Goal: Transaction & Acquisition: Purchase product/service

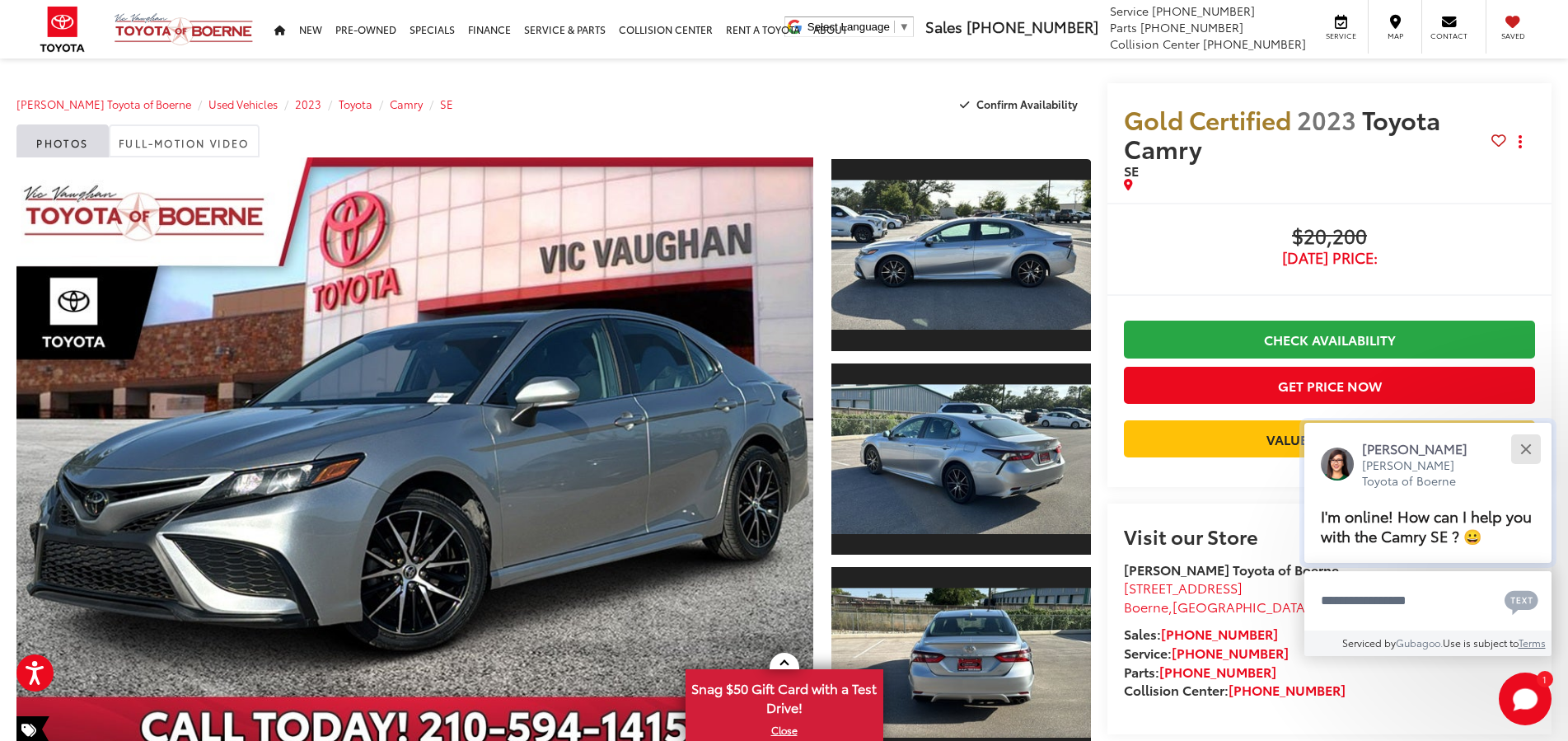
click at [1526, 450] on div "Close" at bounding box center [1525, 448] width 10 height 10
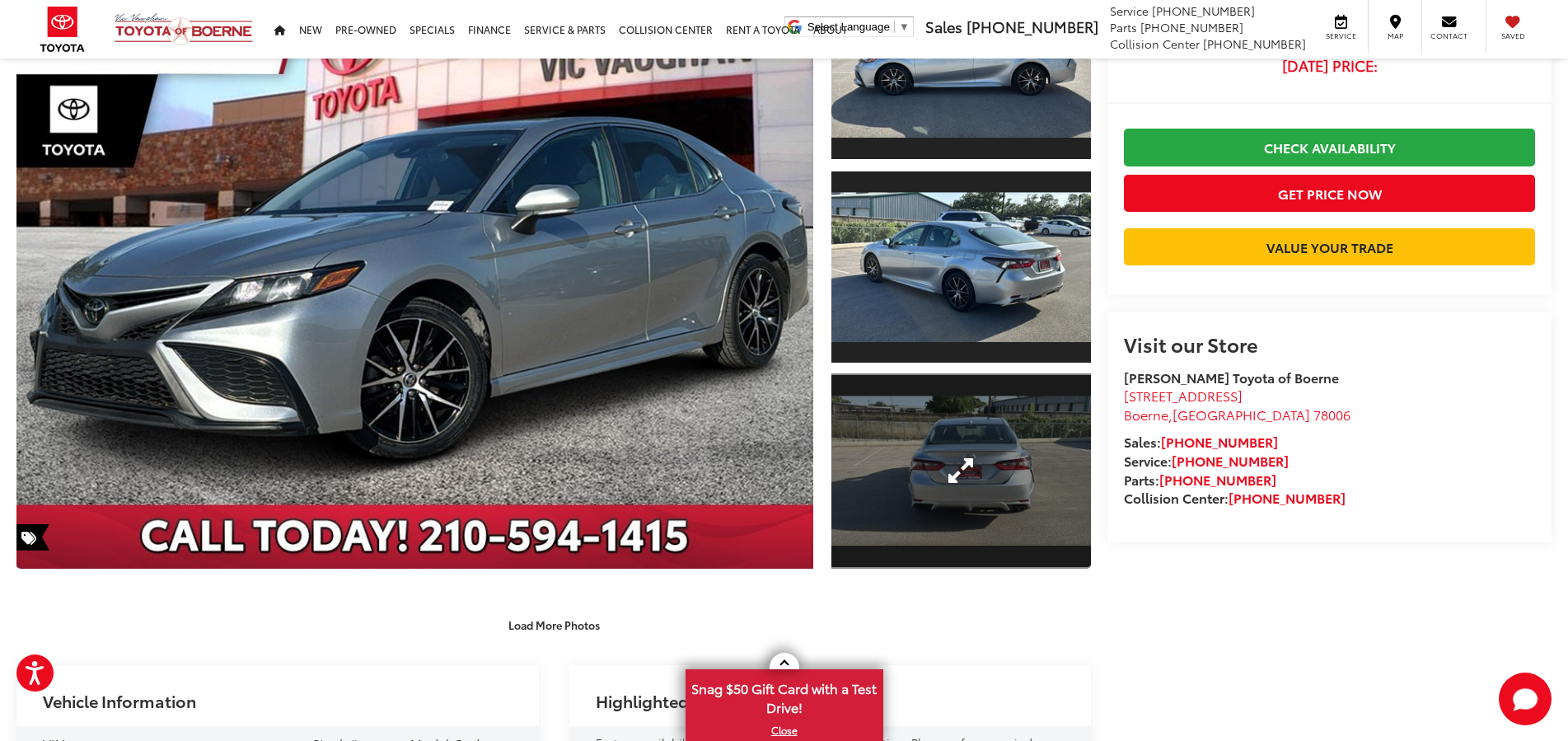
scroll to position [262, 0]
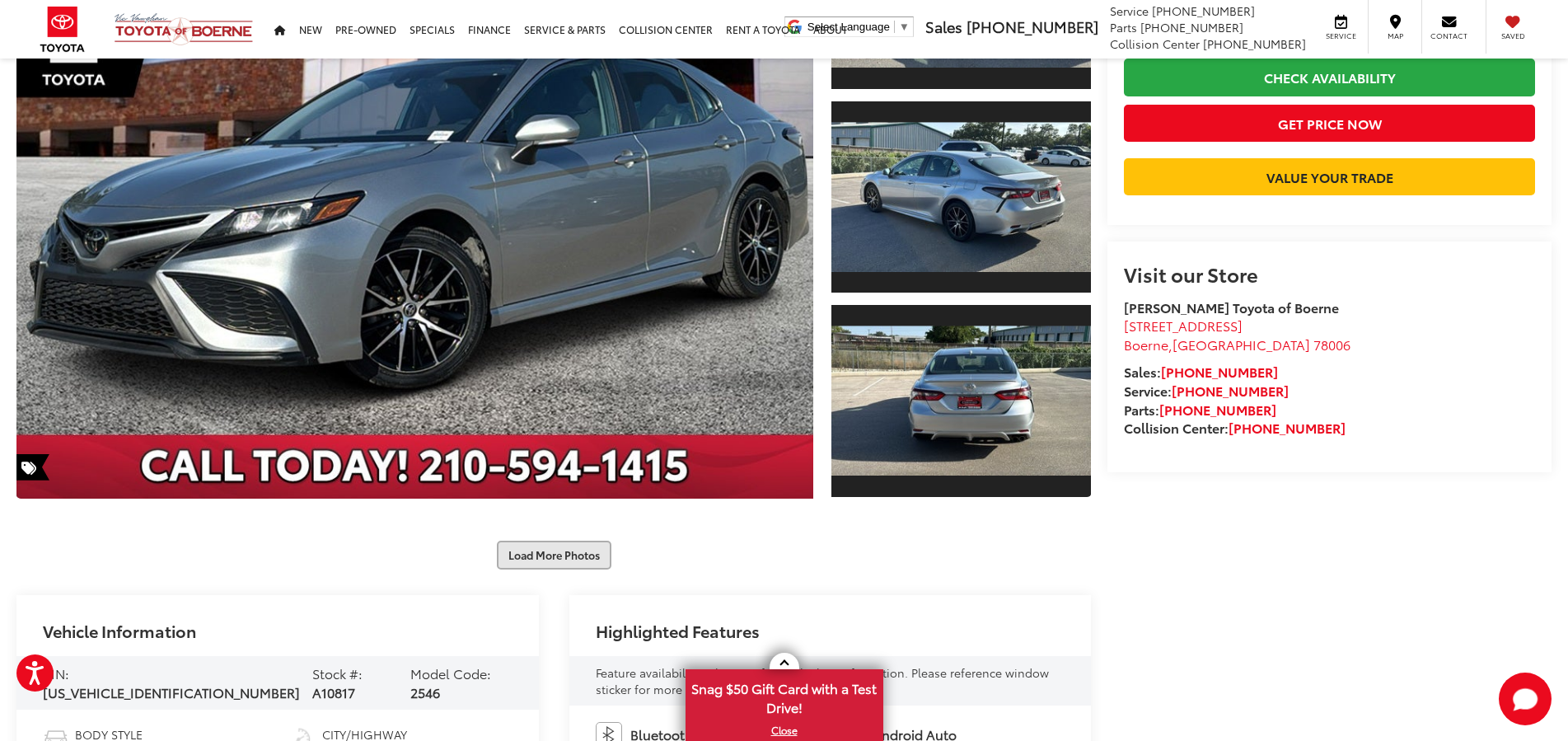
click at [535, 548] on button "Load More Photos" at bounding box center [554, 555] width 114 height 29
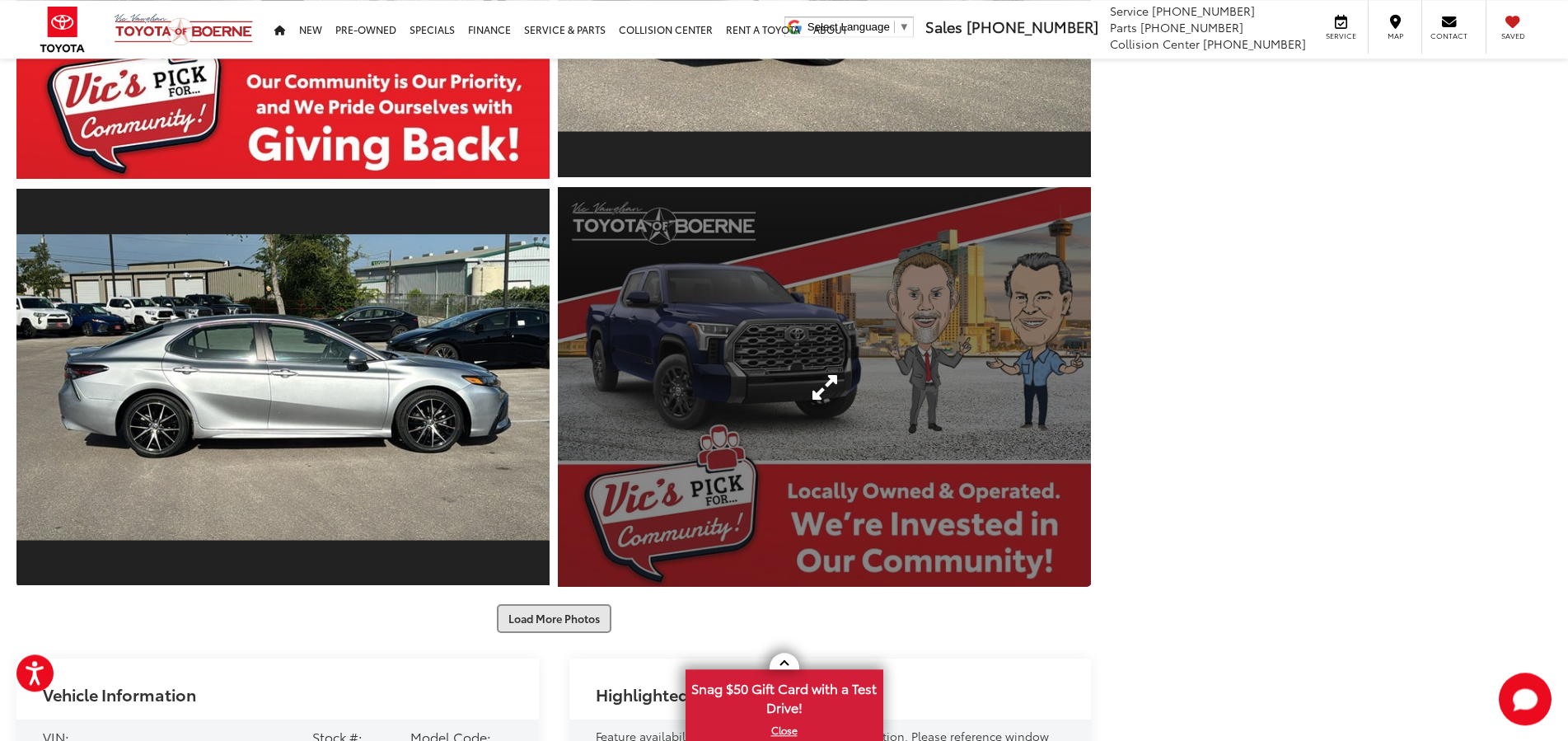
scroll to position [1019, 0]
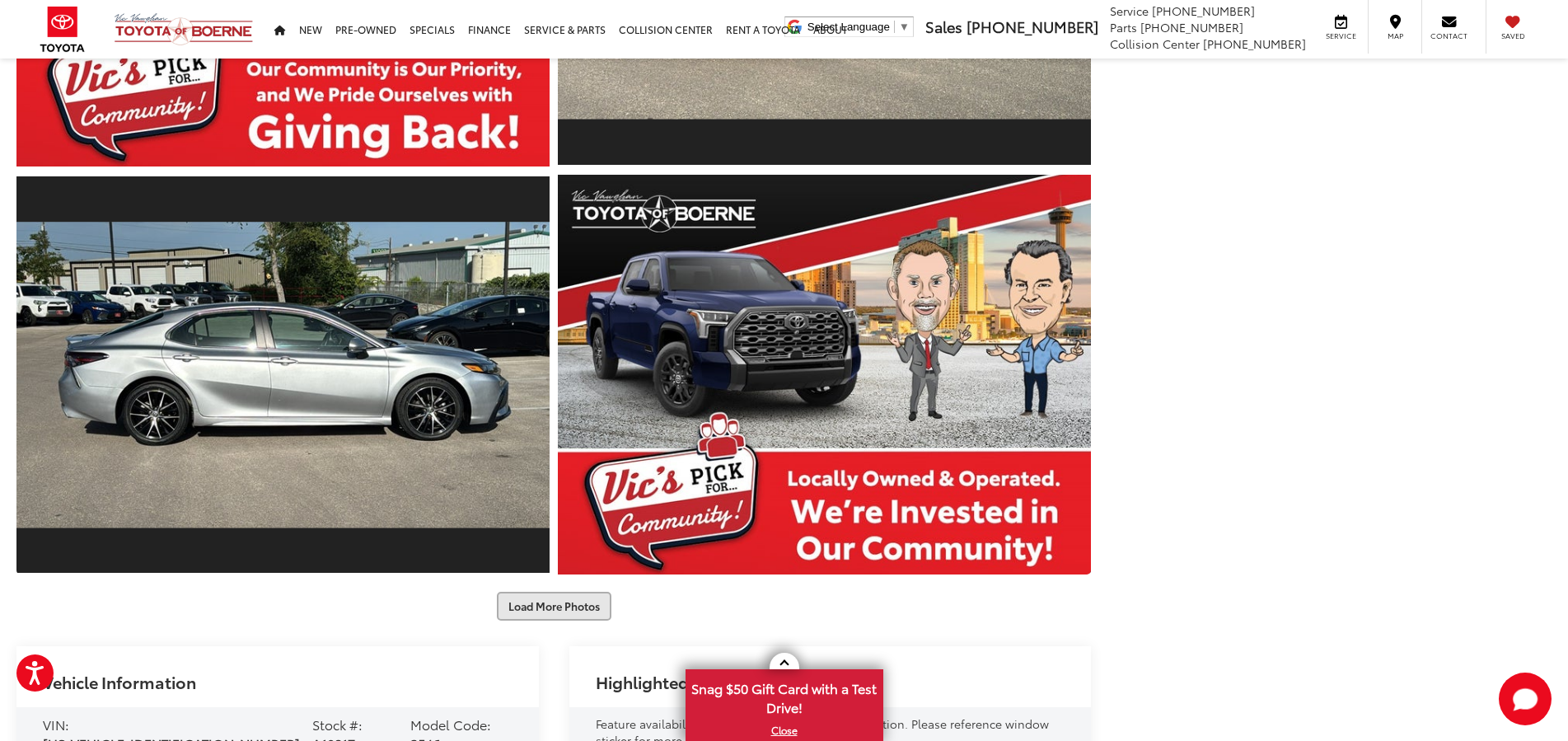
click at [543, 604] on button "Load More Photos" at bounding box center [554, 606] width 114 height 29
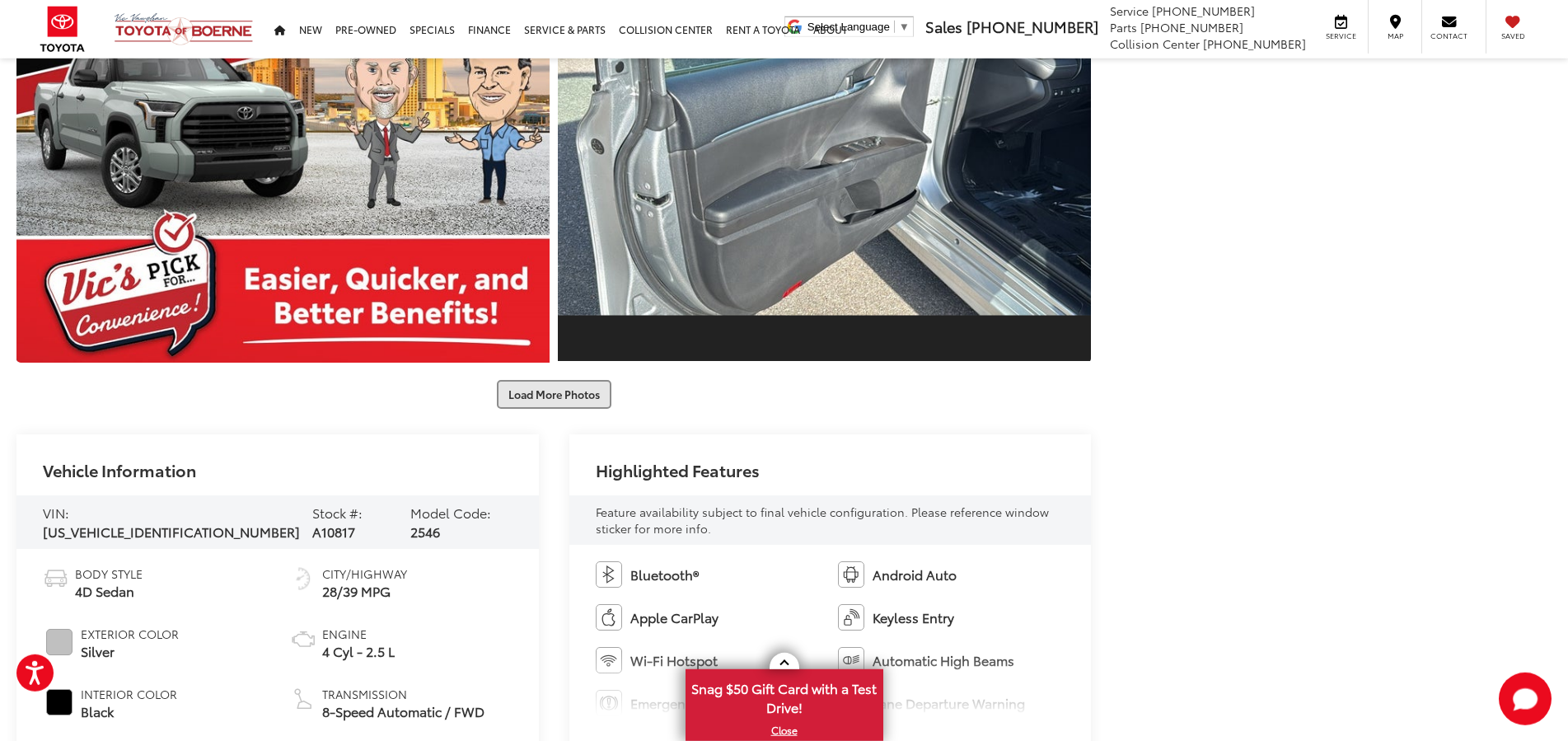
scroll to position [2111, 0]
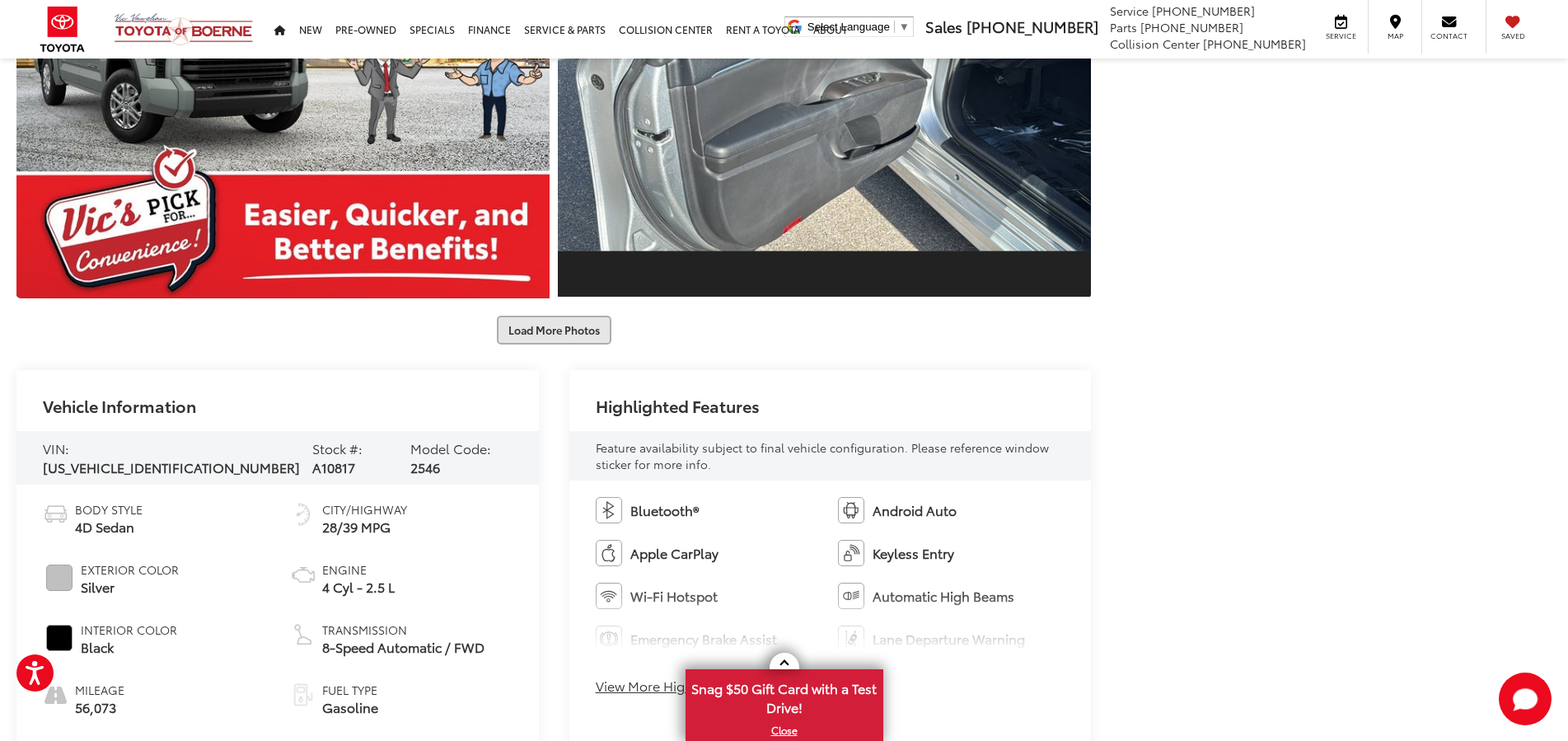
click at [556, 340] on button "Load More Photos" at bounding box center [554, 329] width 114 height 29
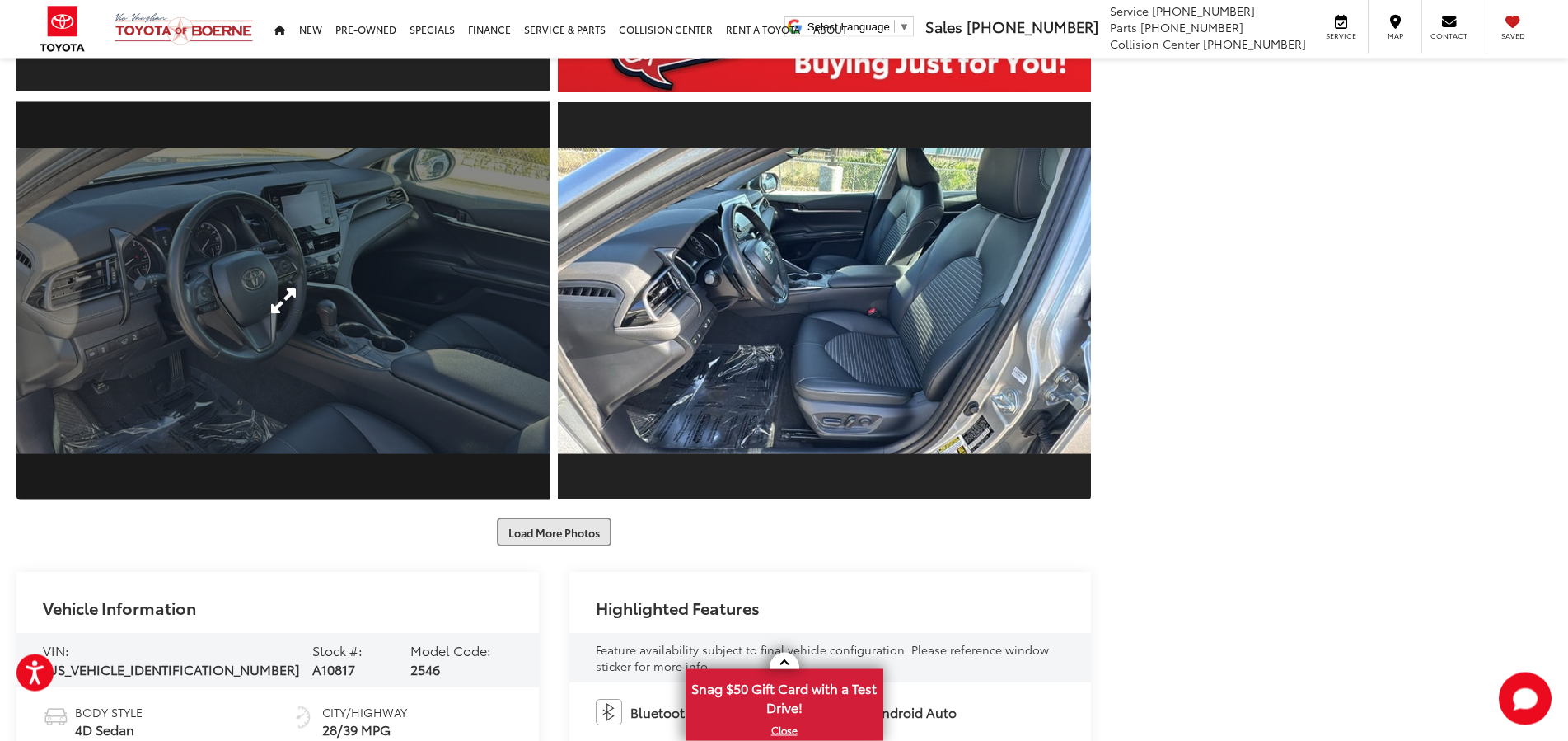
scroll to position [2784, 0]
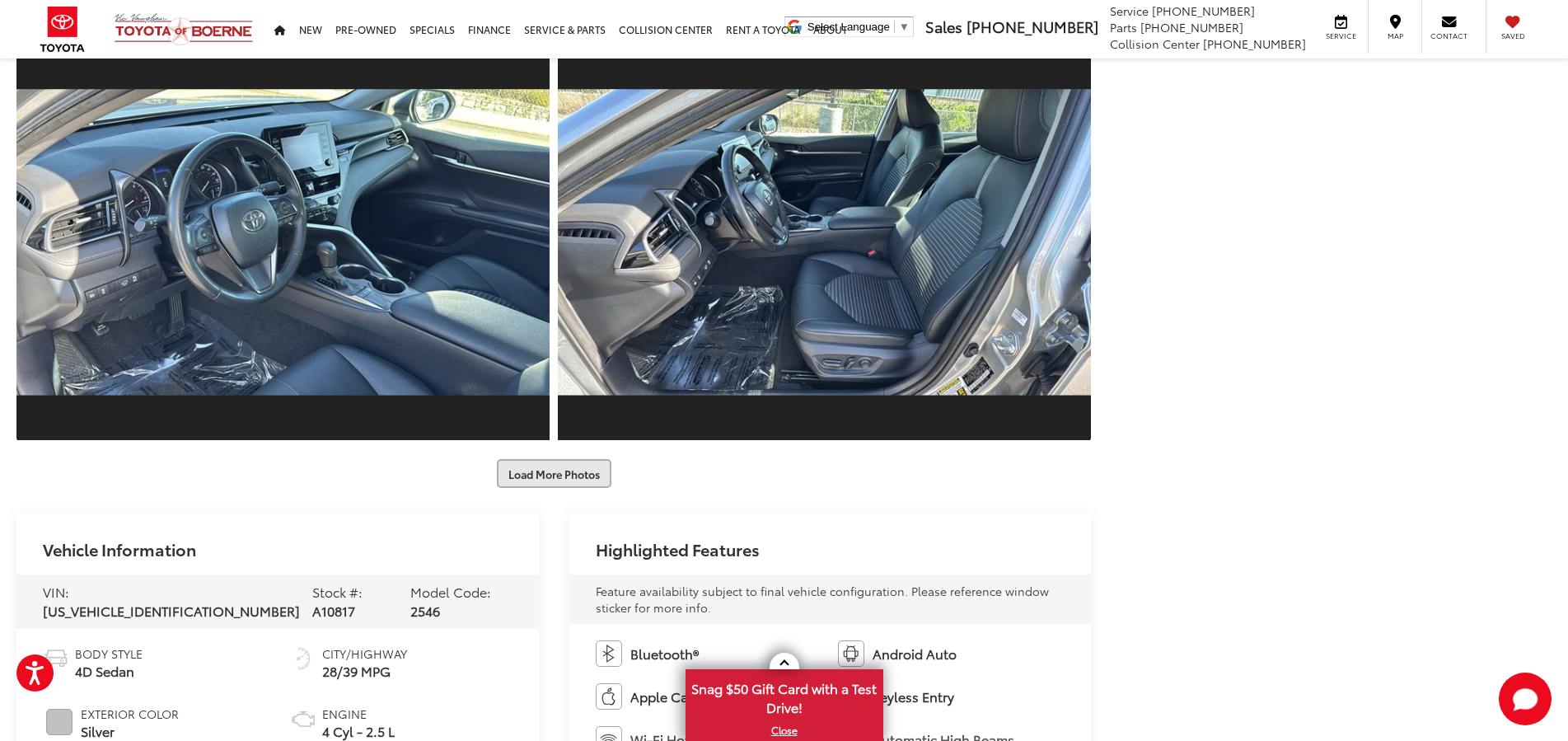
click at [558, 473] on button "Load More Photos" at bounding box center [554, 473] width 114 height 29
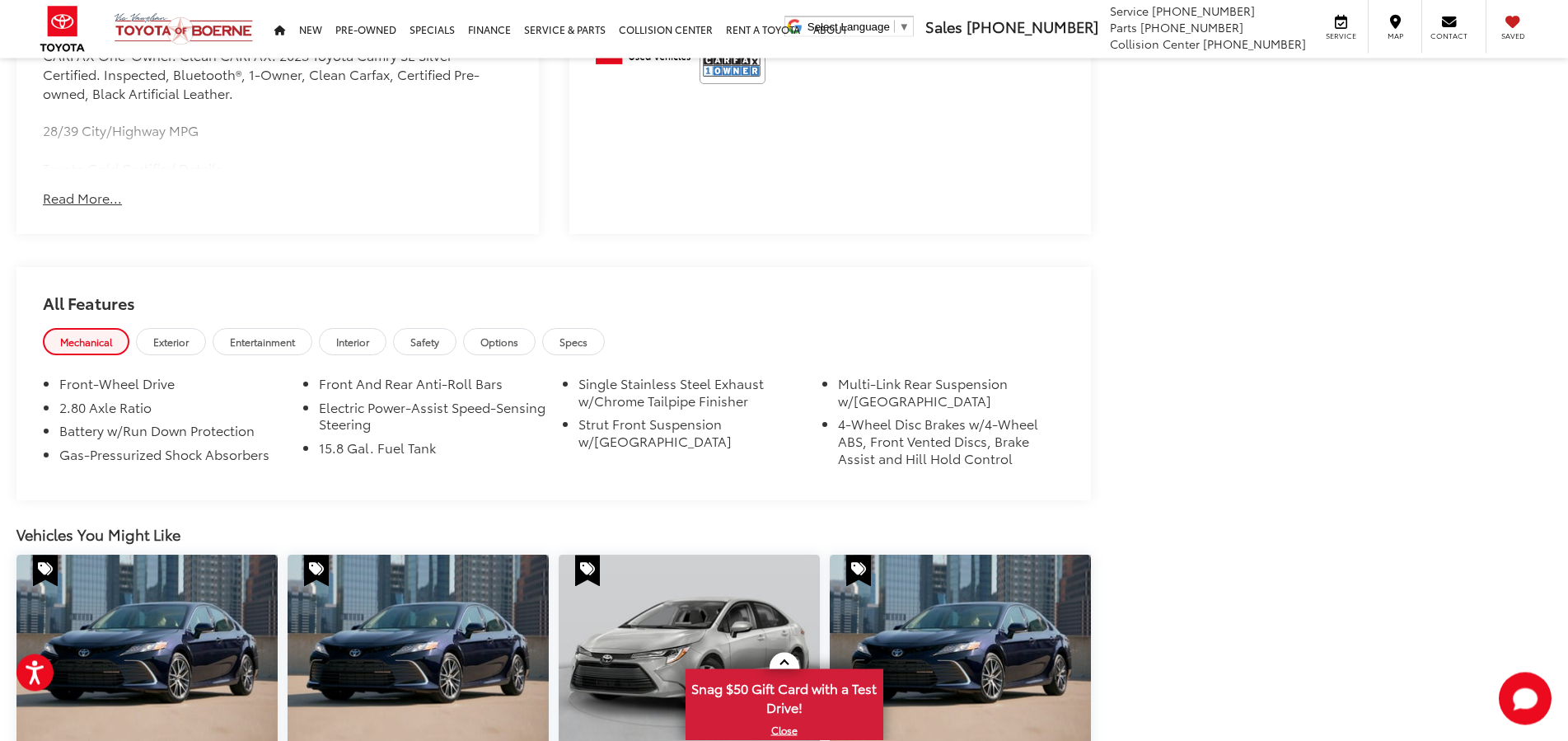
scroll to position [4455, 0]
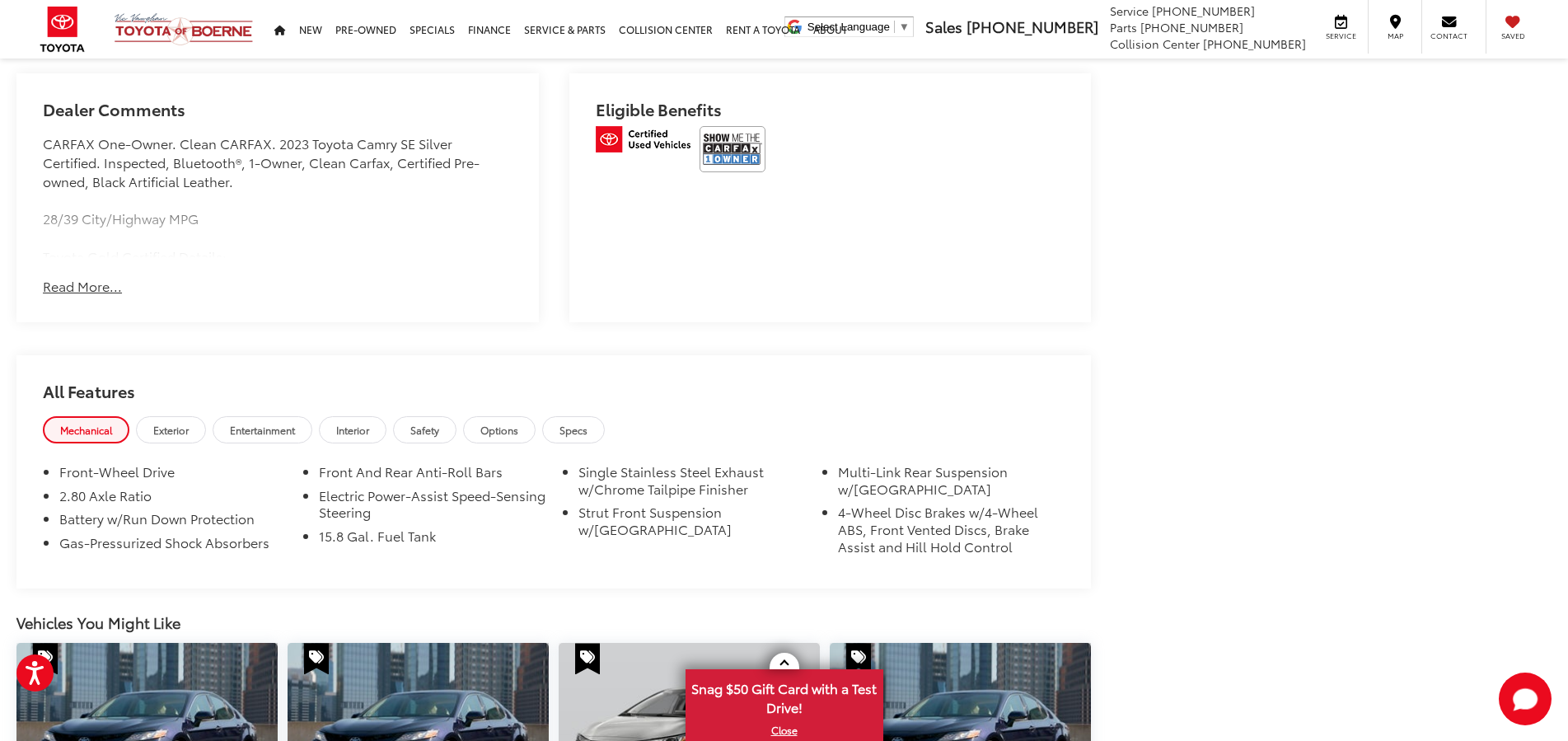
click at [587, 426] on span "Specs" at bounding box center [573, 430] width 28 height 14
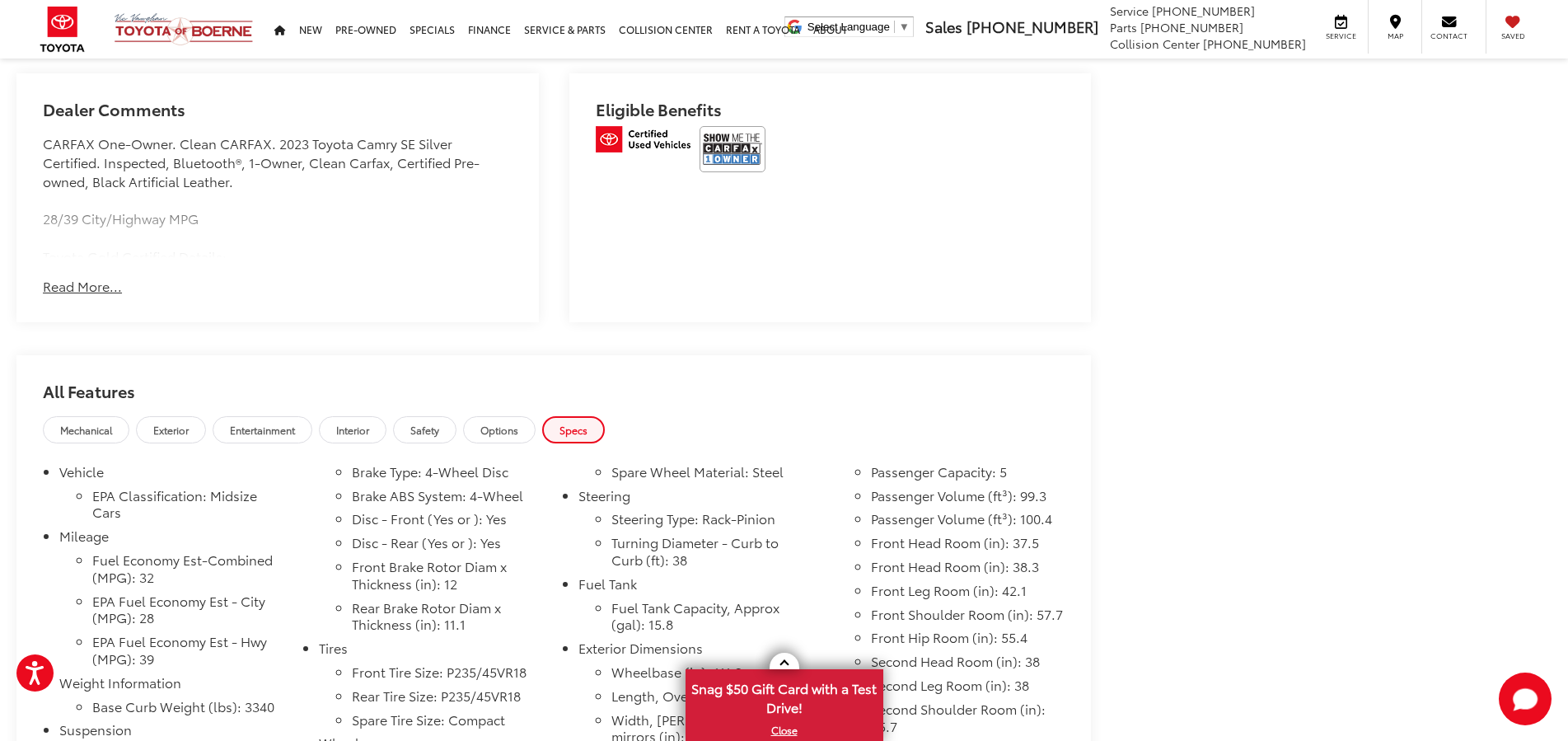
click at [518, 432] on span "Options" at bounding box center [499, 430] width 38 height 14
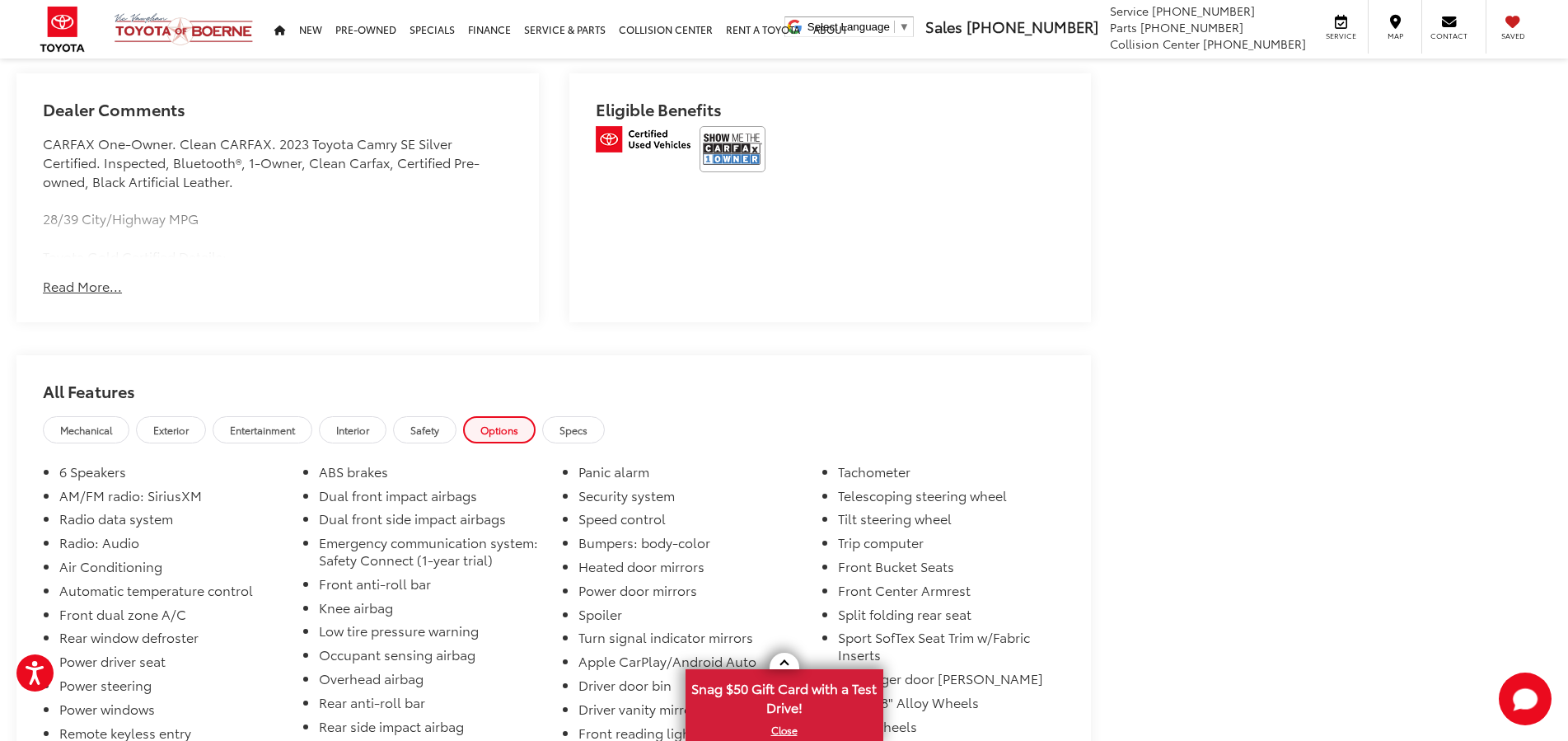
click at [266, 435] on link "Entertainment" at bounding box center [262, 429] width 100 height 27
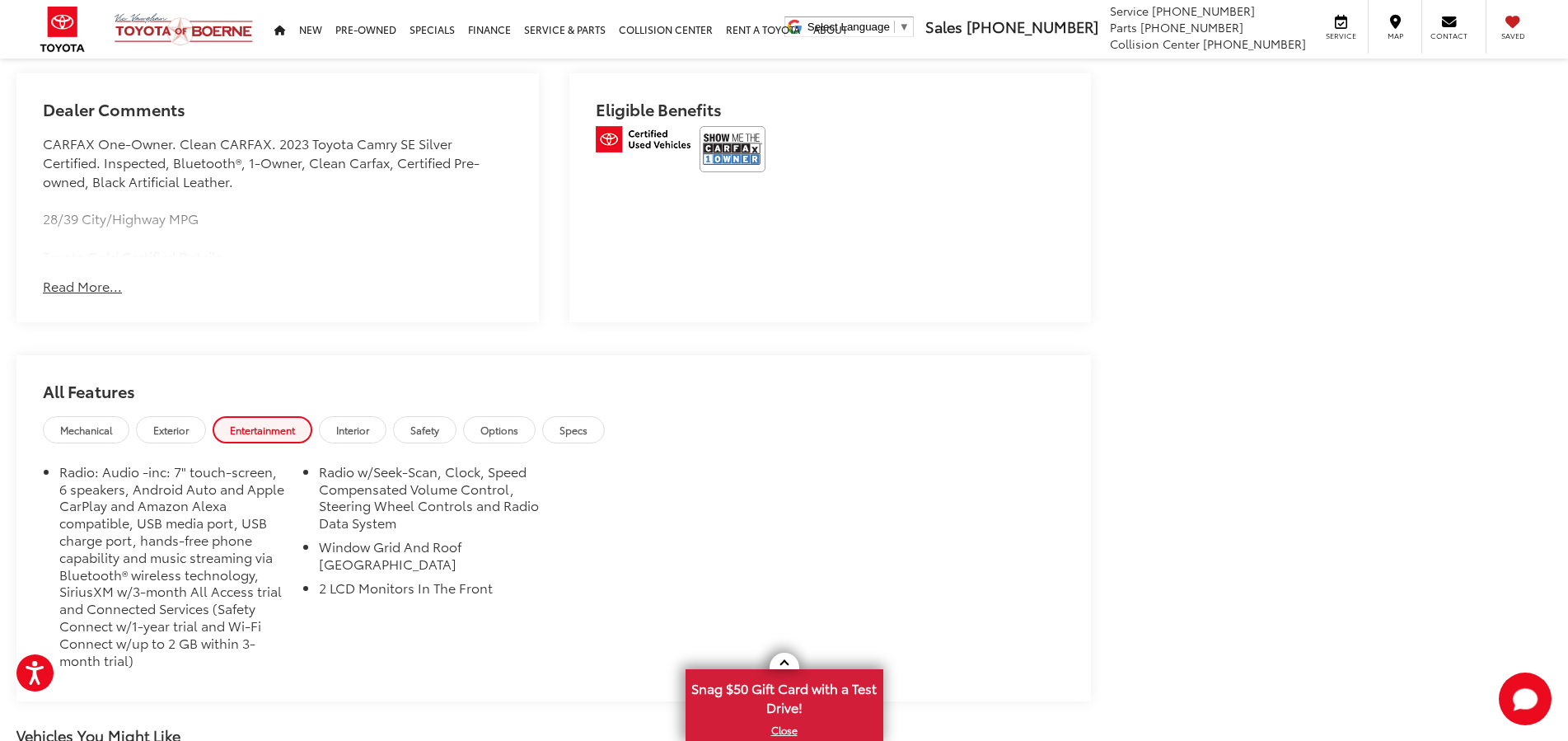
click at [73, 277] on button "Read More..." at bounding box center [82, 287] width 79 height 19
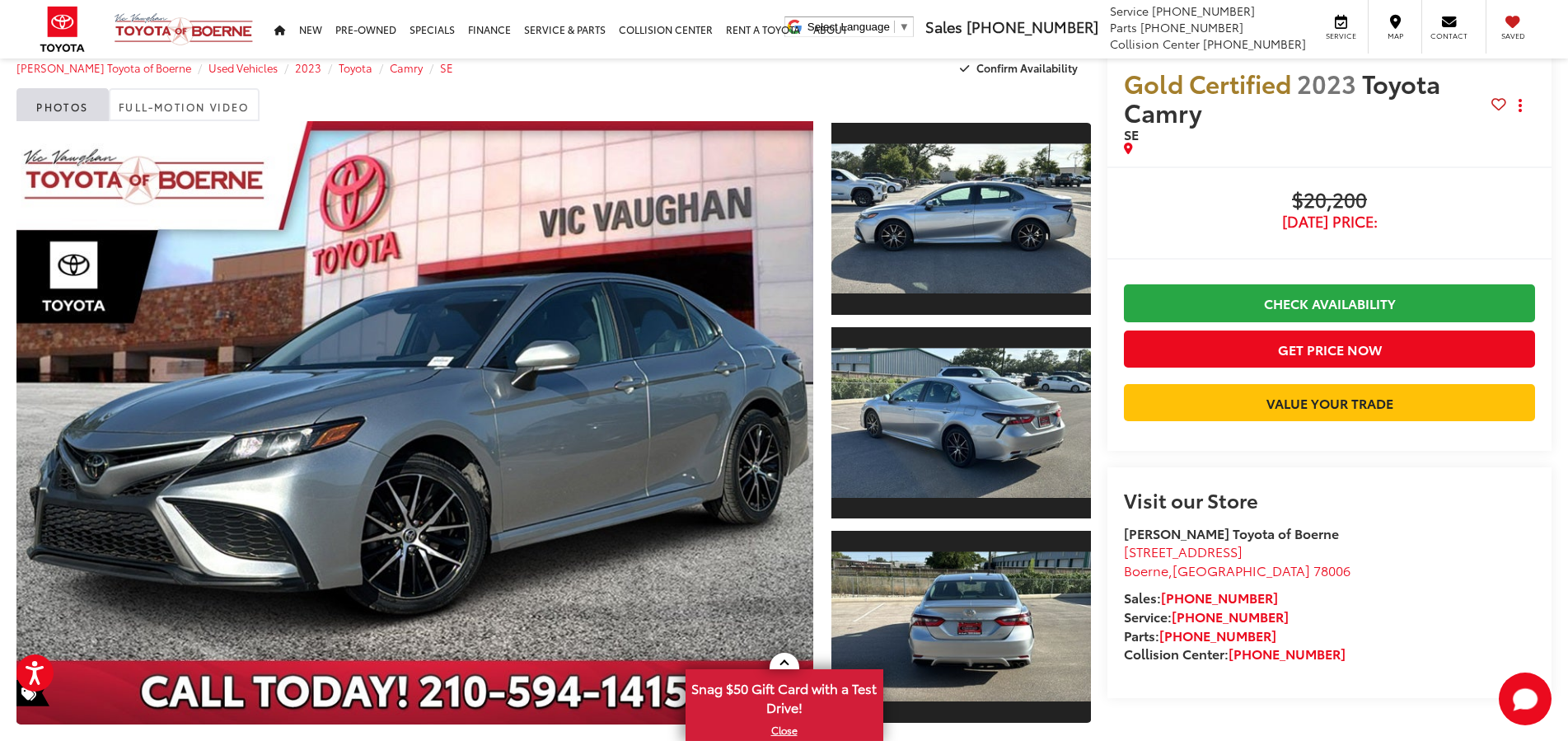
scroll to position [0, 0]
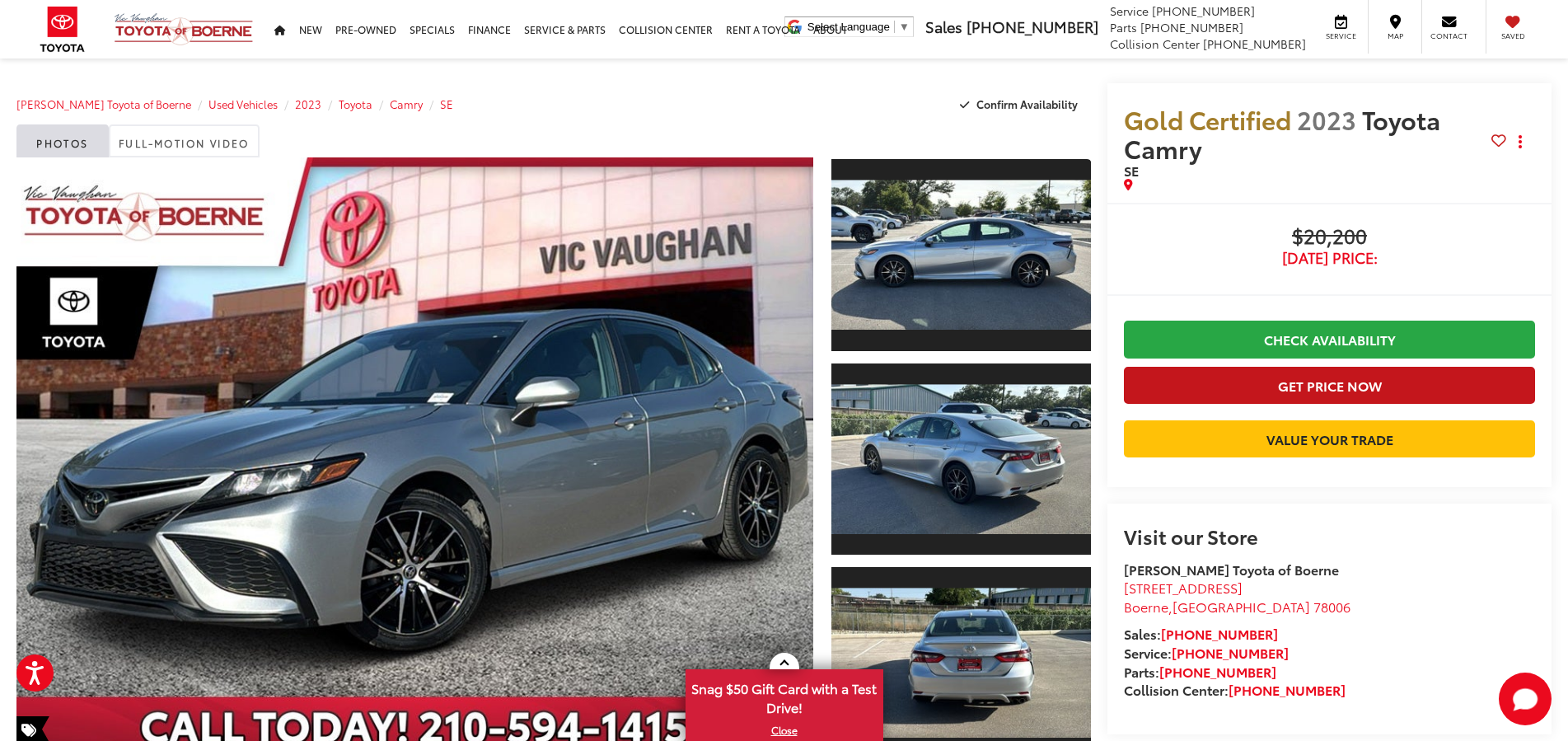
click at [1330, 386] on button "Get Price Now" at bounding box center [1329, 385] width 411 height 37
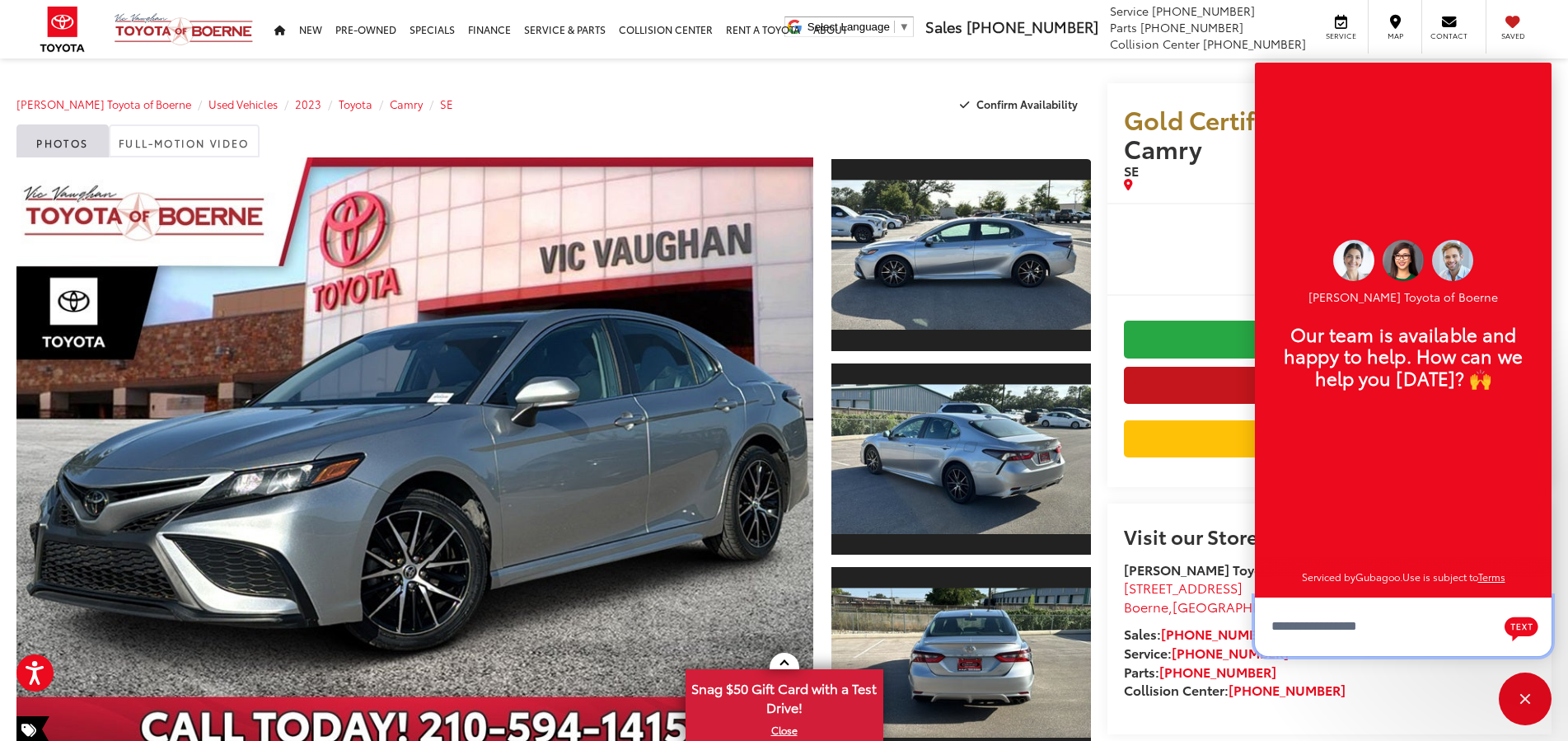
scroll to position [20, 0]
click at [1210, 296] on li at bounding box center [1329, 295] width 444 height 35
click at [1532, 698] on div "Close" at bounding box center [1524, 699] width 52 height 52
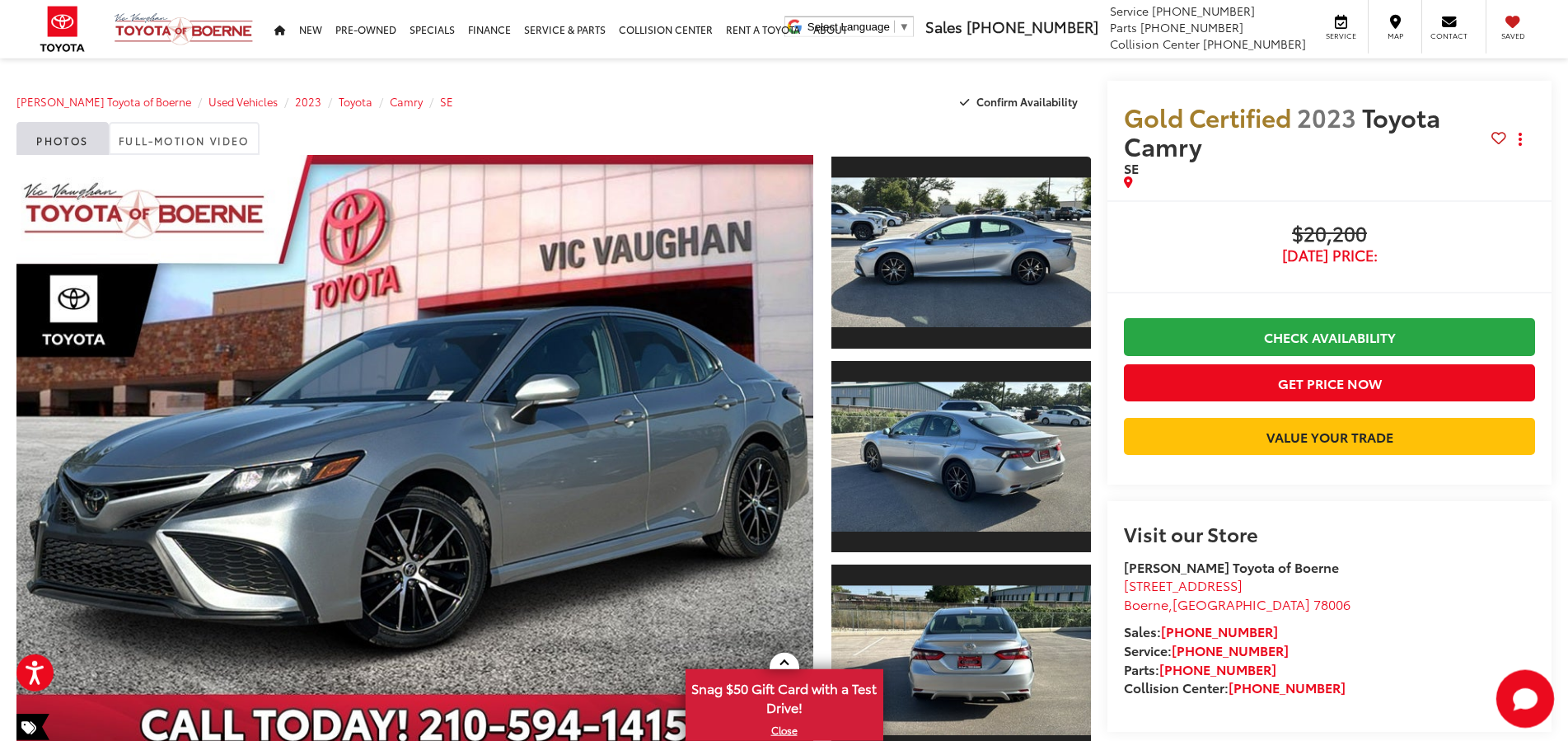
scroll to position [0, 0]
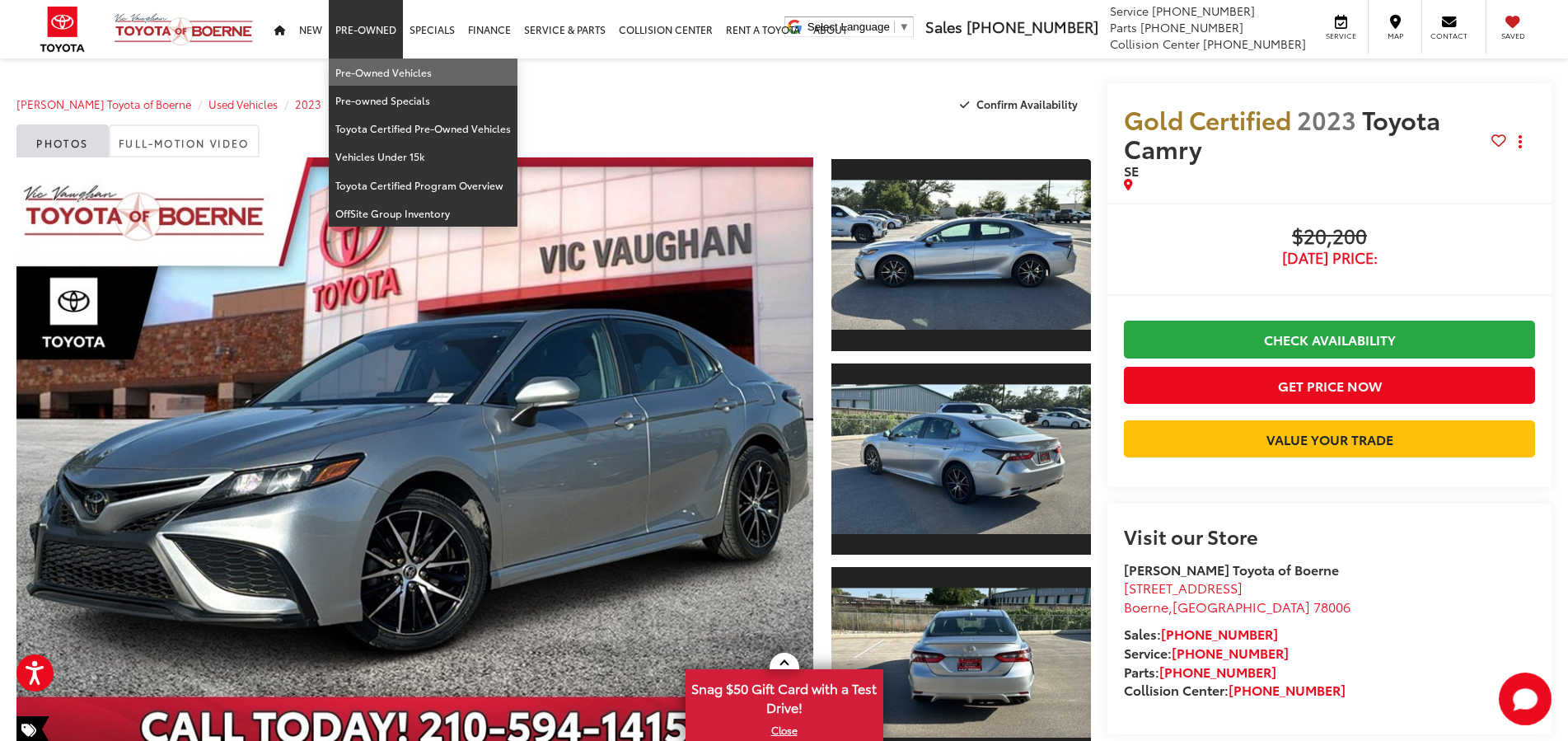
click at [376, 76] on link "Pre-Owned Vehicles" at bounding box center [423, 73] width 189 height 28
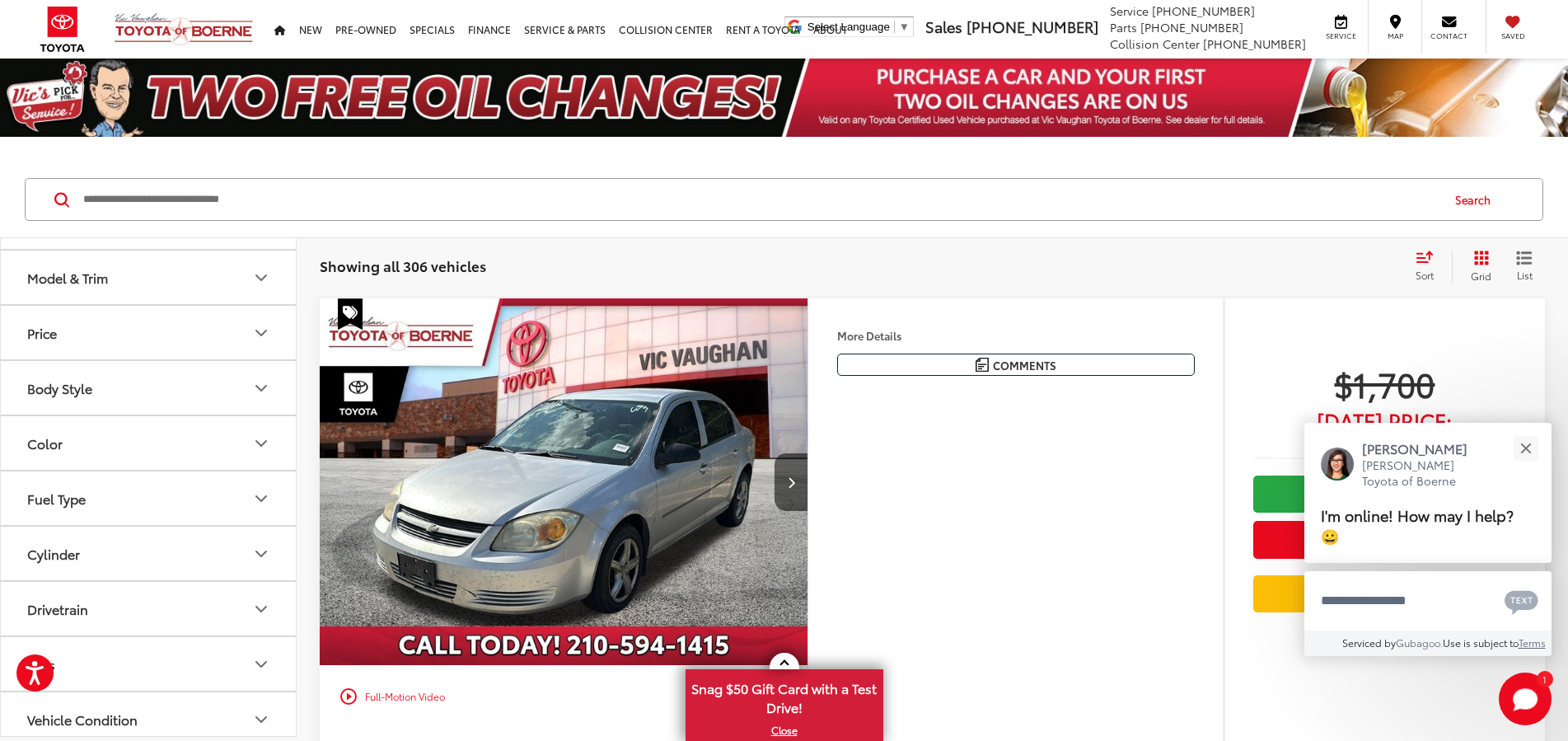
click at [266, 278] on icon "Model & Trim" at bounding box center [261, 277] width 20 height 20
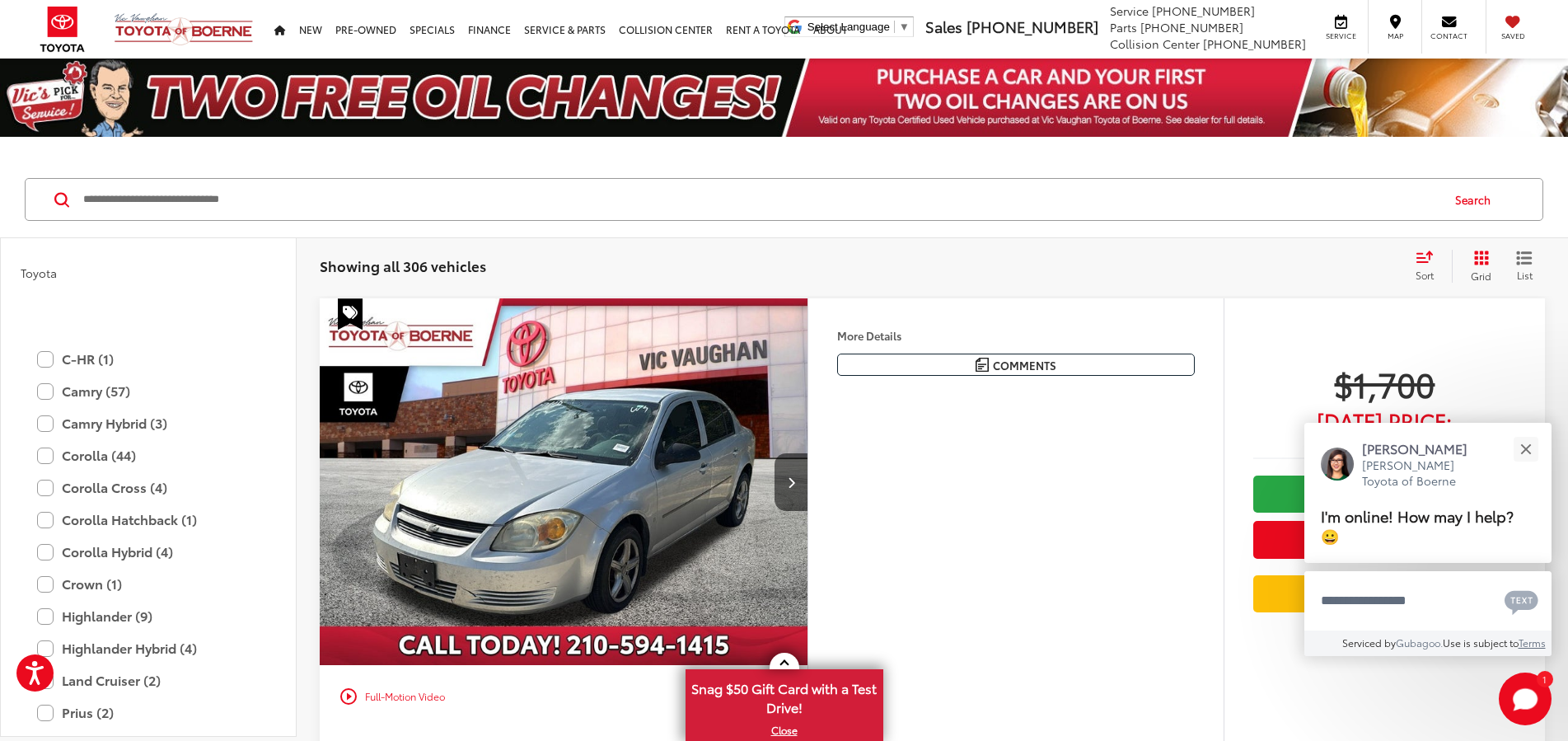
scroll to position [2373, 0]
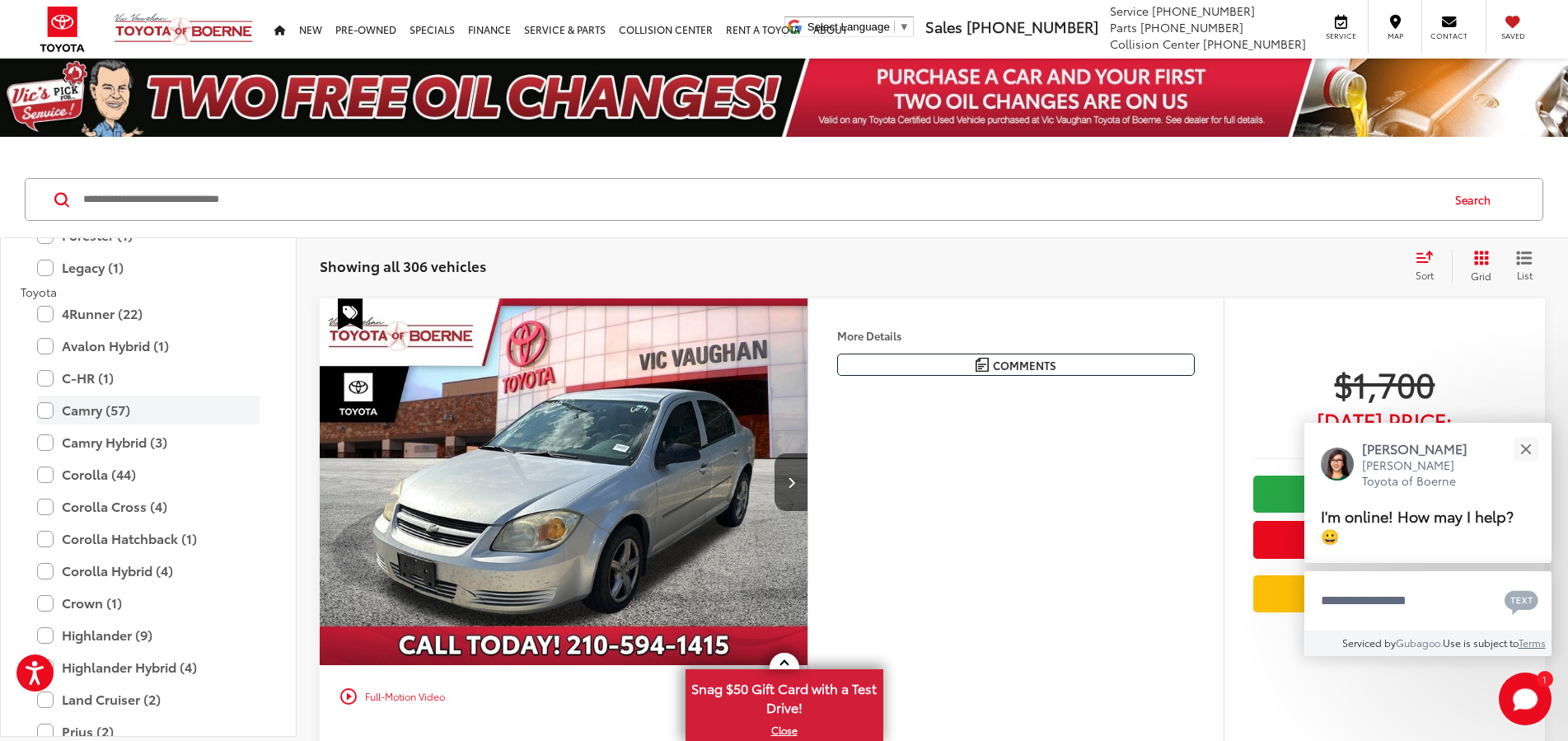
click at [42, 409] on label "Camry (57)" at bounding box center [148, 410] width 223 height 29
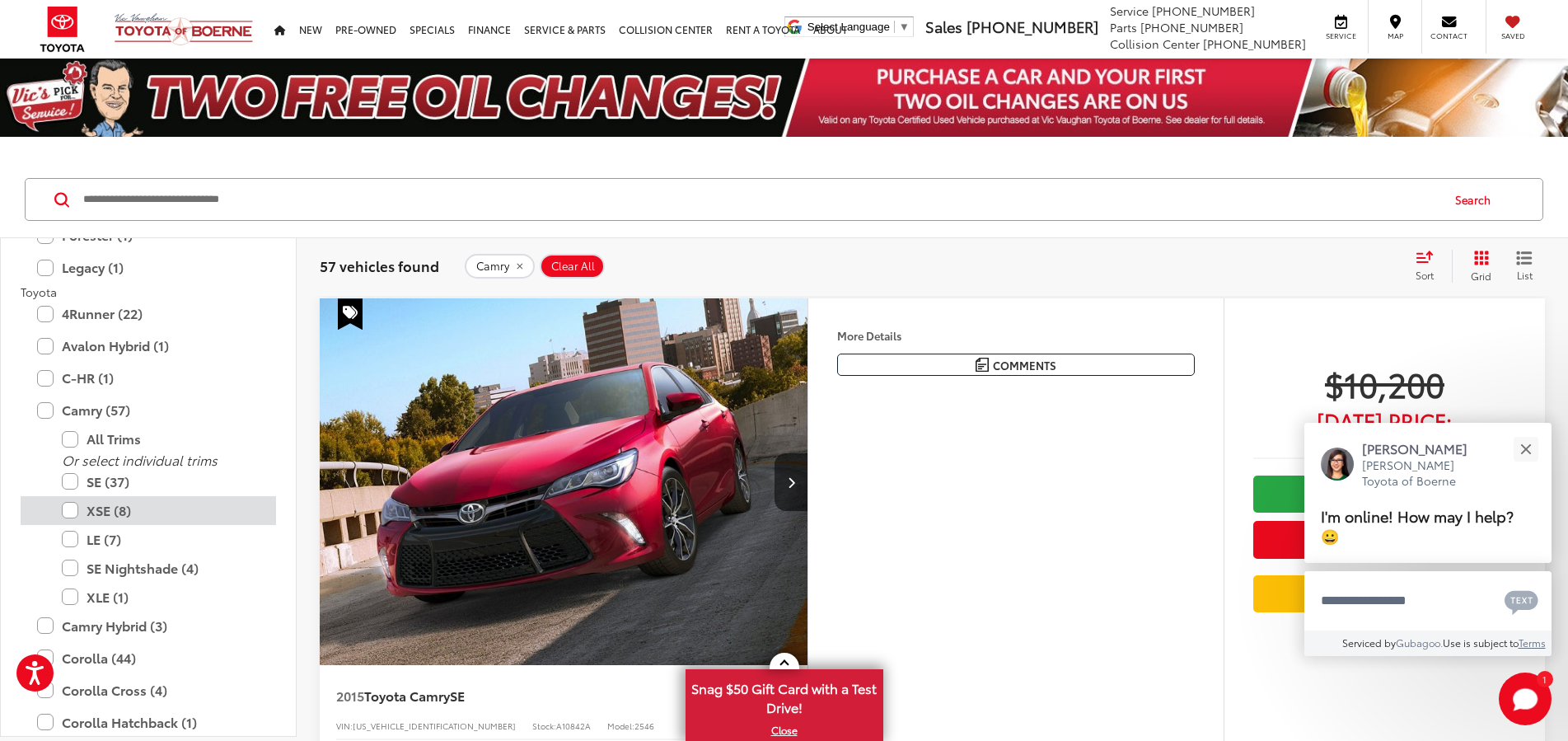
click at [68, 508] on label "XSE (8)" at bounding box center [161, 510] width 197 height 29
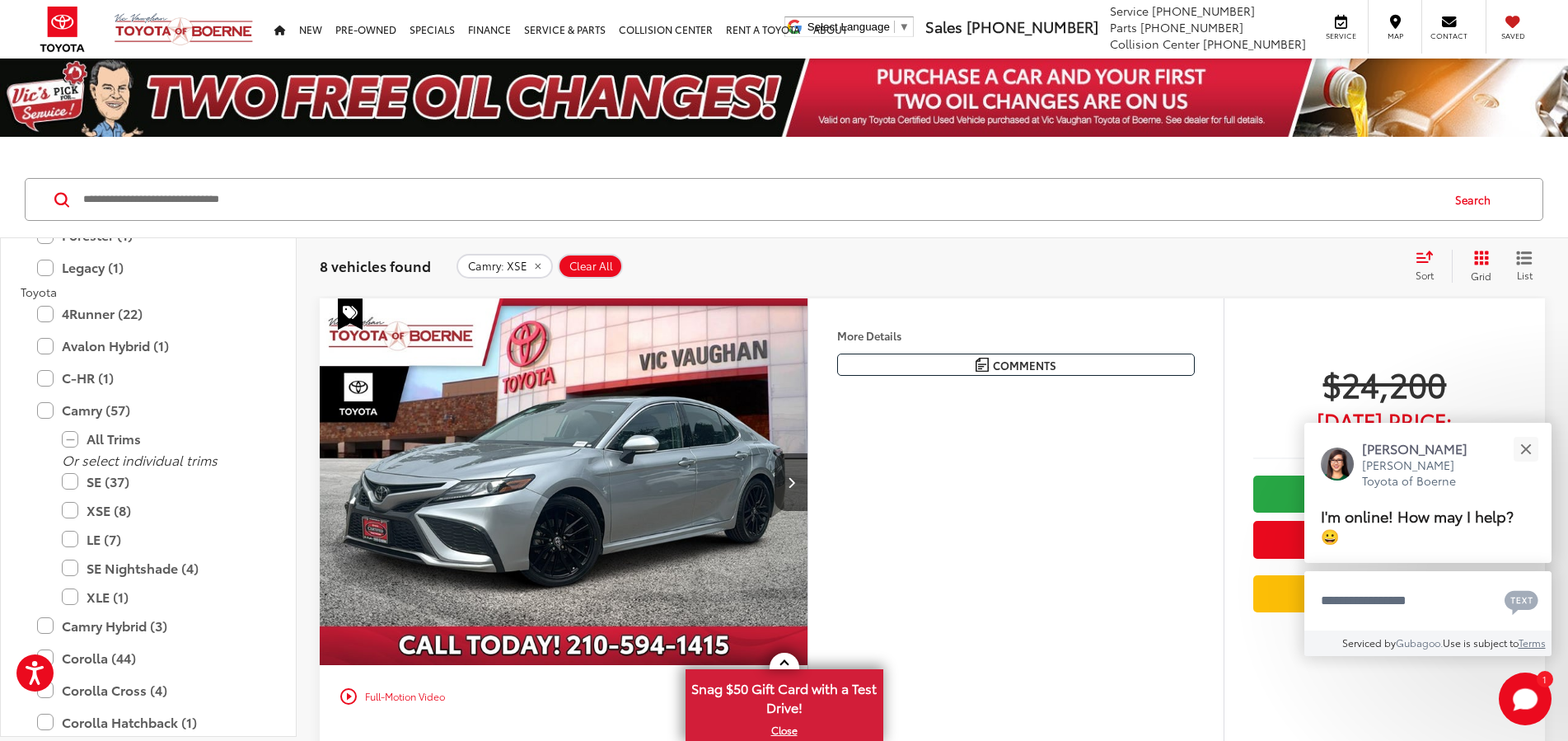
click at [790, 211] on input "Search by Make, Model, or Keyword" at bounding box center [760, 199] width 1357 height 39
click at [1522, 448] on button "Close" at bounding box center [1525, 448] width 36 height 36
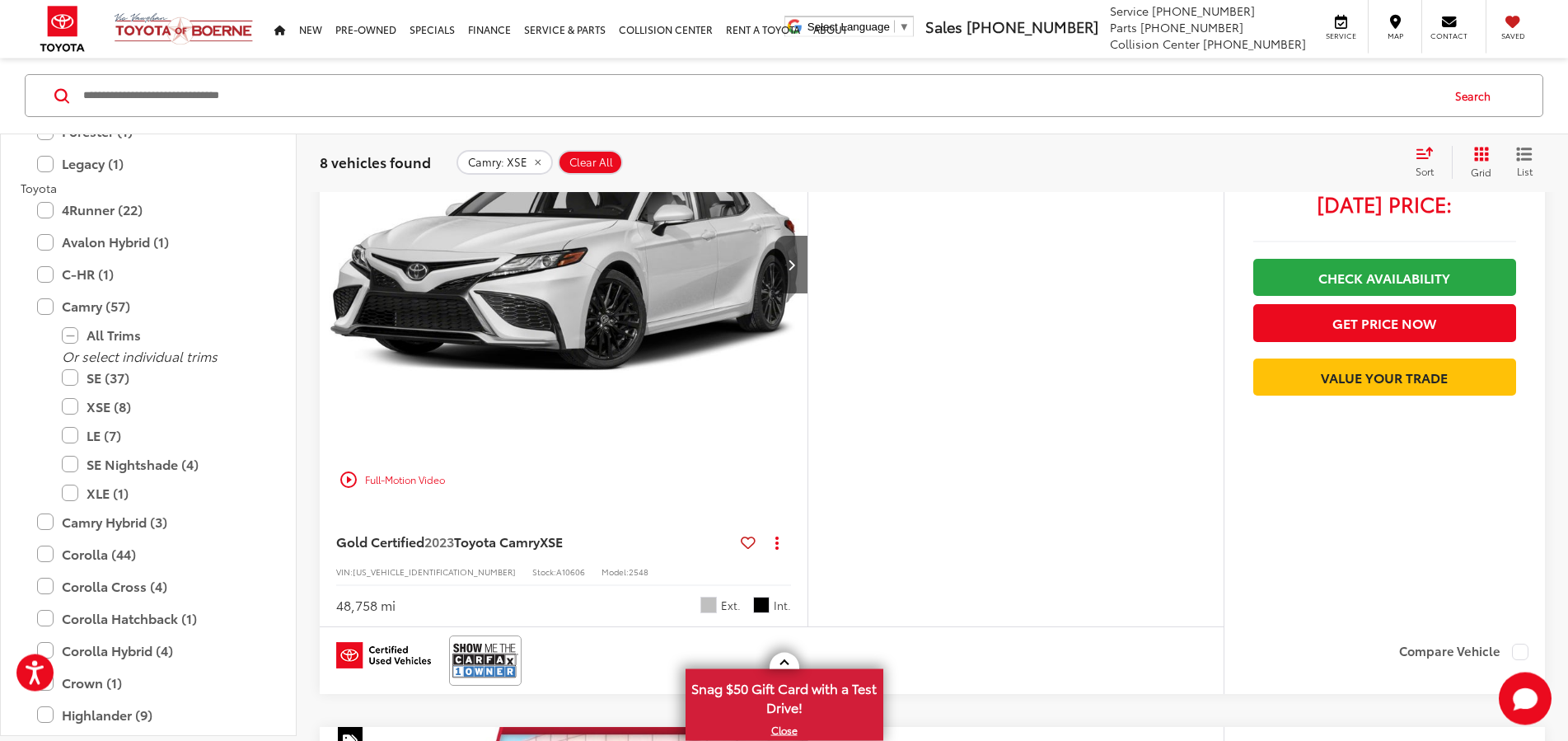
scroll to position [1513, 0]
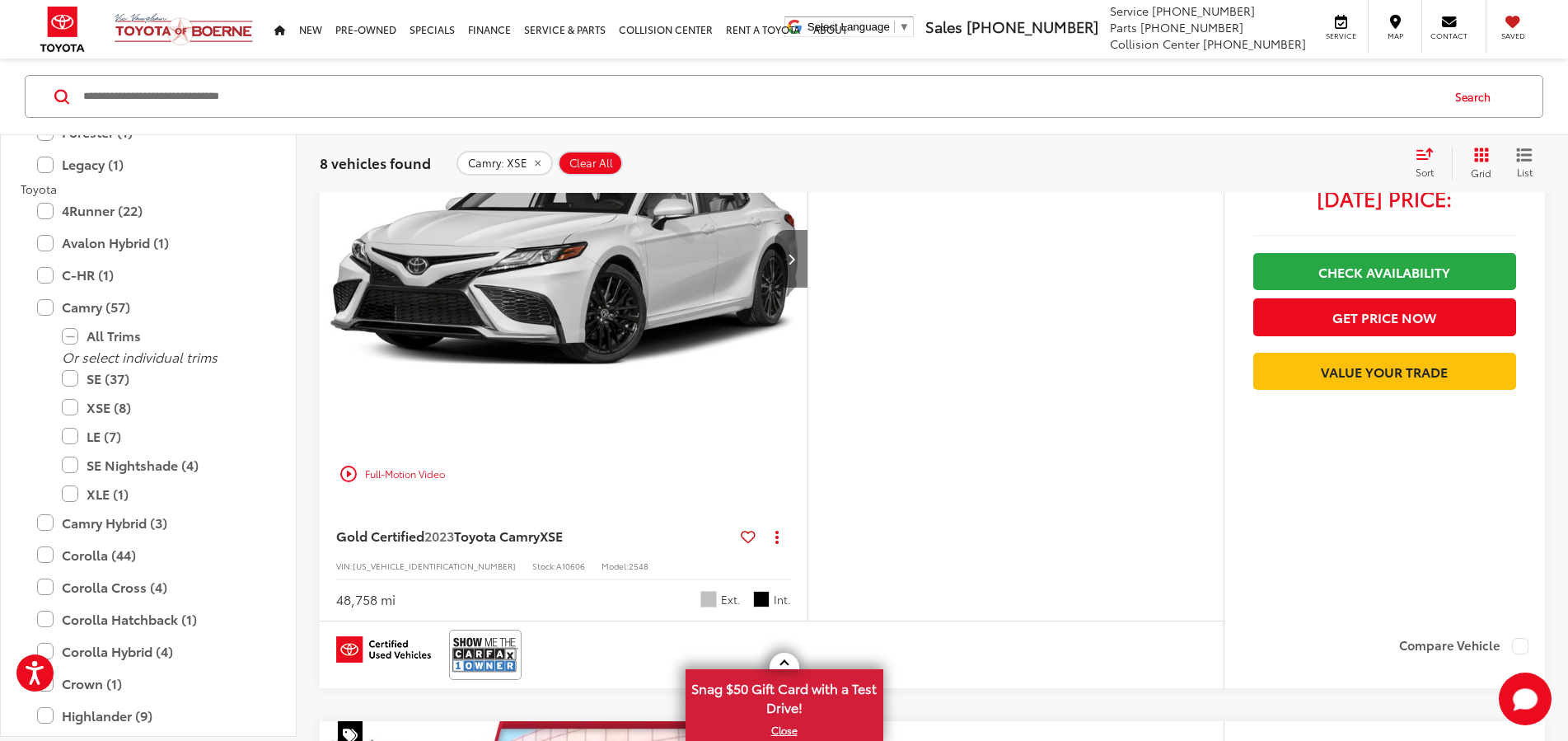
click at [807, 287] on button "Next image" at bounding box center [791, 259] width 33 height 58
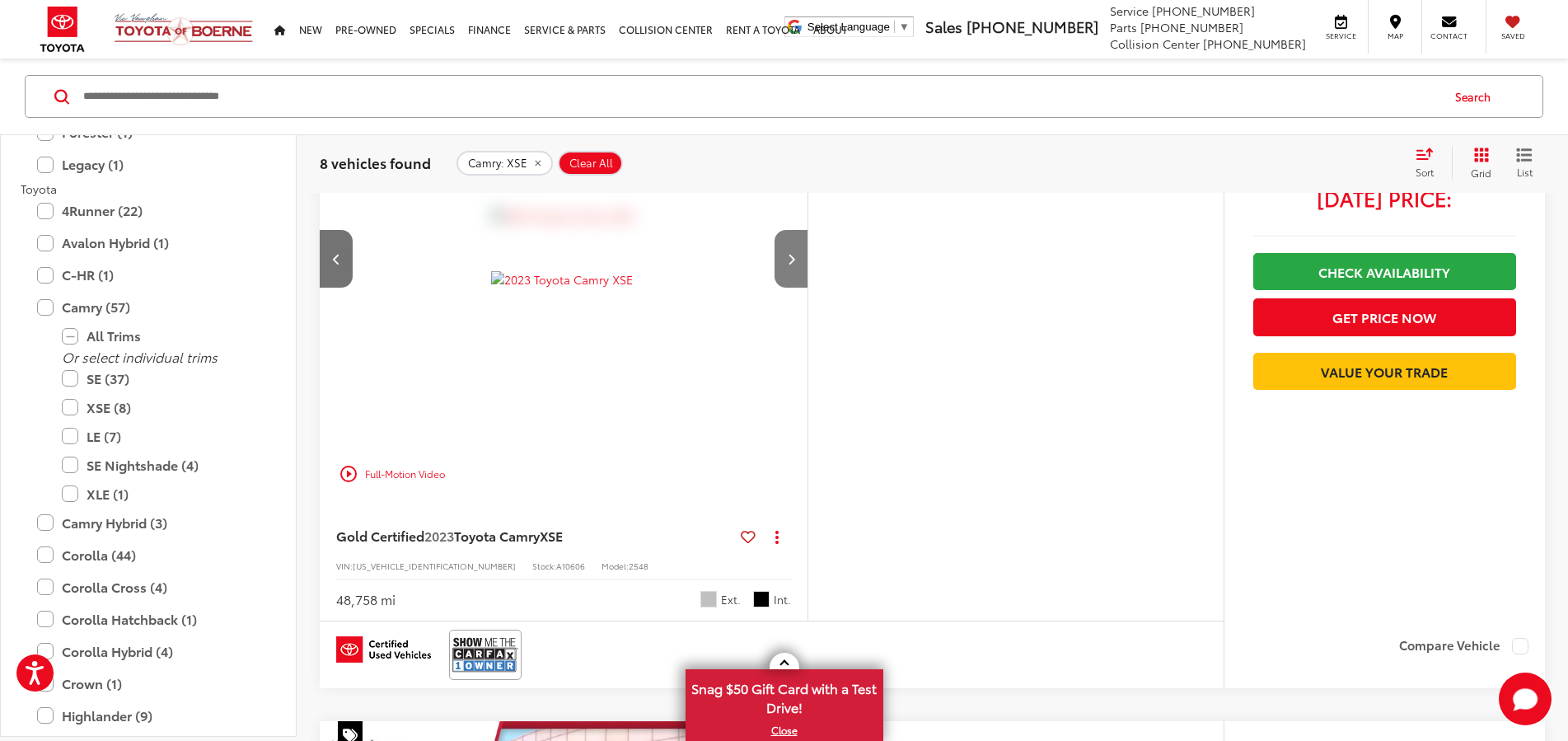
scroll to position [0, 624]
click at [795, 265] on icon "Next image" at bounding box center [791, 259] width 7 height 11
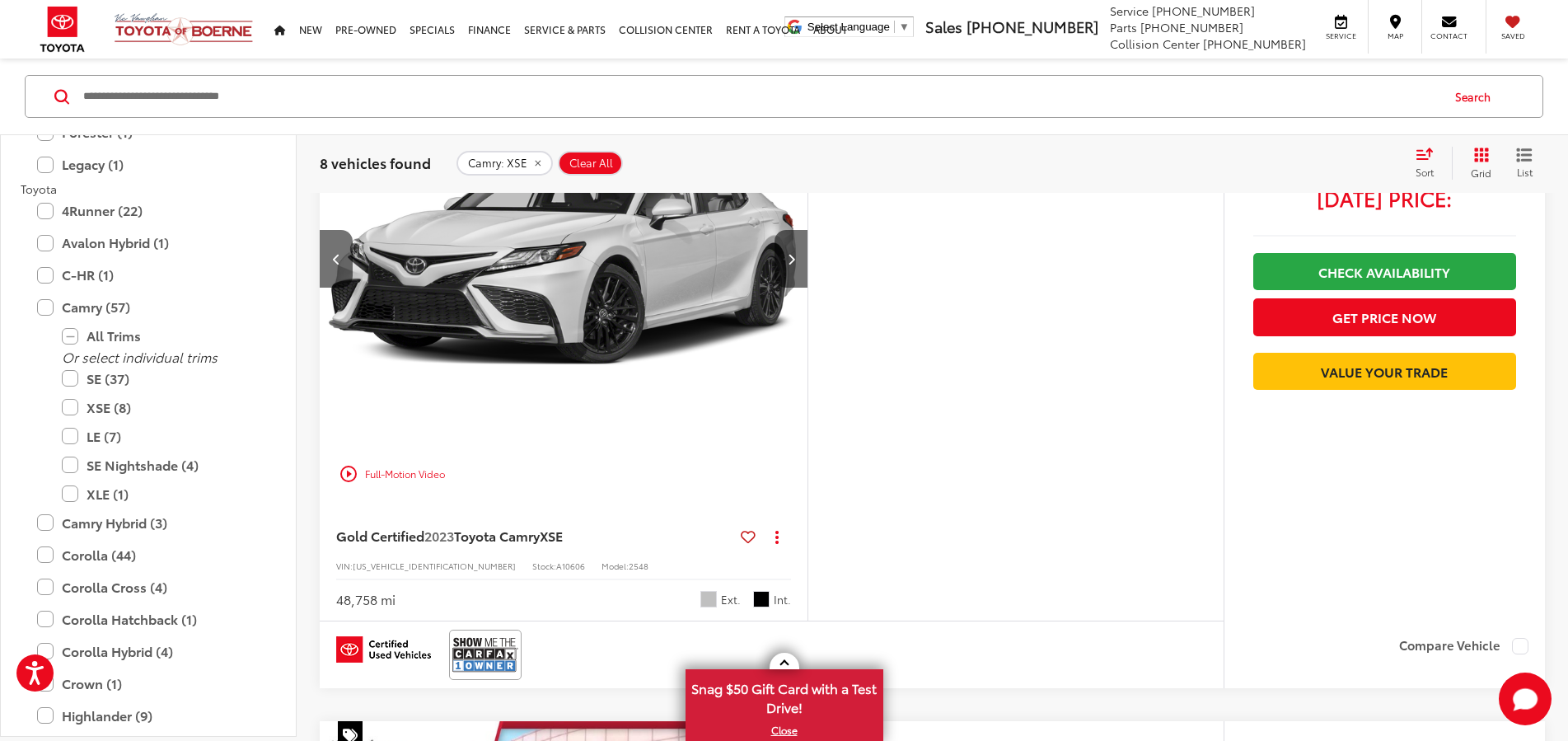
scroll to position [0, 1247]
click at [807, 287] on button "Next image" at bounding box center [791, 259] width 33 height 58
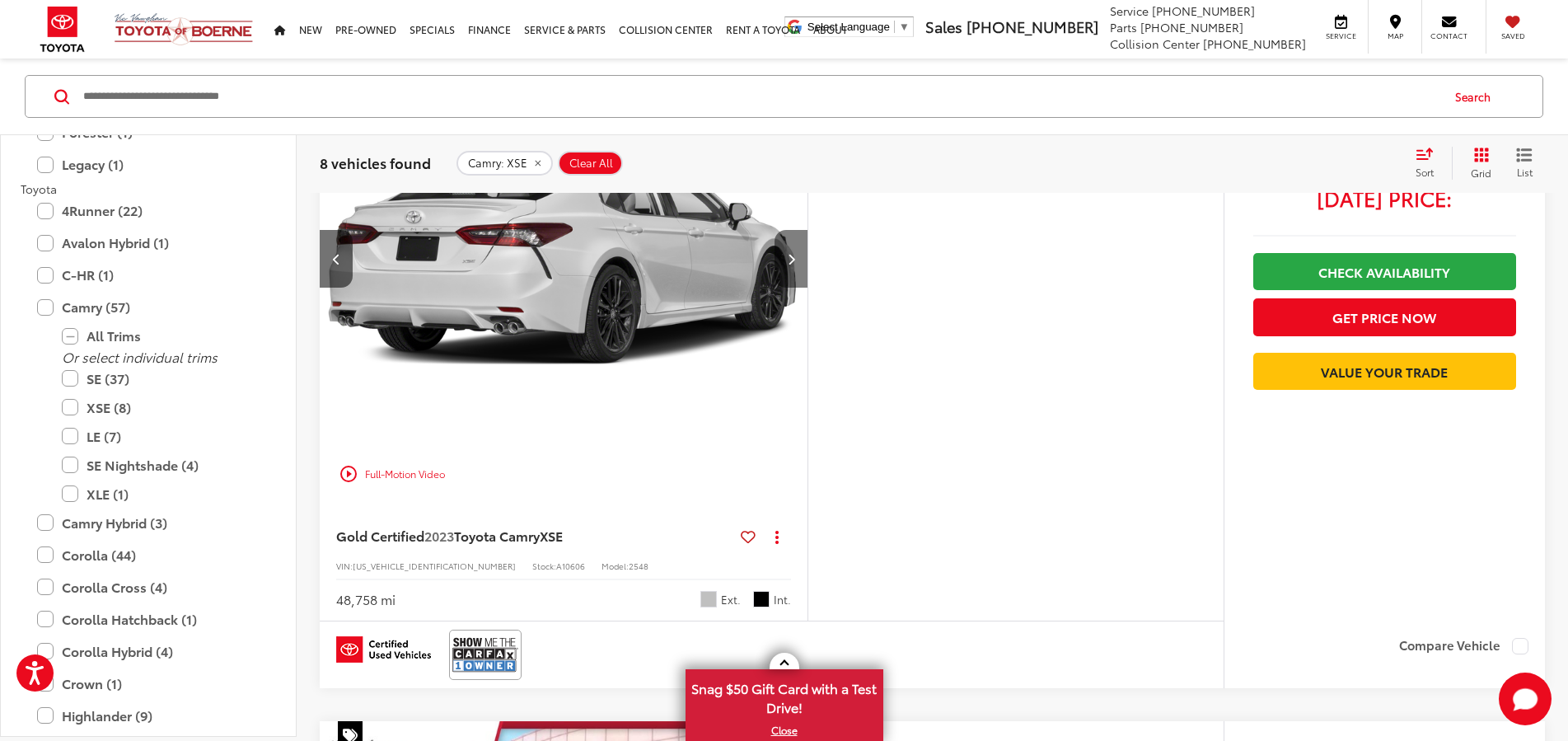
click at [807, 287] on button "Next image" at bounding box center [791, 259] width 33 height 58
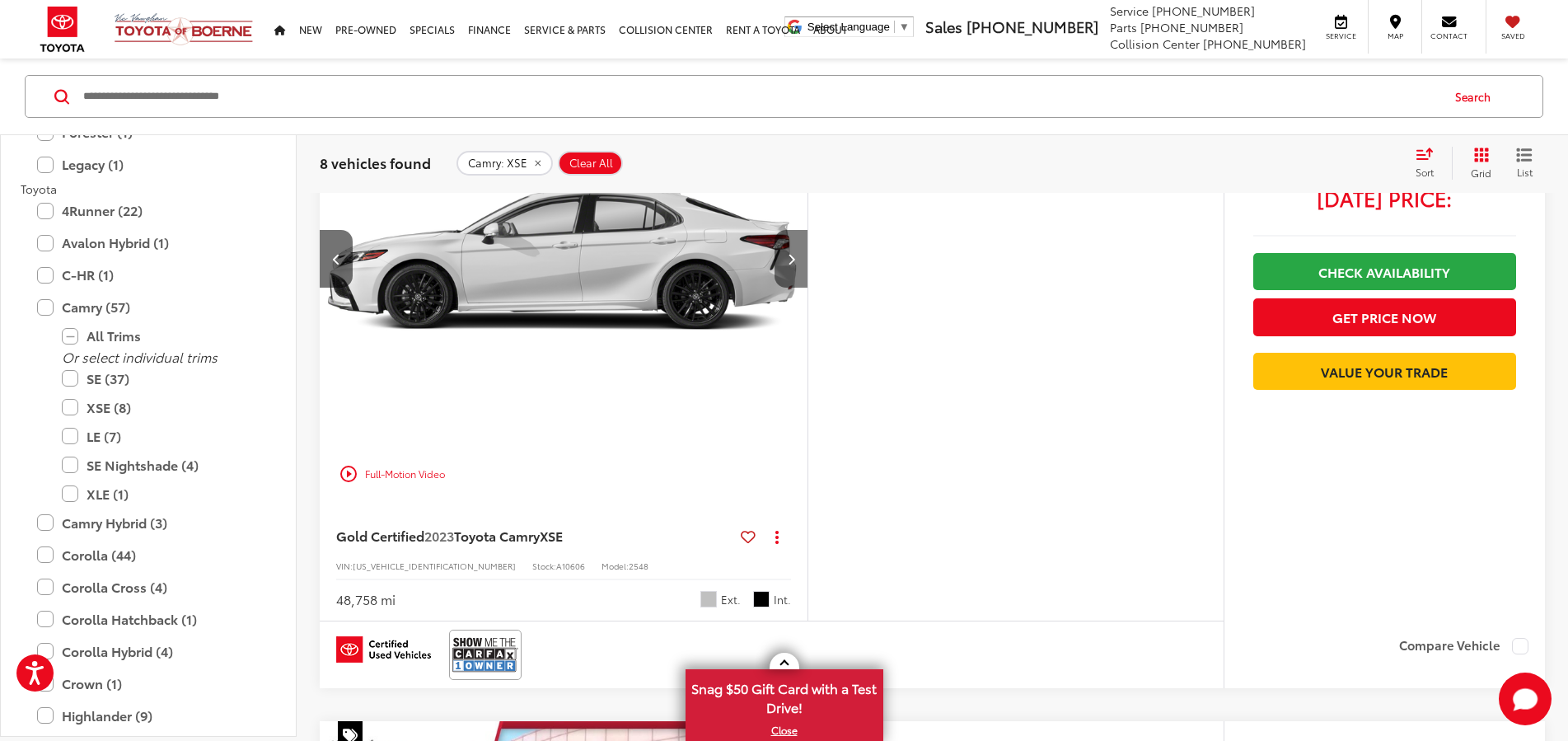
click at [807, 287] on button "Next image" at bounding box center [791, 259] width 33 height 58
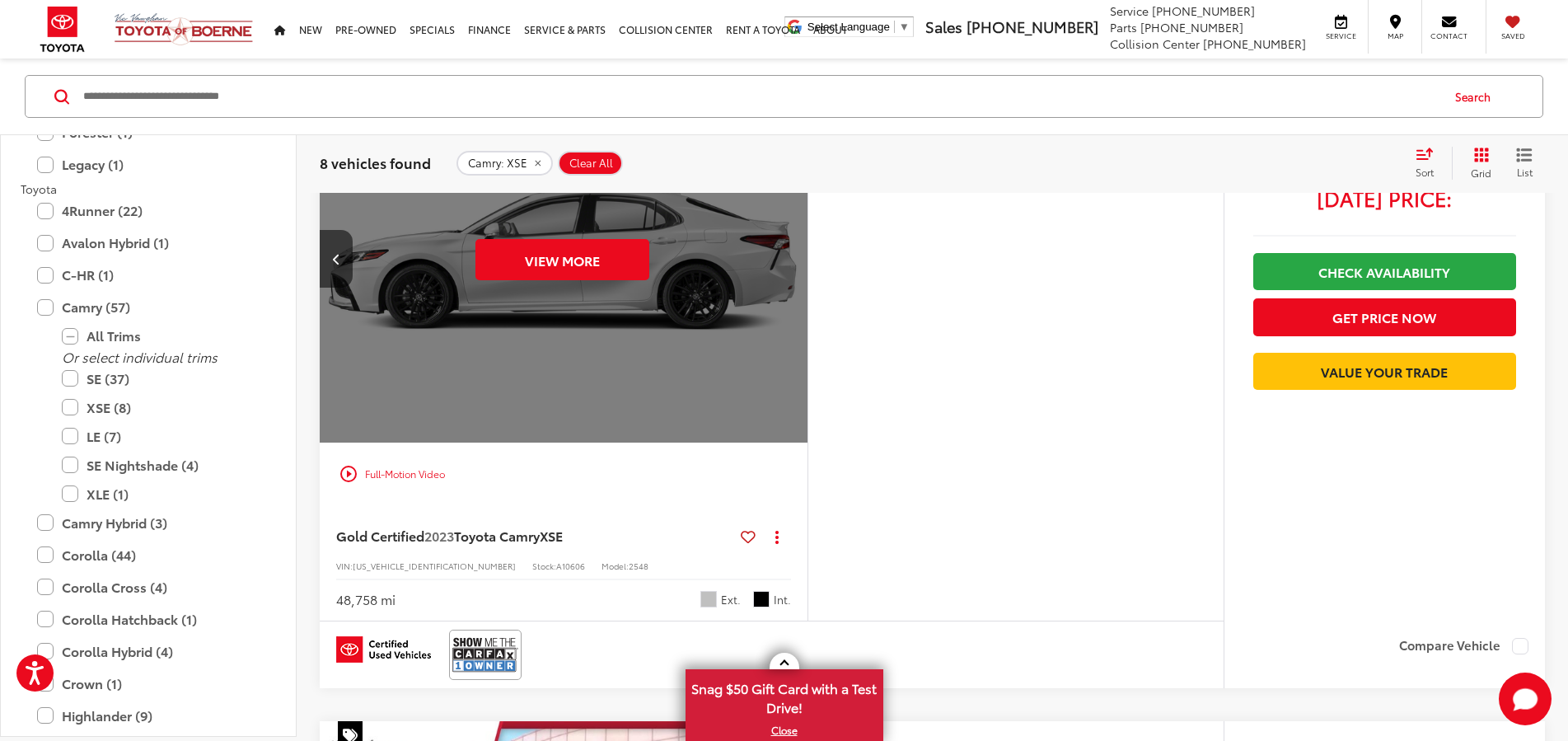
scroll to position [0, 3118]
click at [642, 280] on button "View More" at bounding box center [562, 259] width 174 height 41
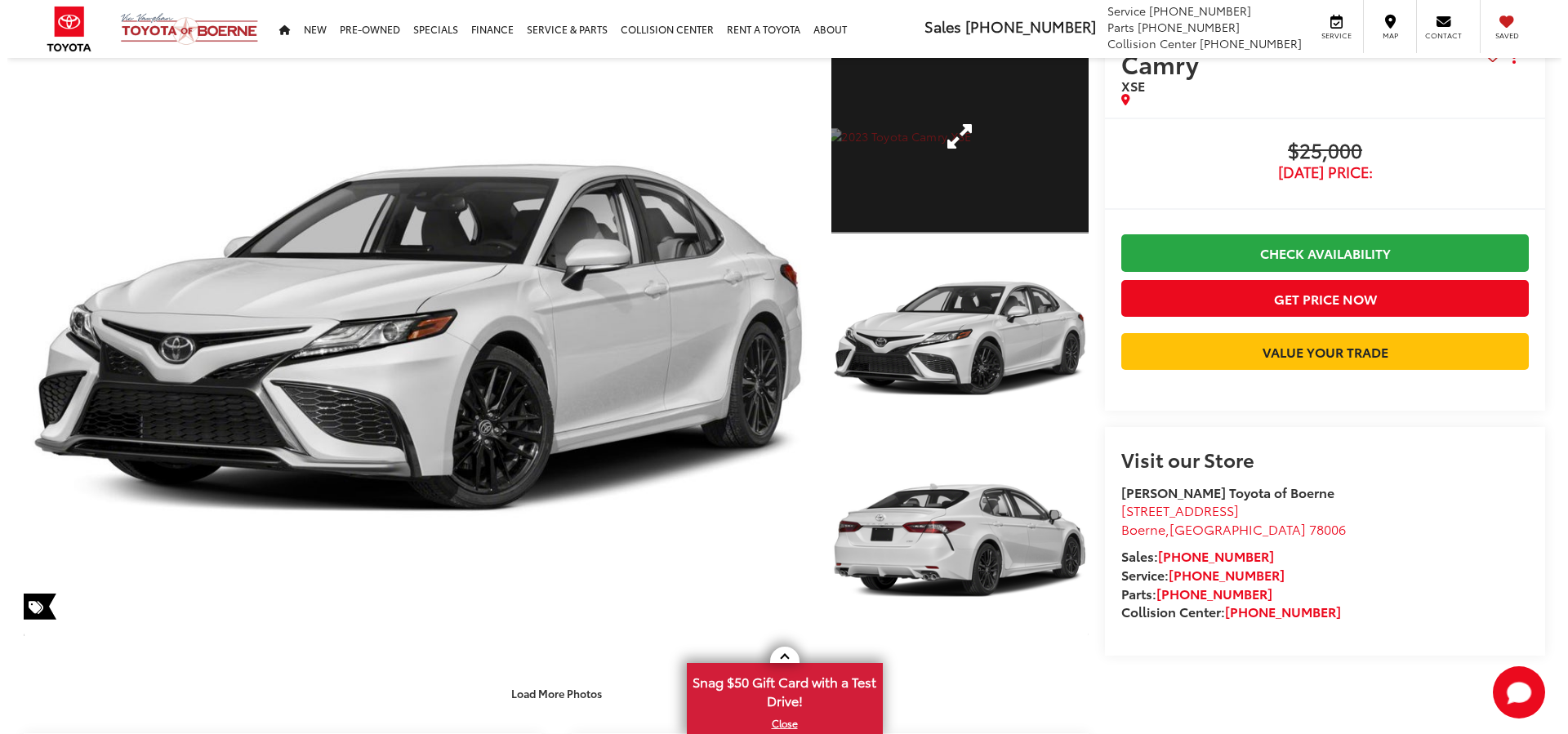
scroll to position [83, 0]
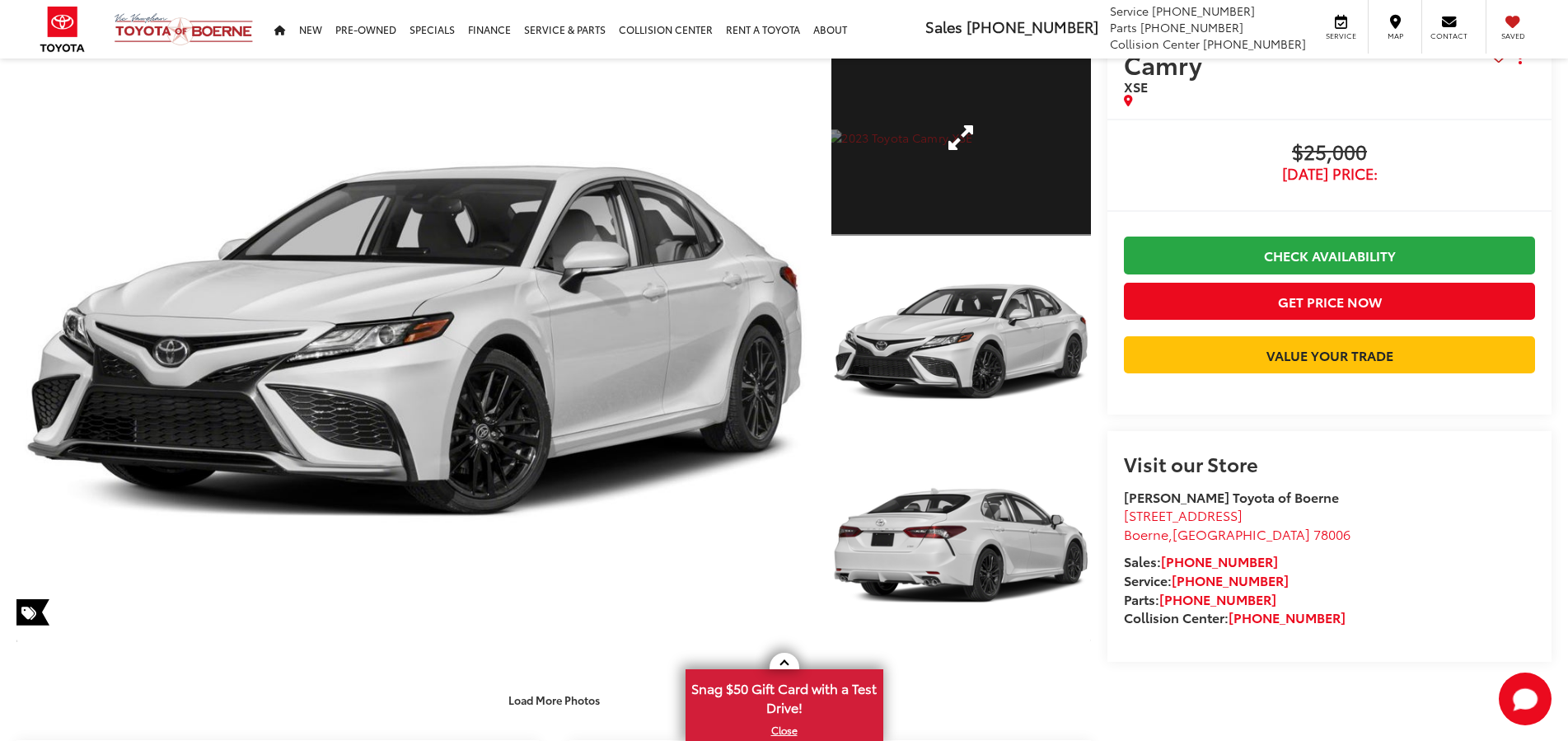
click at [889, 134] on link "Expand Photo 1" at bounding box center [962, 138] width 260 height 196
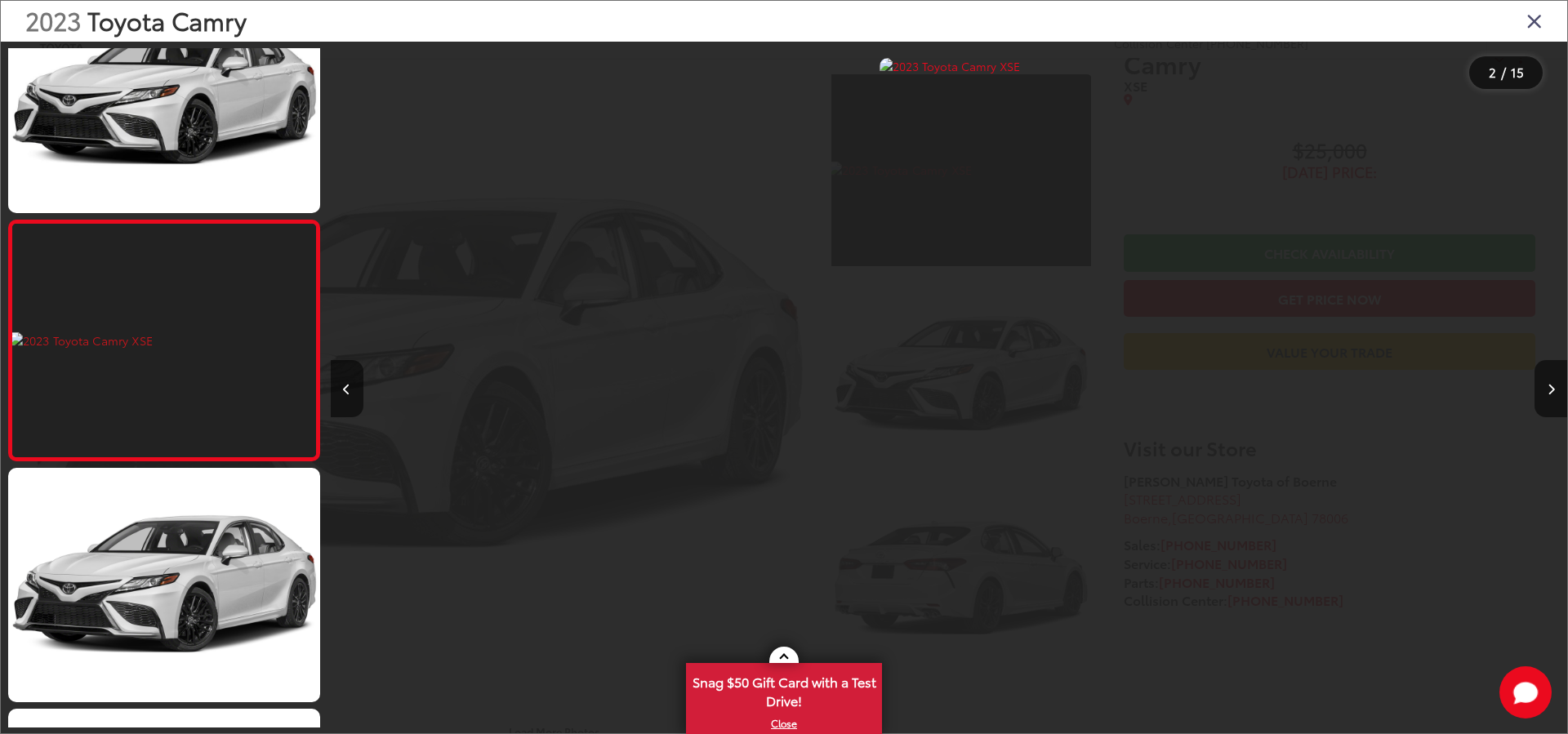
scroll to position [0, 1236]
click at [81, 340] on link at bounding box center [164, 340] width 312 height 241
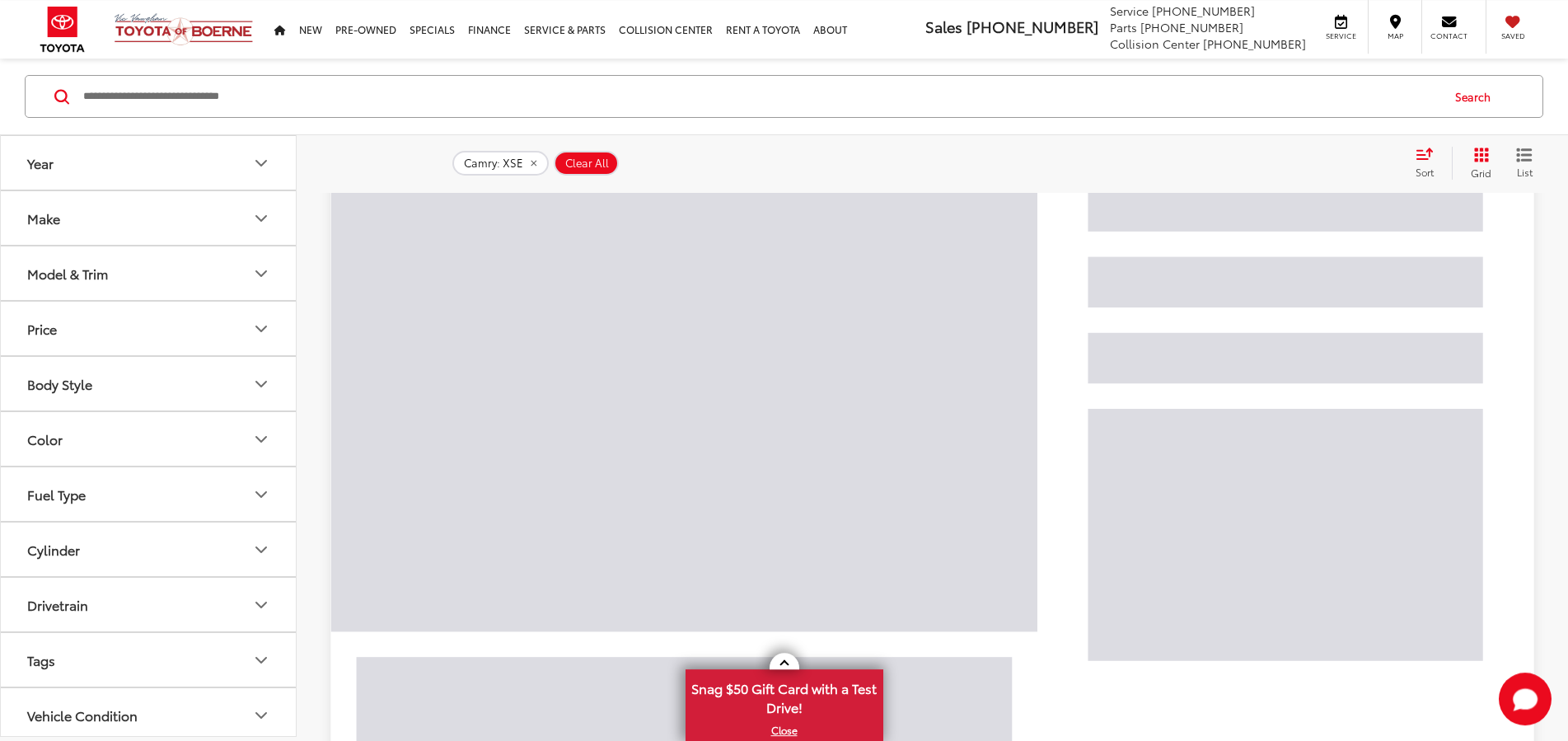
scroll to position [103, 0]
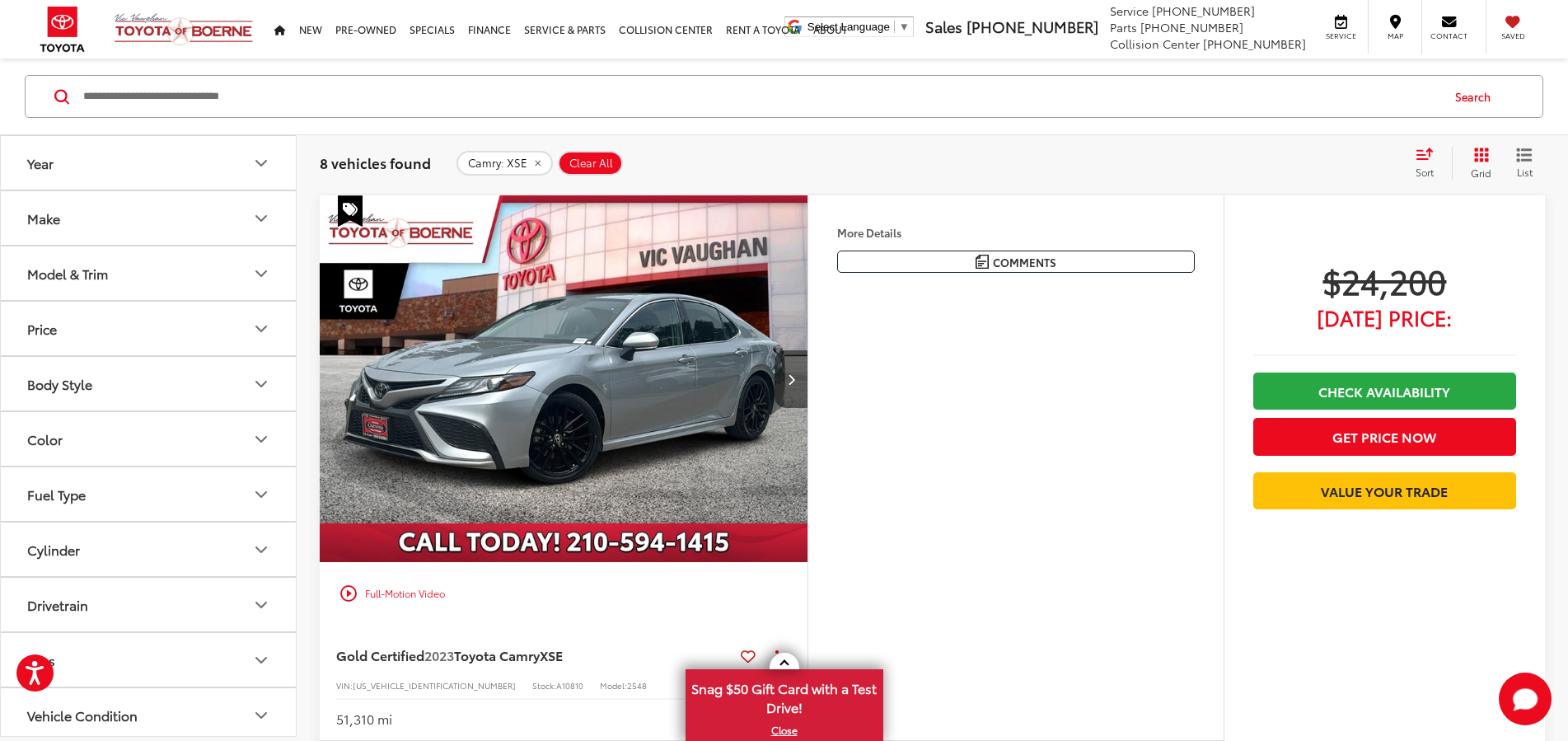
click at [807, 408] on button "Next image" at bounding box center [791, 379] width 33 height 58
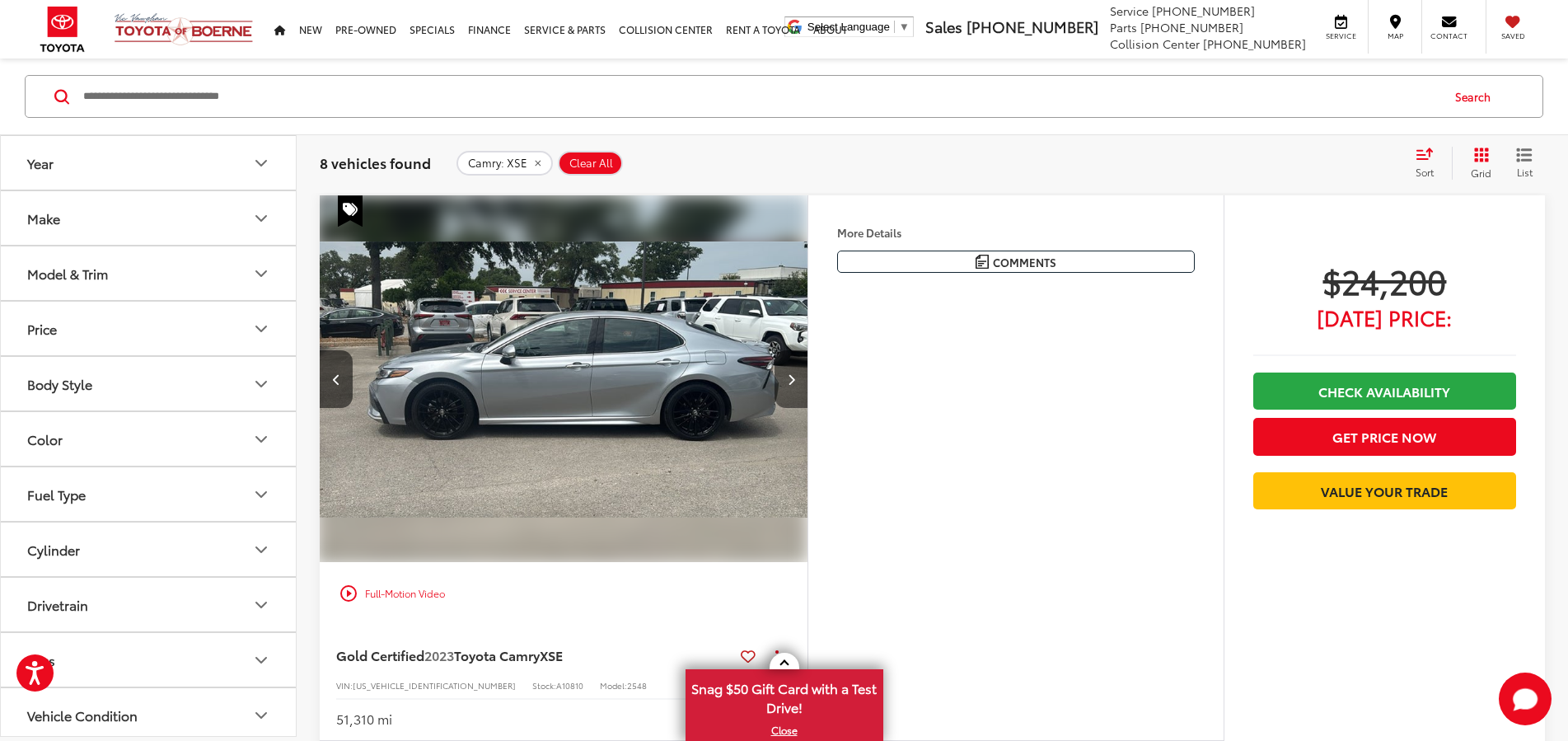
click at [807, 408] on button "Next image" at bounding box center [791, 379] width 33 height 58
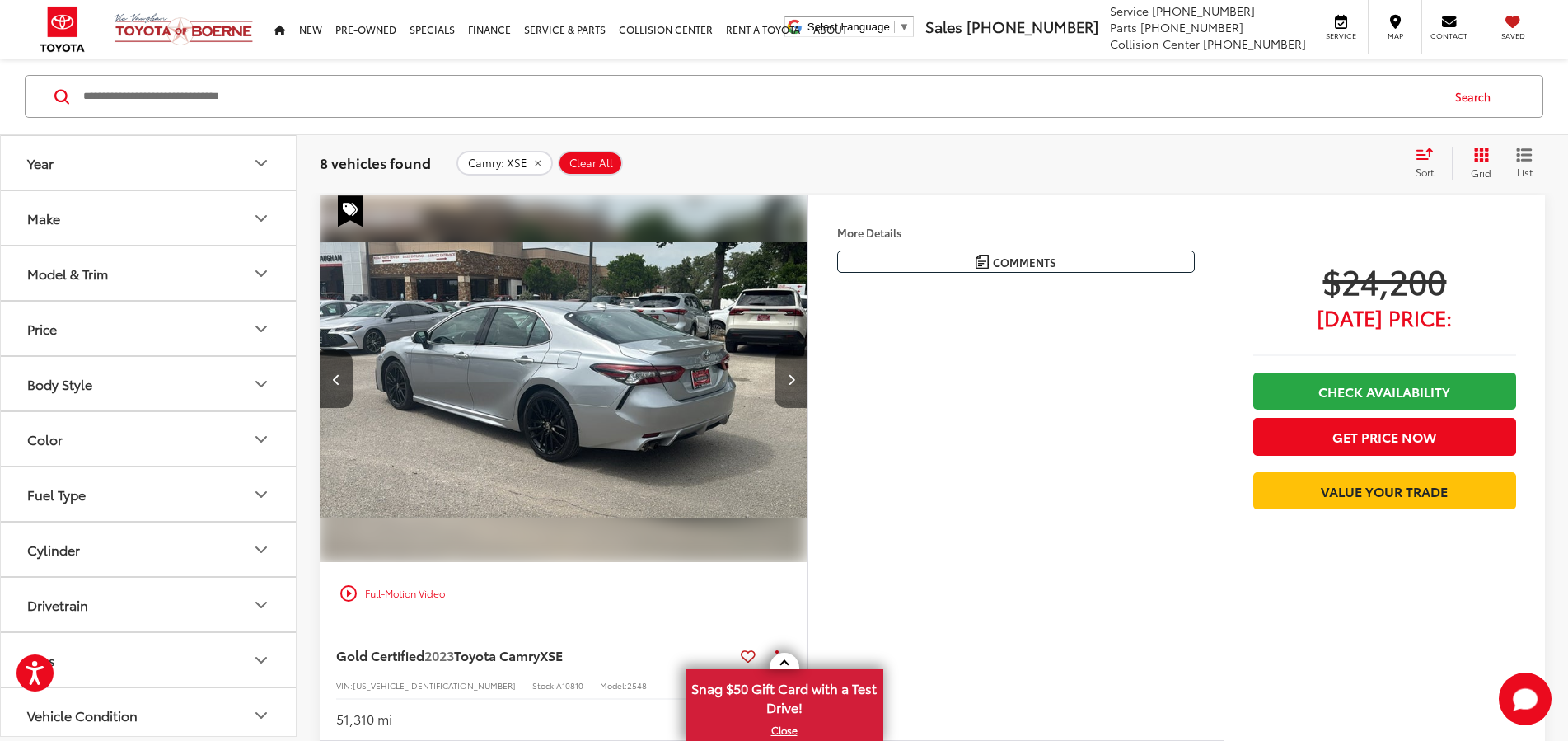
click at [807, 408] on button "Next image" at bounding box center [791, 379] width 33 height 58
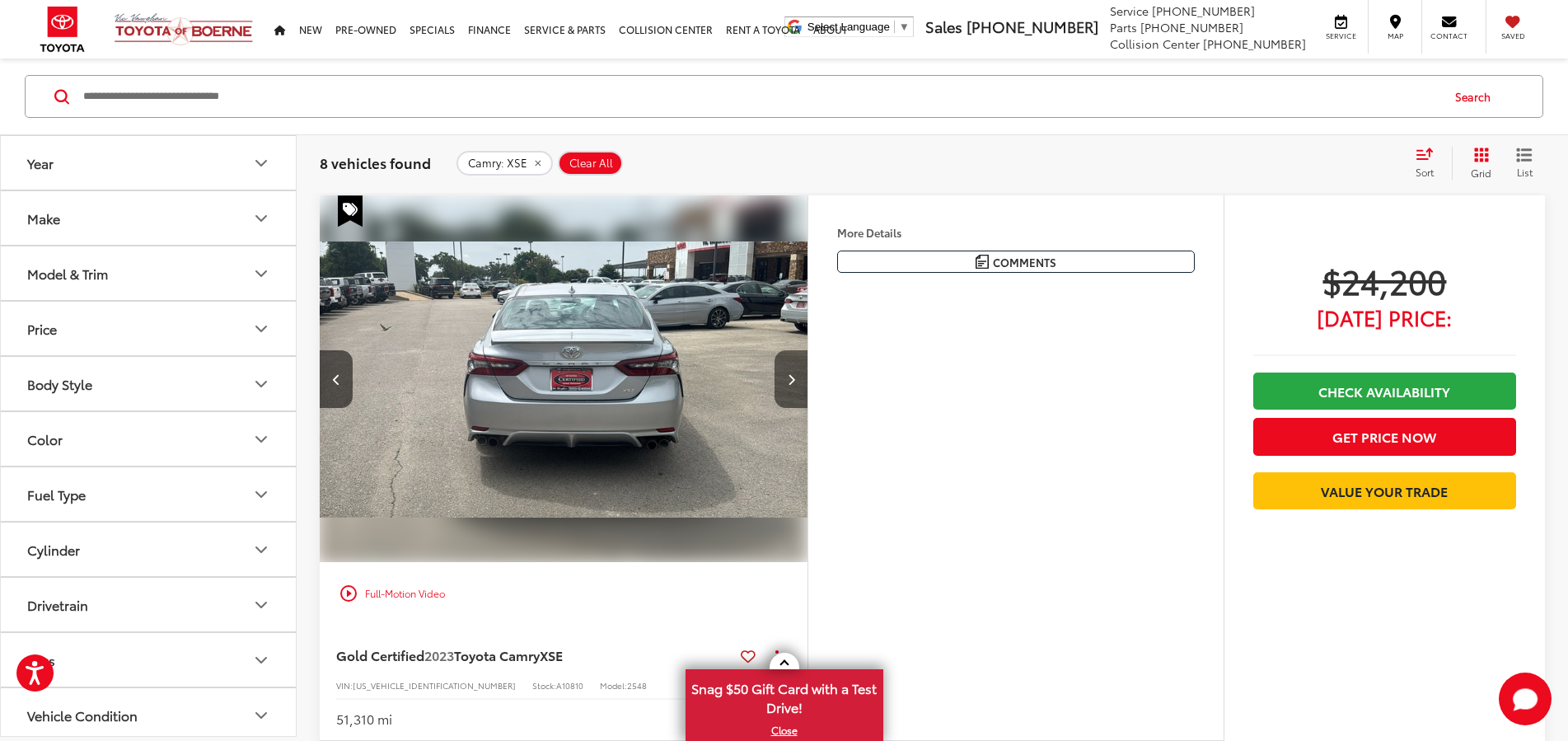
click at [807, 408] on button "Next image" at bounding box center [791, 379] width 33 height 58
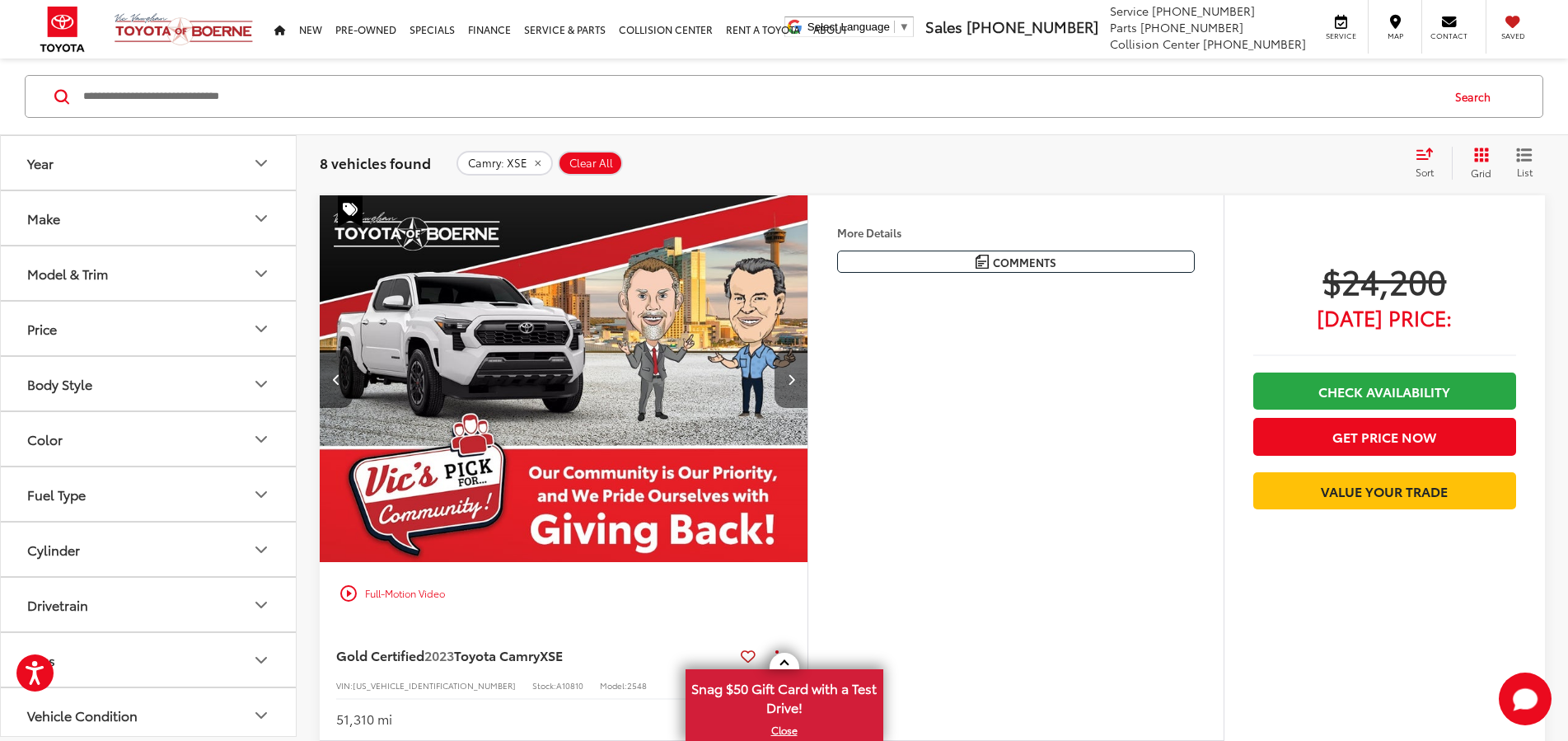
click at [807, 408] on button "Next image" at bounding box center [791, 379] width 33 height 58
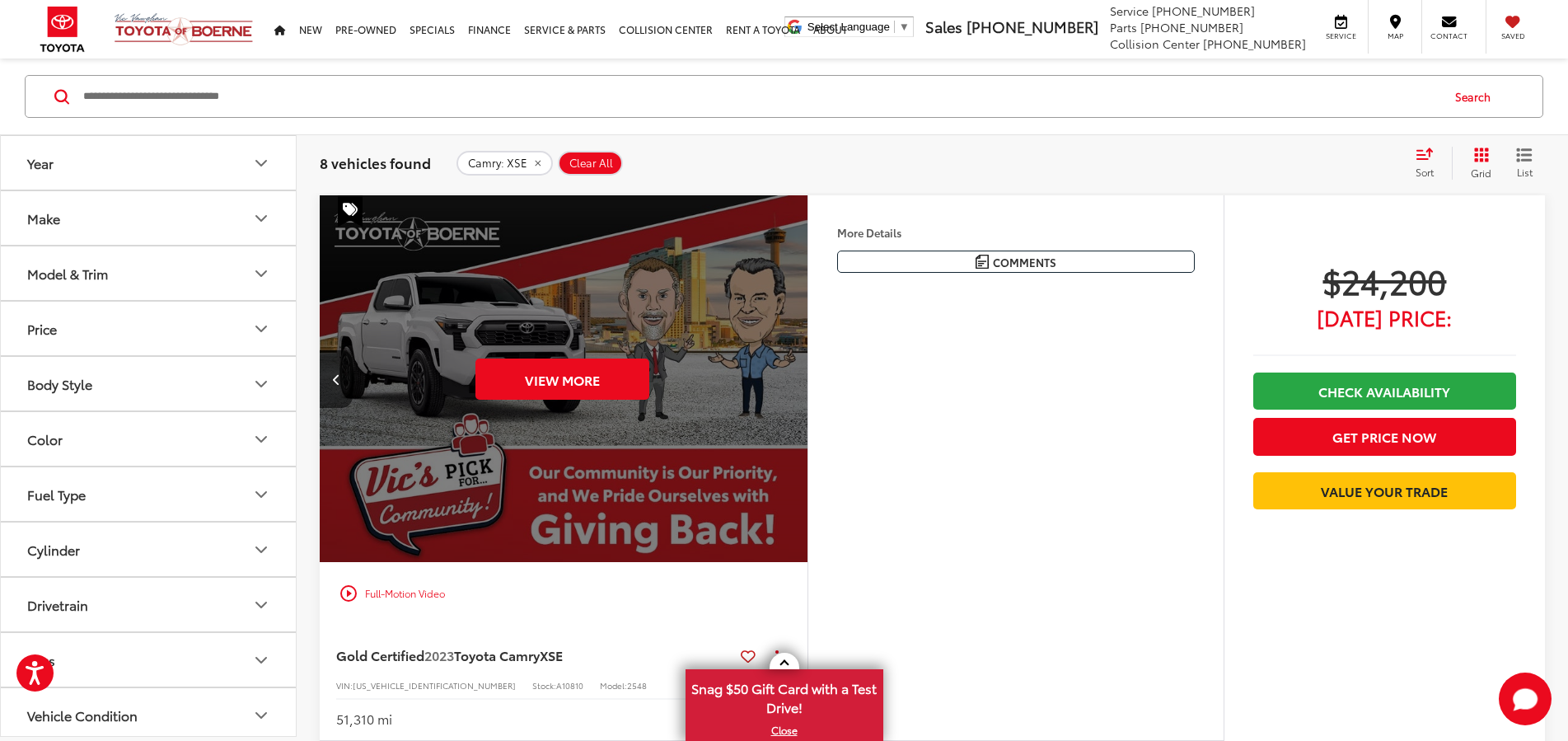
scroll to position [0, 3118]
click at [807, 421] on div "View More" at bounding box center [562, 380] width 490 height 369
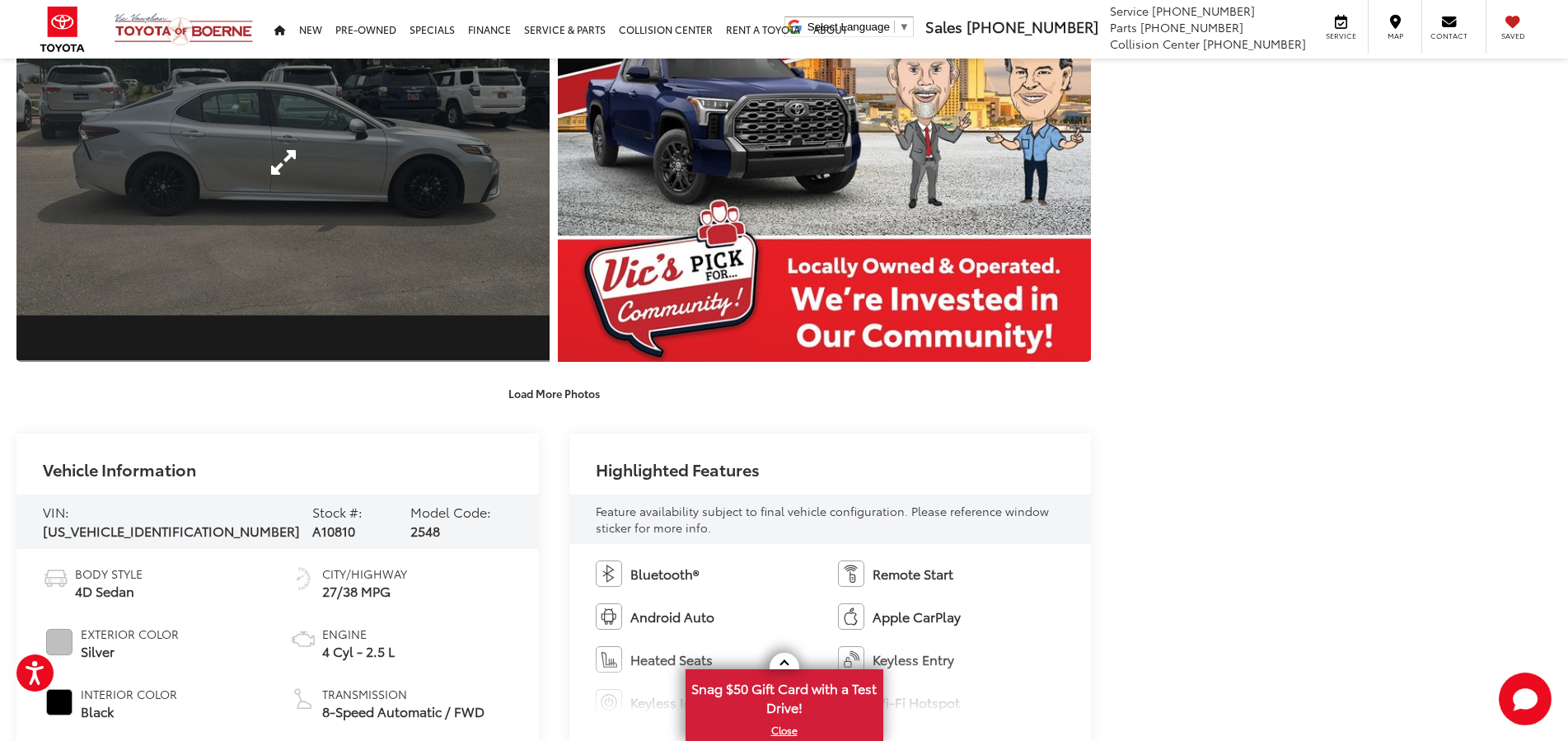
scroll to position [1378, 0]
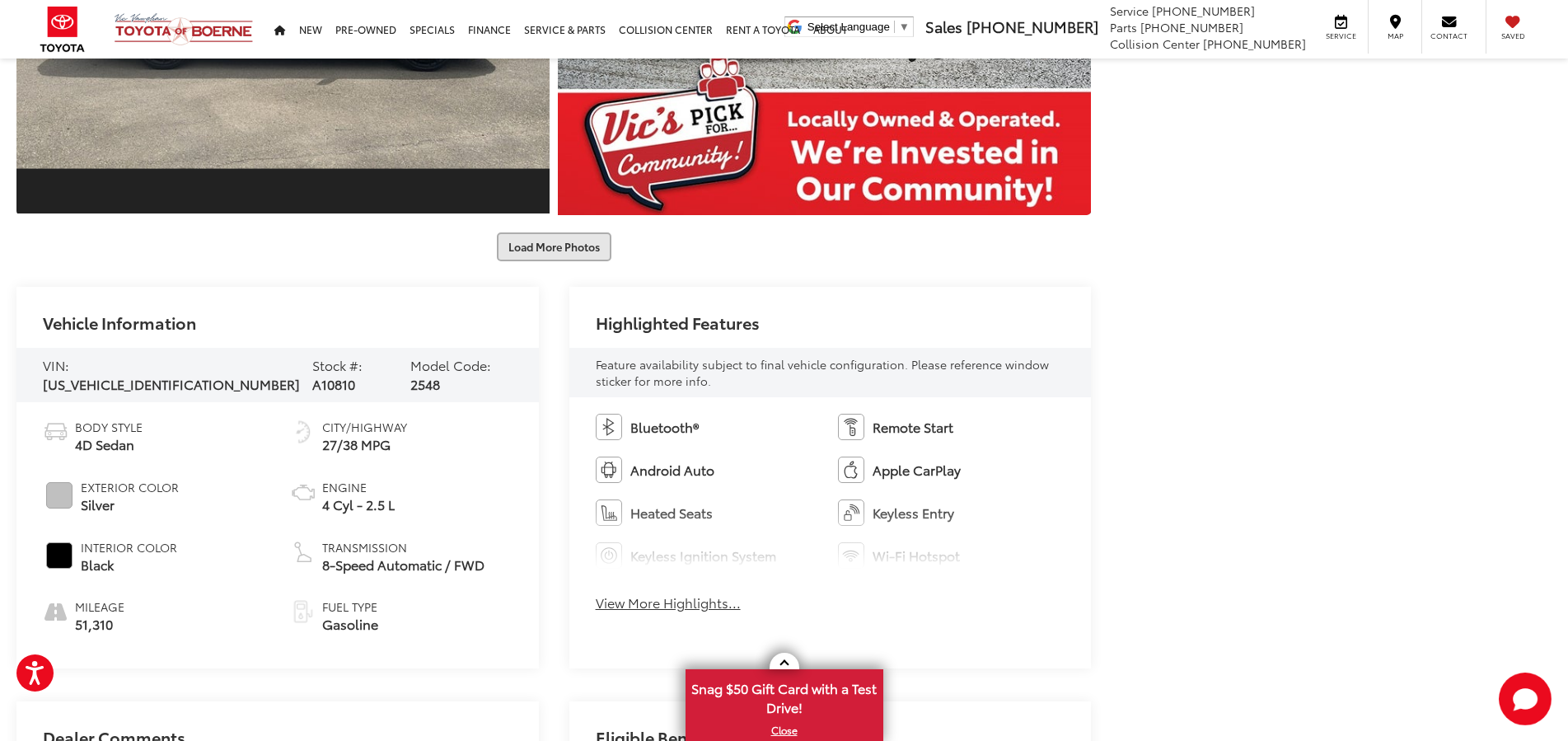
click at [547, 248] on button "Load More Photos" at bounding box center [554, 246] width 114 height 29
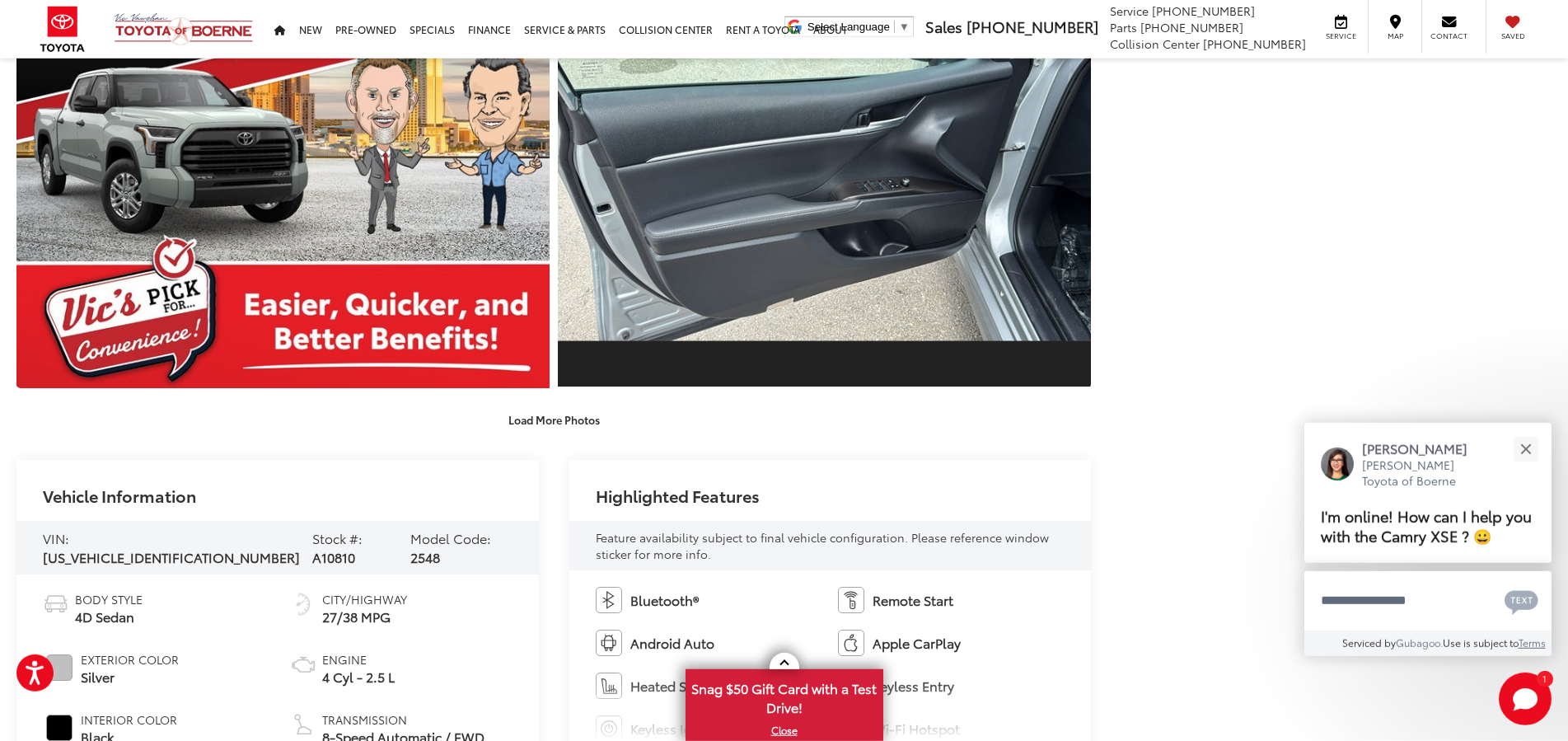
scroll to position [2050, 0]
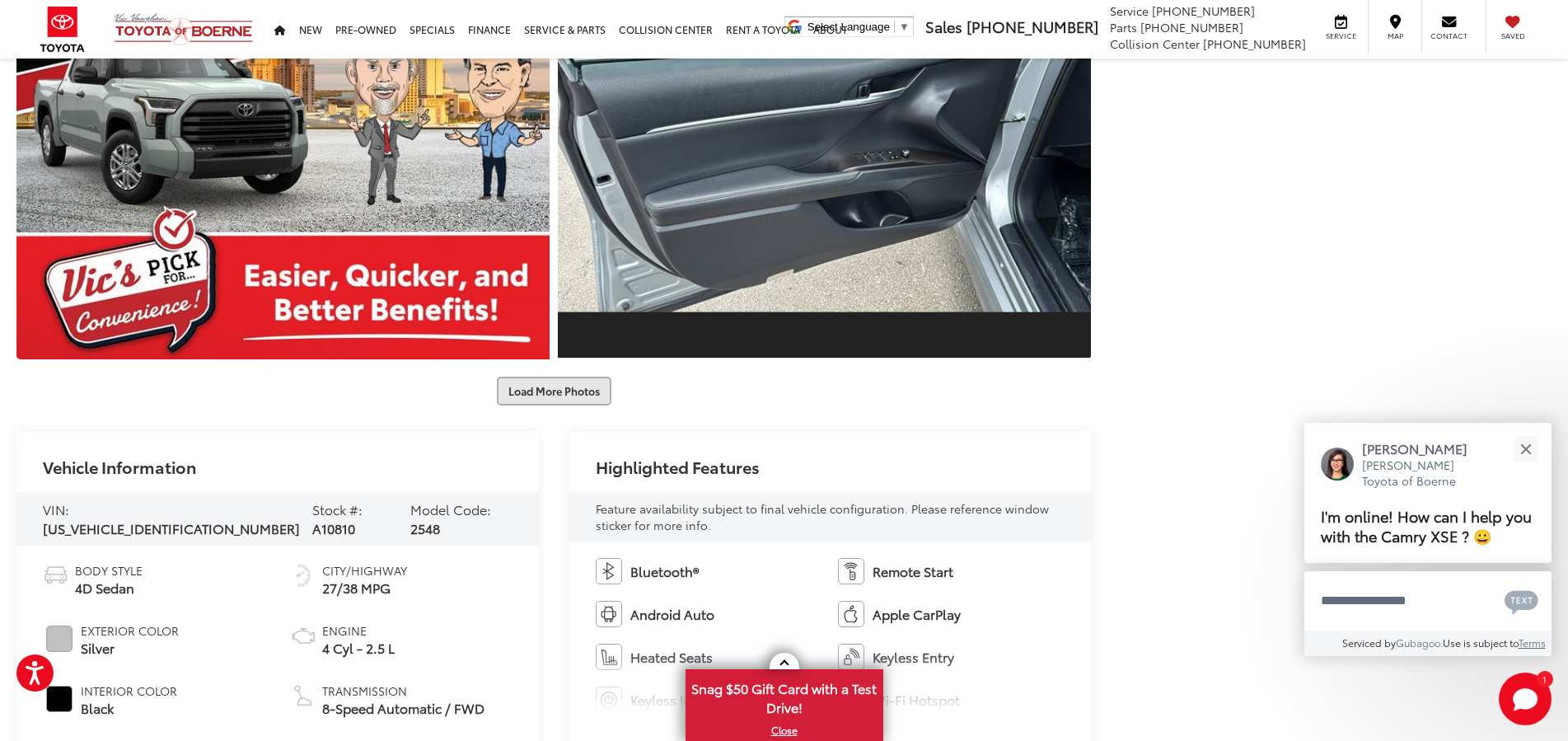
click at [548, 395] on button "Load More Photos" at bounding box center [554, 391] width 114 height 29
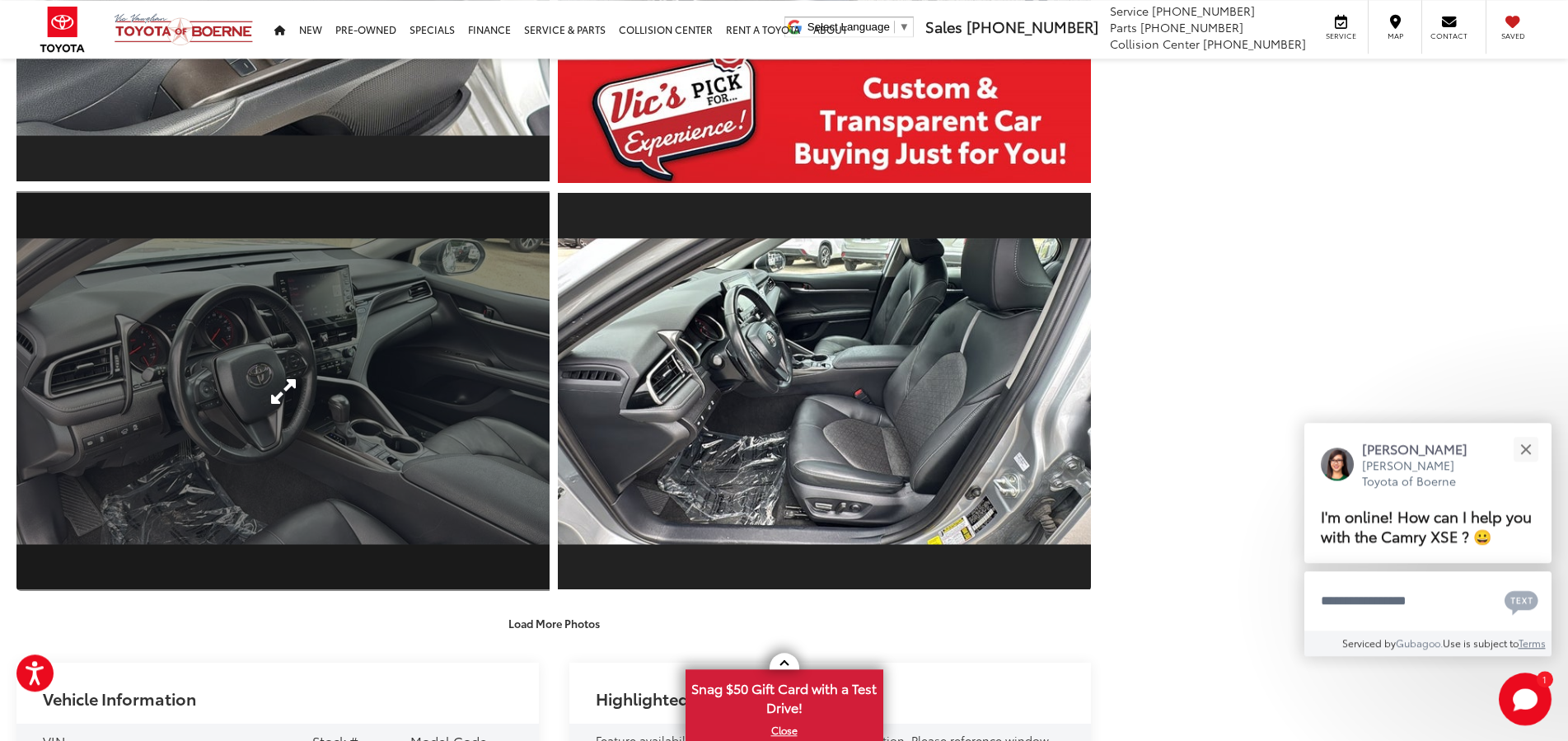
scroll to position [2639, 0]
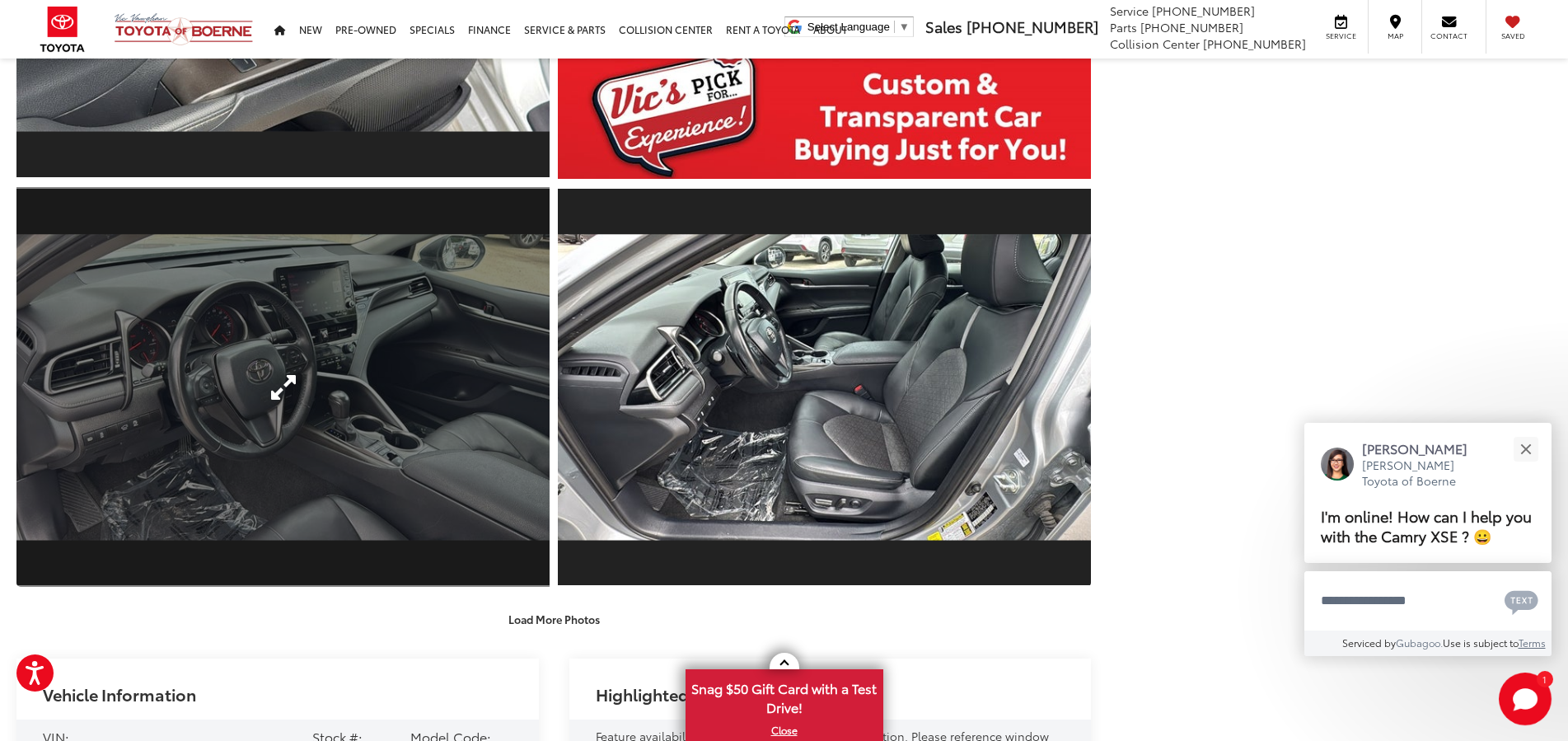
click at [447, 393] on link "Expand Photo 14" at bounding box center [283, 386] width 533 height 399
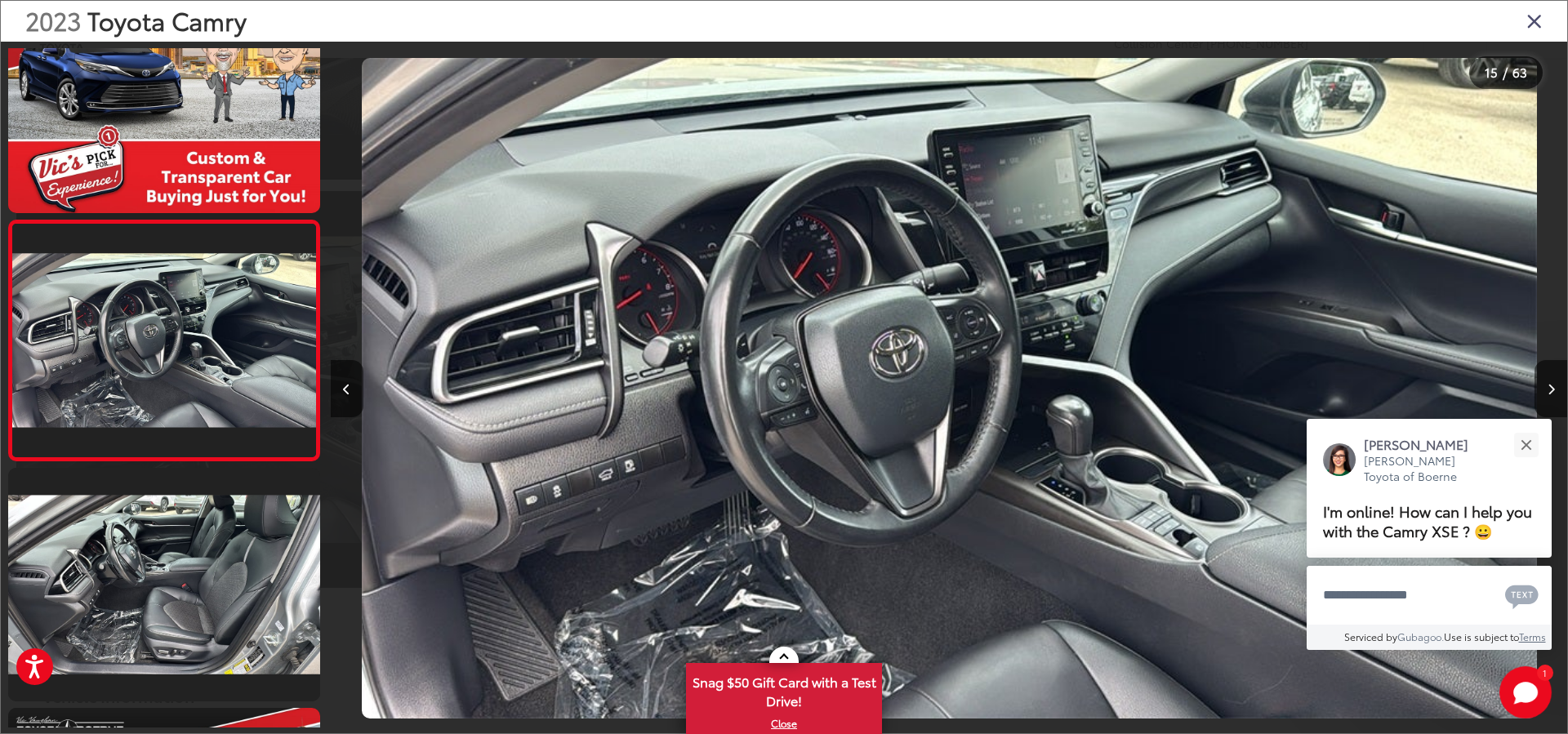
scroll to position [0, 17311]
click at [1526, 443] on div "Close" at bounding box center [1526, 444] width 10 height 10
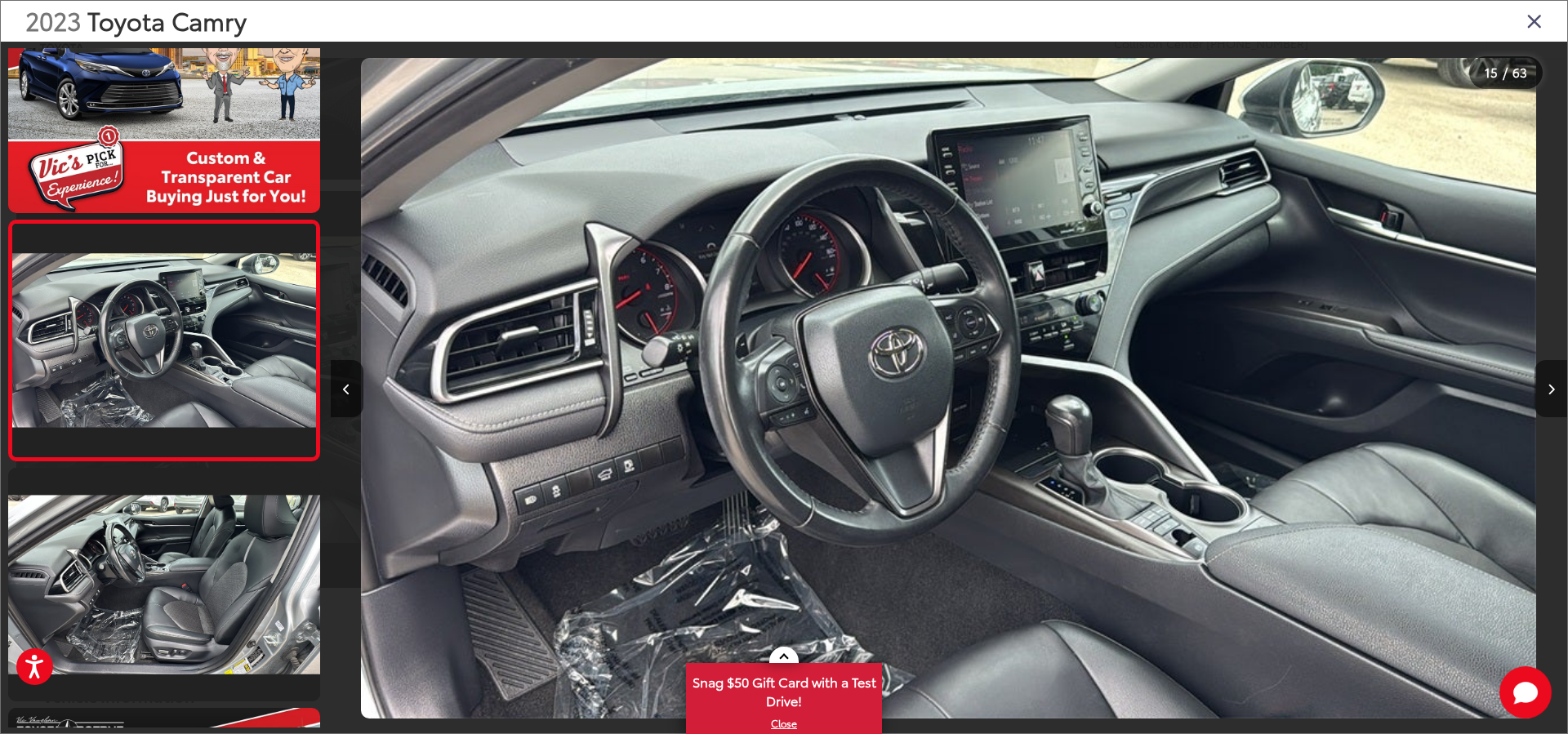
click at [1542, 386] on button "Next image" at bounding box center [1551, 389] width 33 height 57
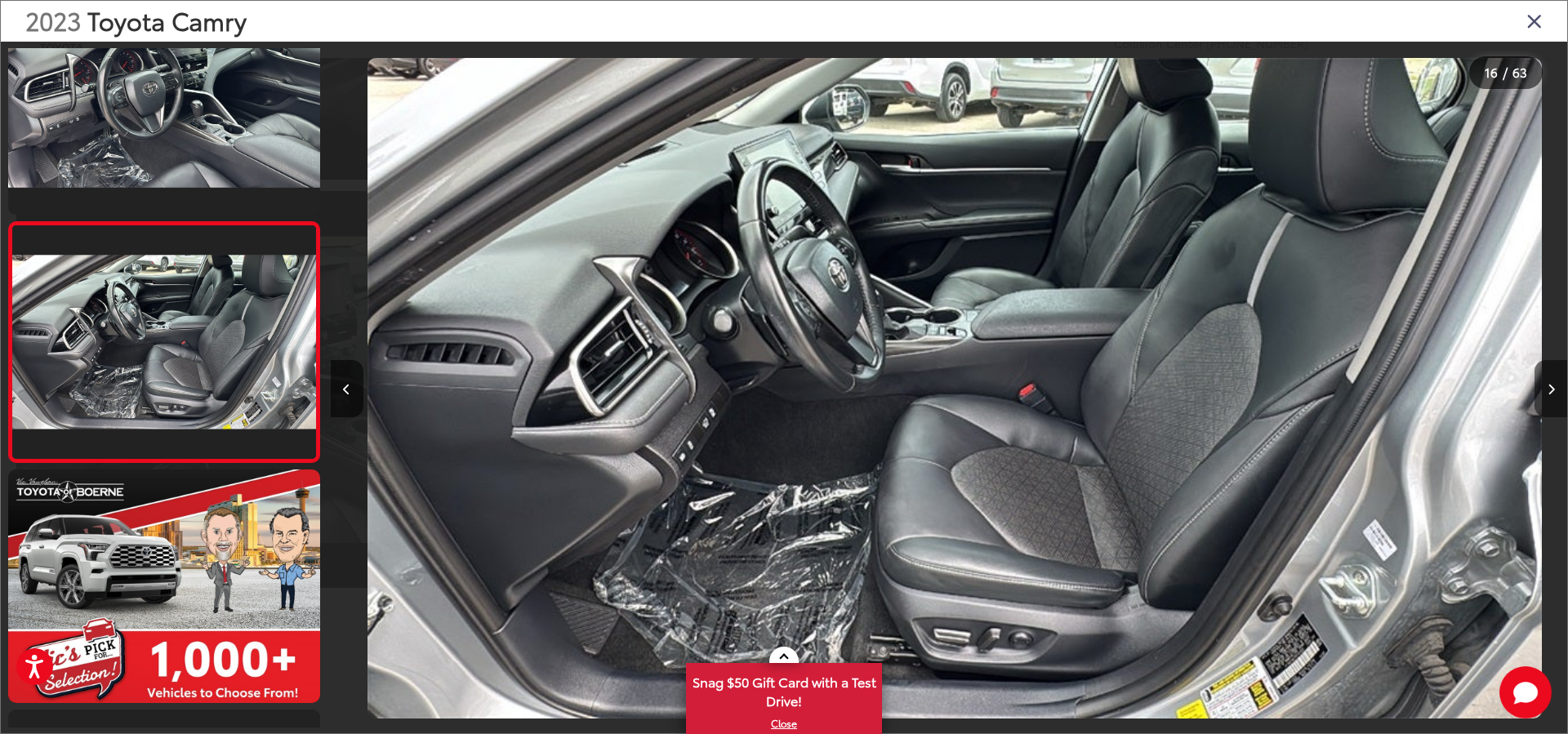
scroll to position [3432, 0]
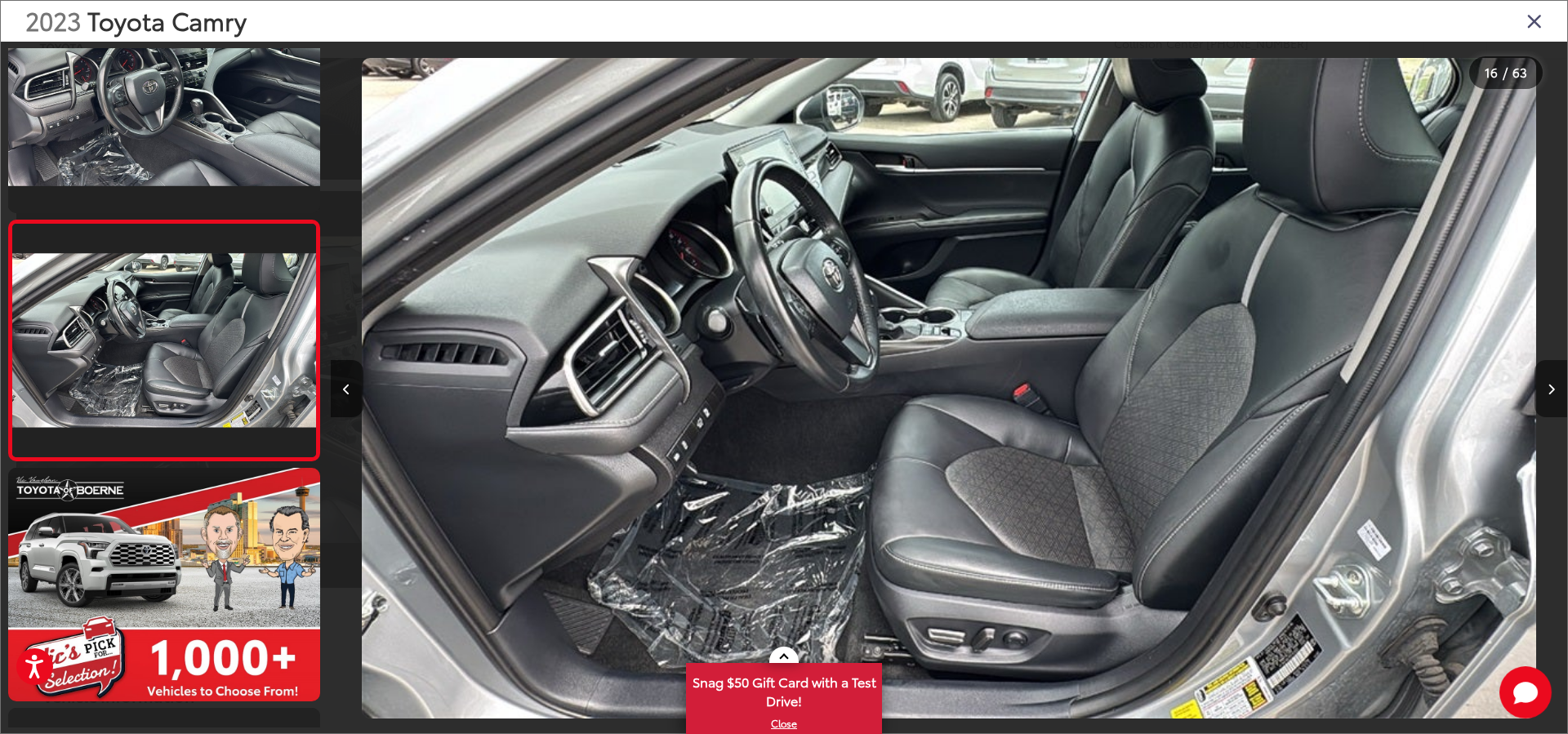
click at [1542, 386] on button "Next image" at bounding box center [1551, 389] width 33 height 57
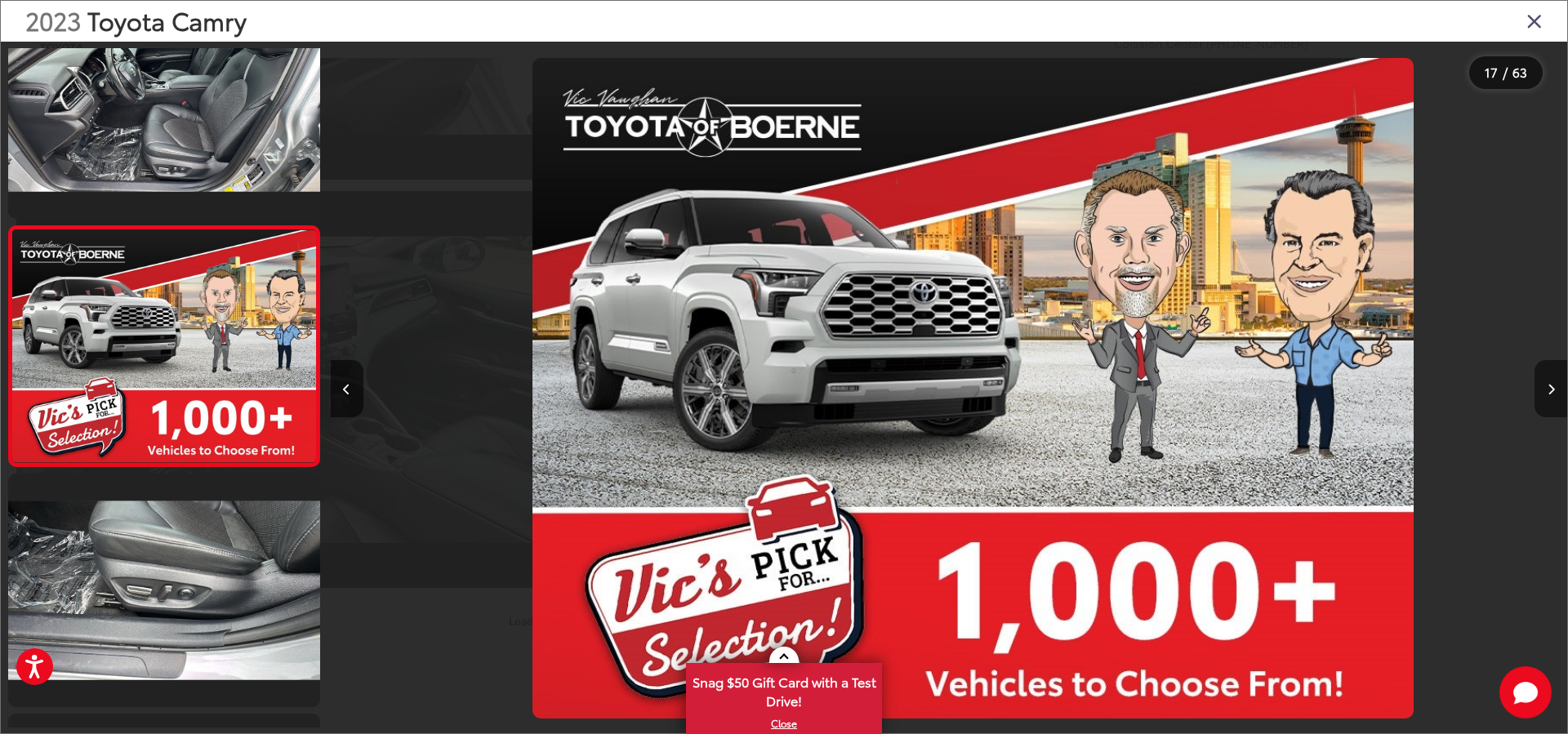
scroll to position [0, 0]
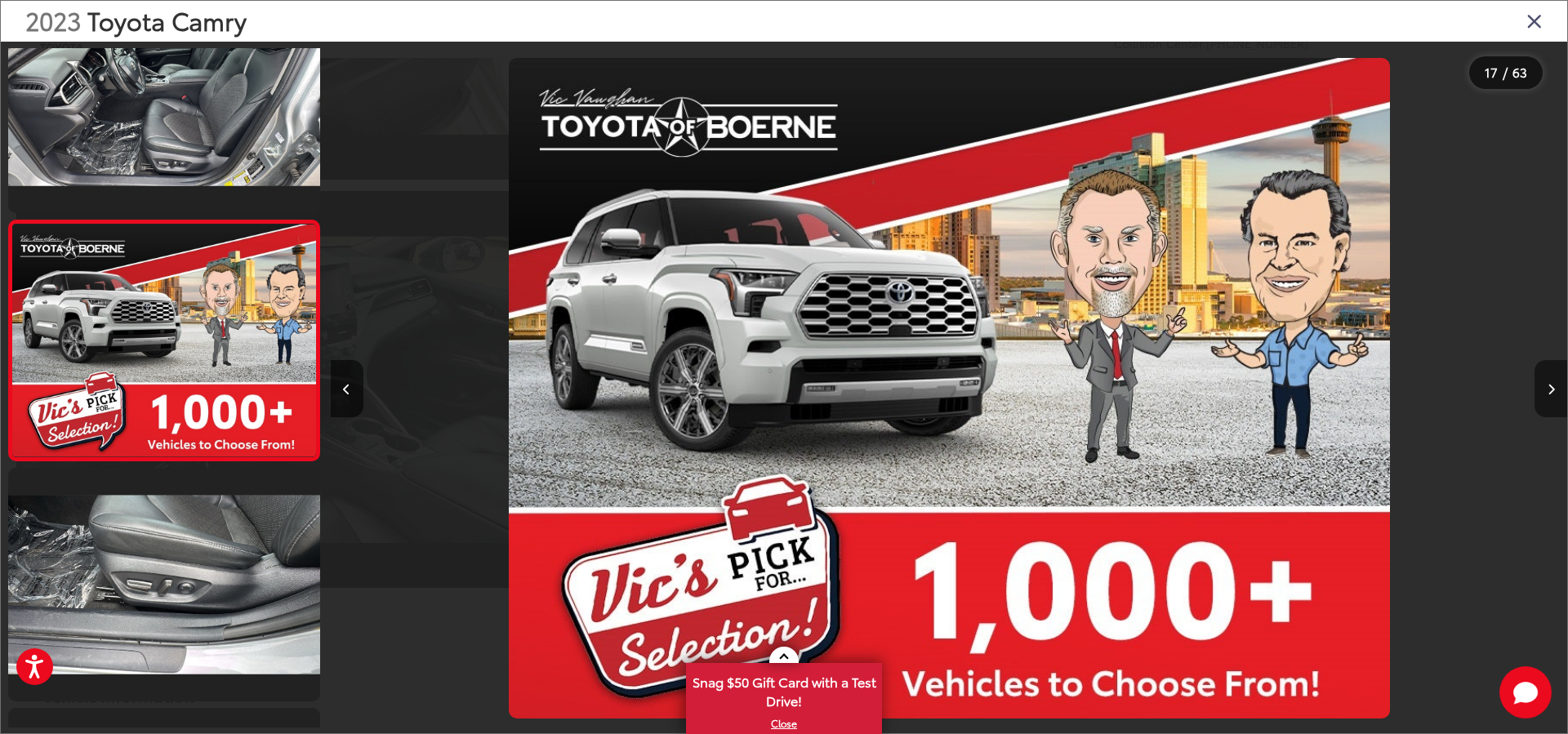
click at [1542, 386] on button "Next image" at bounding box center [1551, 389] width 33 height 57
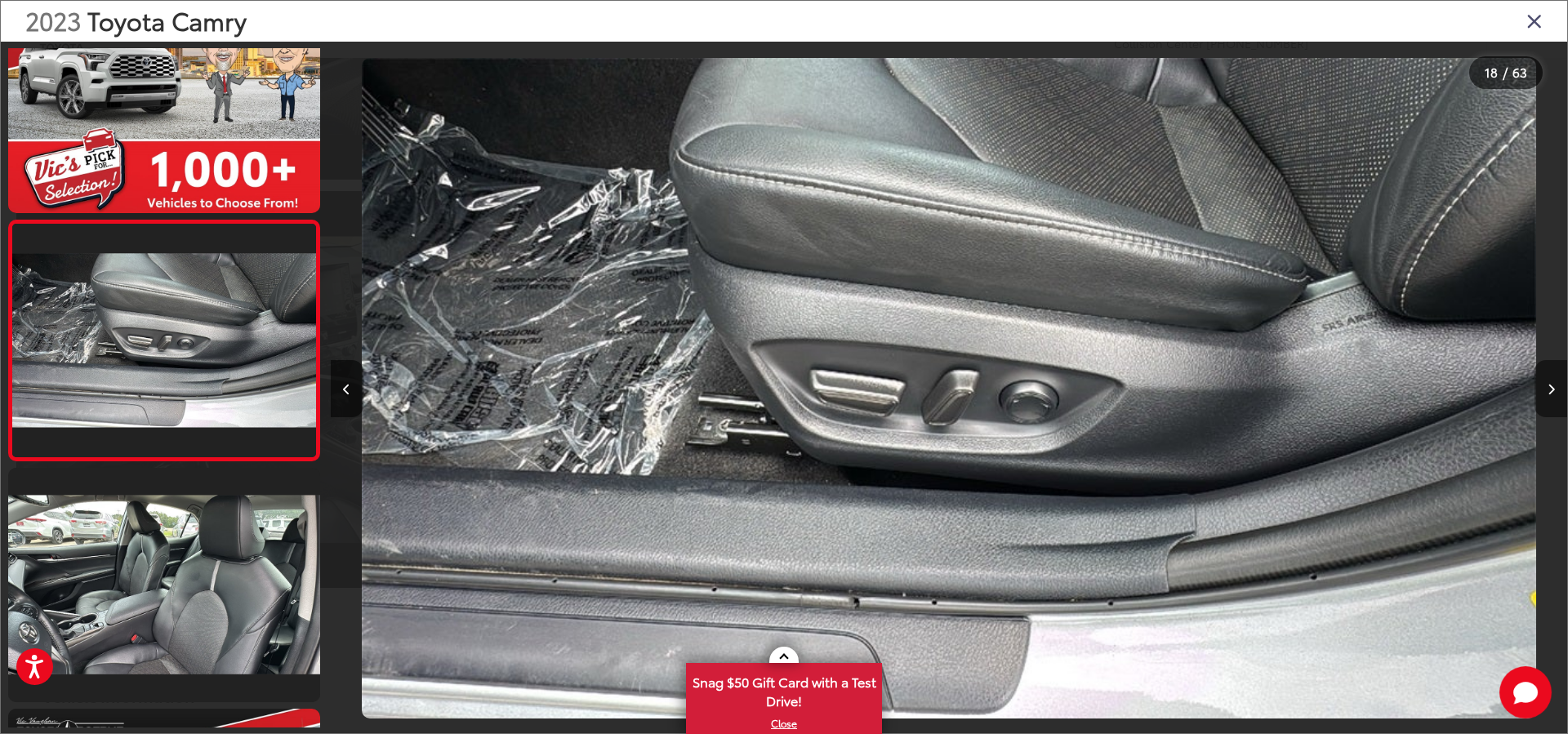
click at [1542, 386] on button "Next image" at bounding box center [1551, 389] width 33 height 57
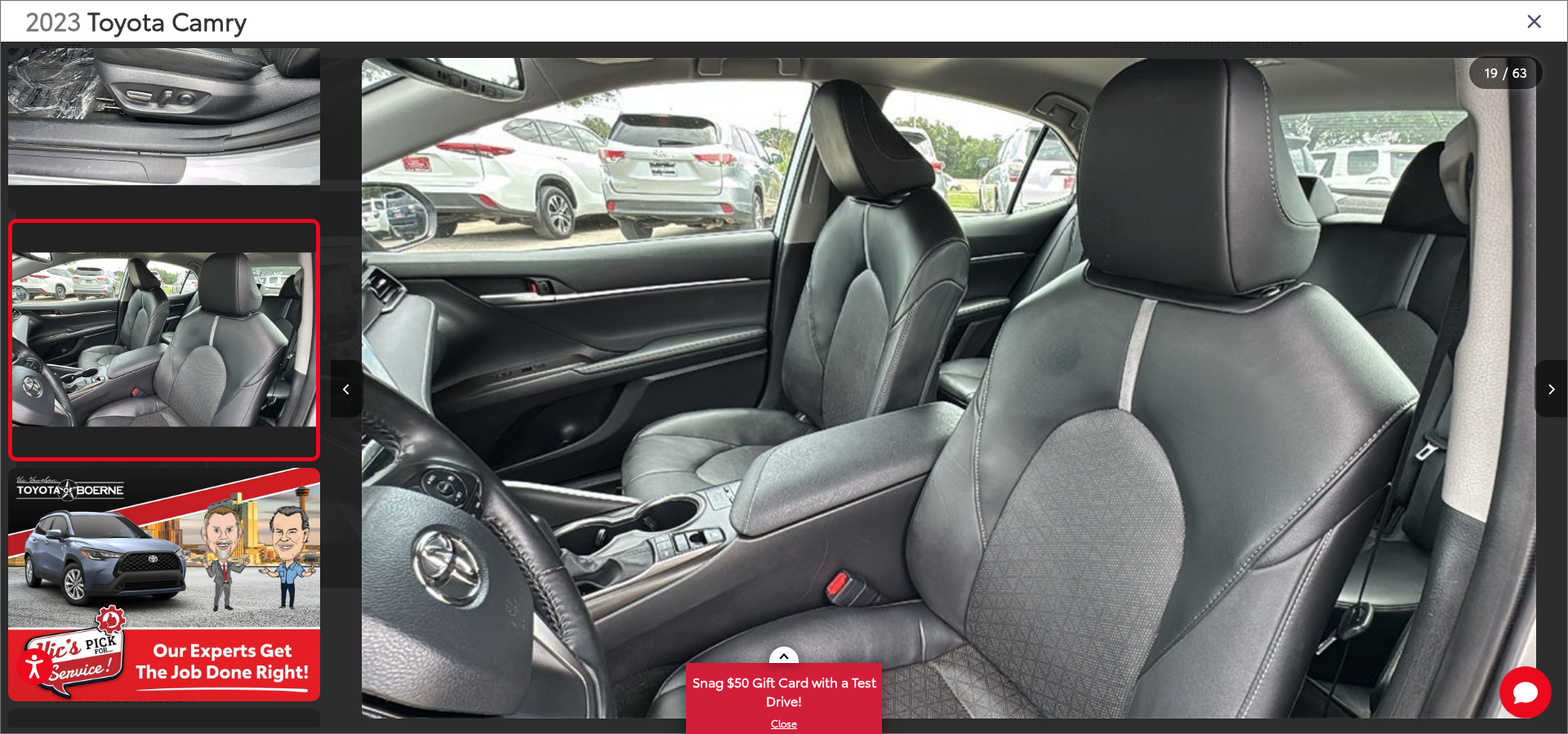
click at [1542, 386] on button "Next image" at bounding box center [1551, 389] width 33 height 57
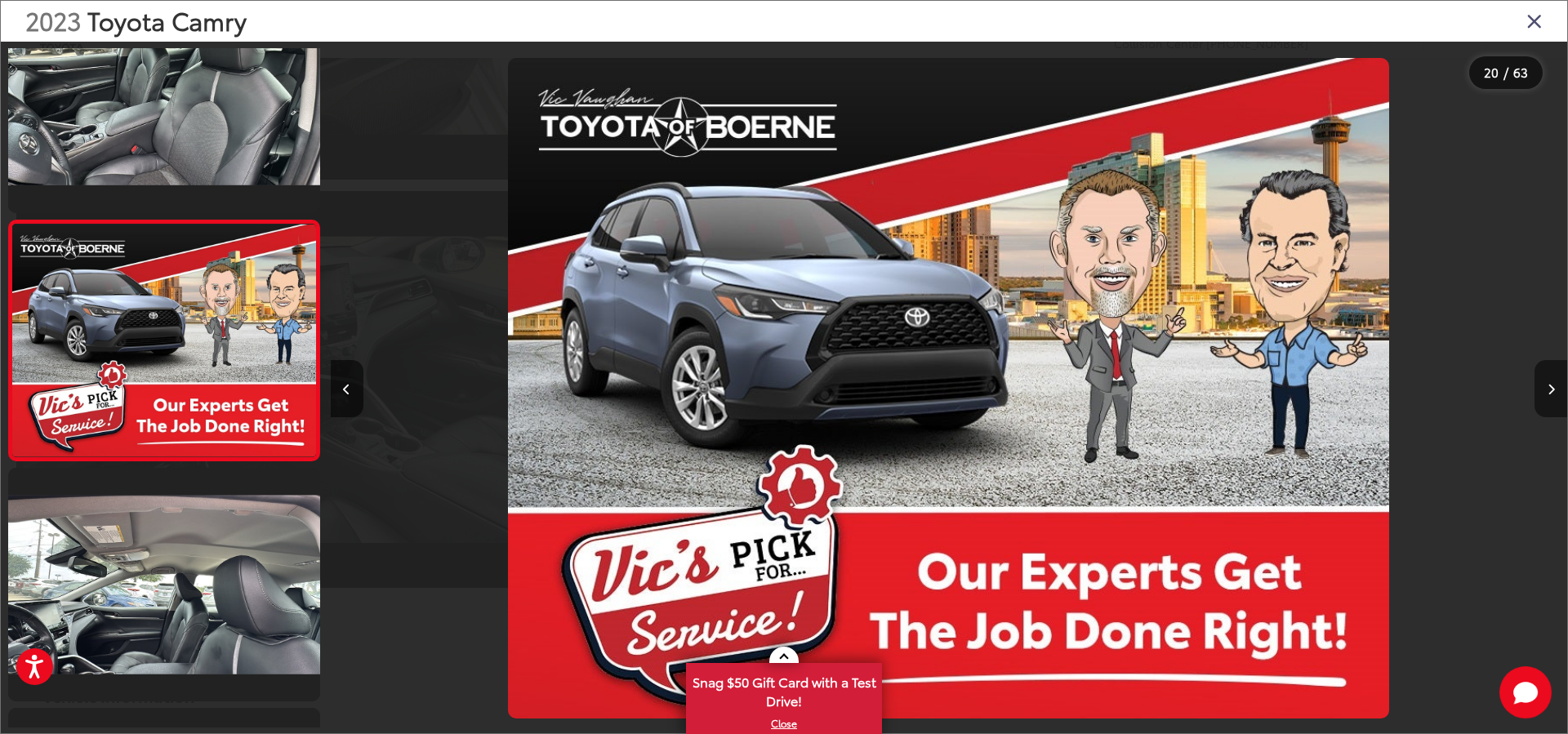
click at [1542, 386] on button "Next image" at bounding box center [1551, 389] width 33 height 57
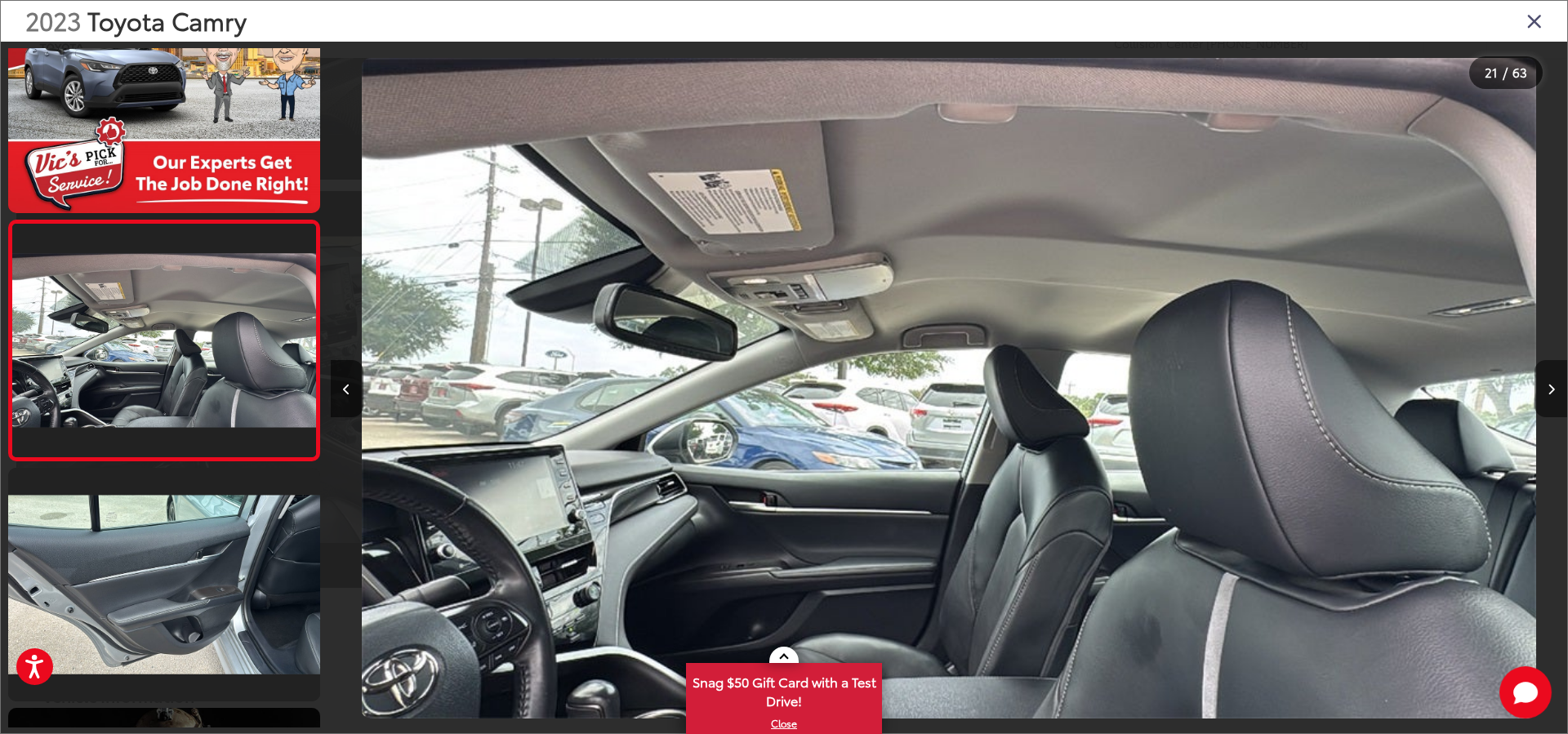
click at [1542, 386] on button "Next image" at bounding box center [1551, 389] width 33 height 57
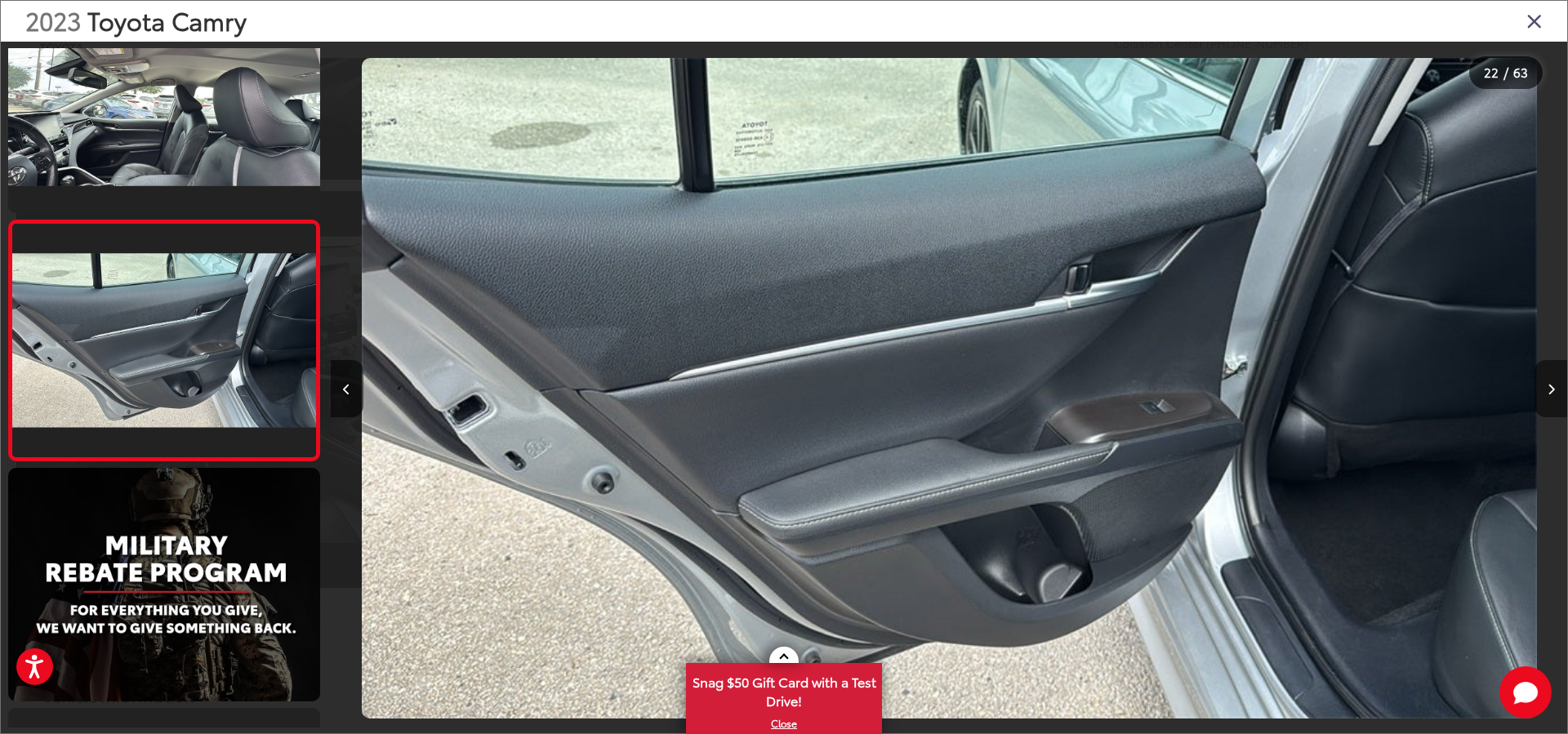
click at [1542, 386] on button "Next image" at bounding box center [1551, 389] width 33 height 57
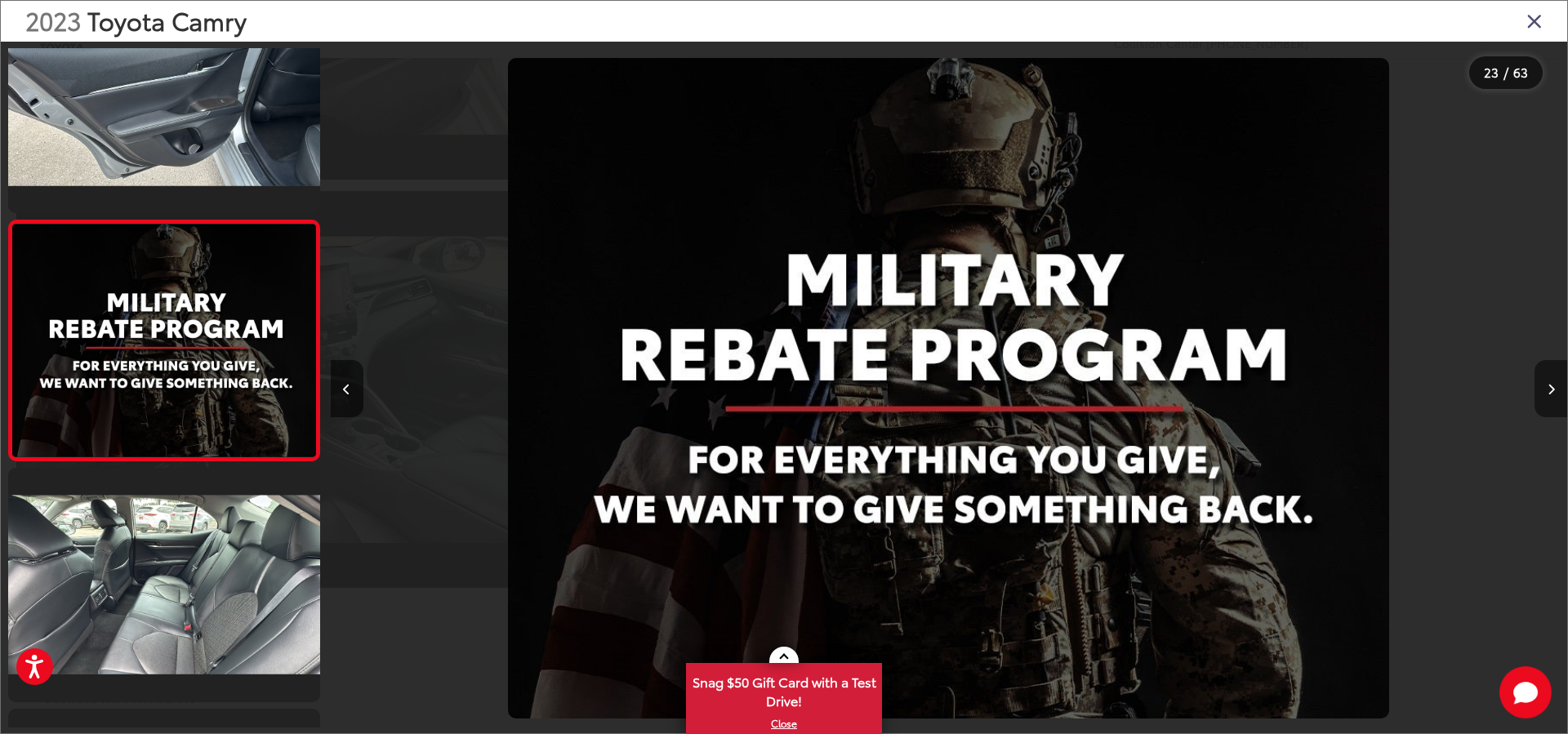
click at [1542, 386] on button "Next image" at bounding box center [1551, 389] width 33 height 57
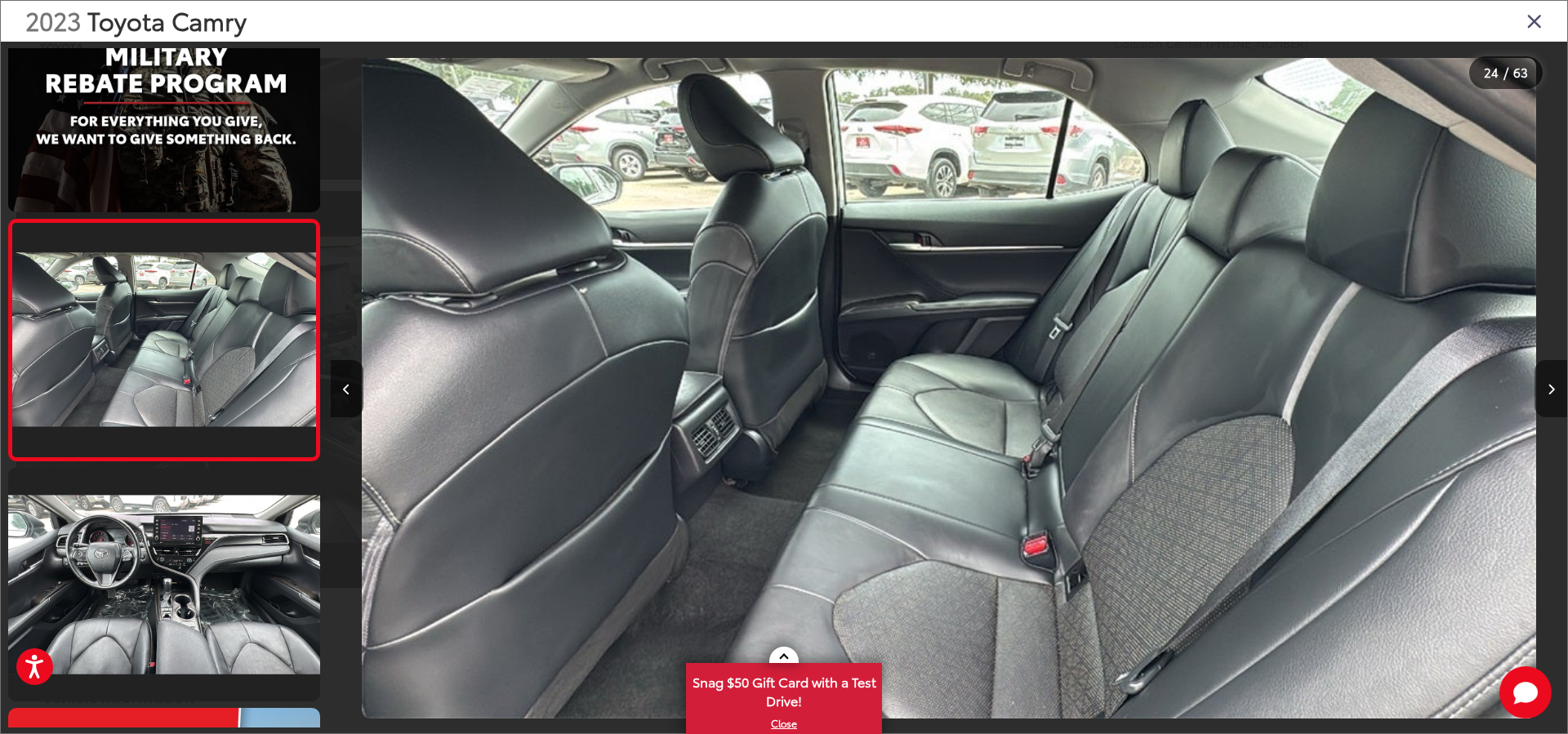
click at [1542, 386] on button "Next image" at bounding box center [1551, 389] width 33 height 57
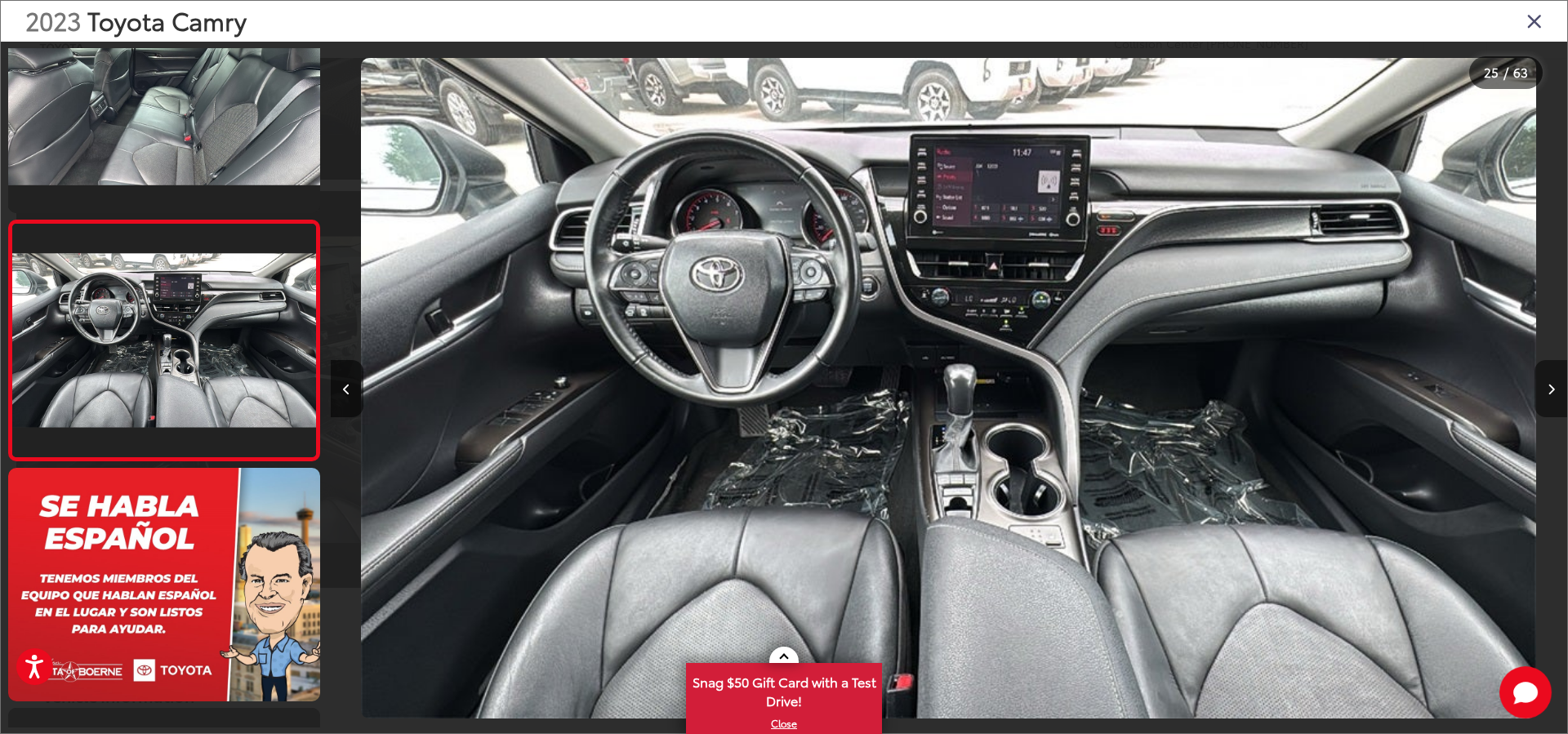
click at [1542, 386] on button "Next image" at bounding box center [1551, 389] width 33 height 57
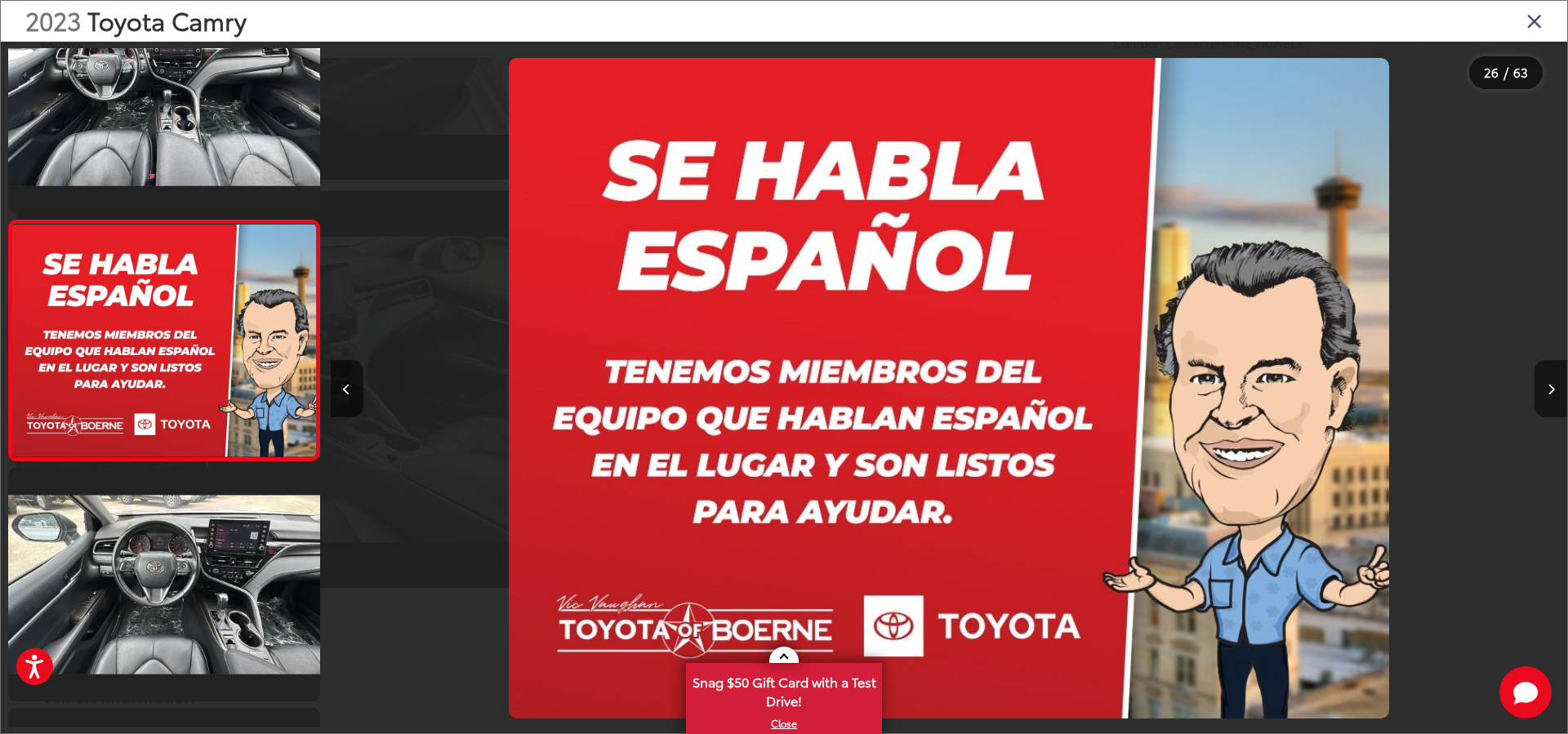
click at [1542, 386] on button "Next image" at bounding box center [1551, 389] width 33 height 57
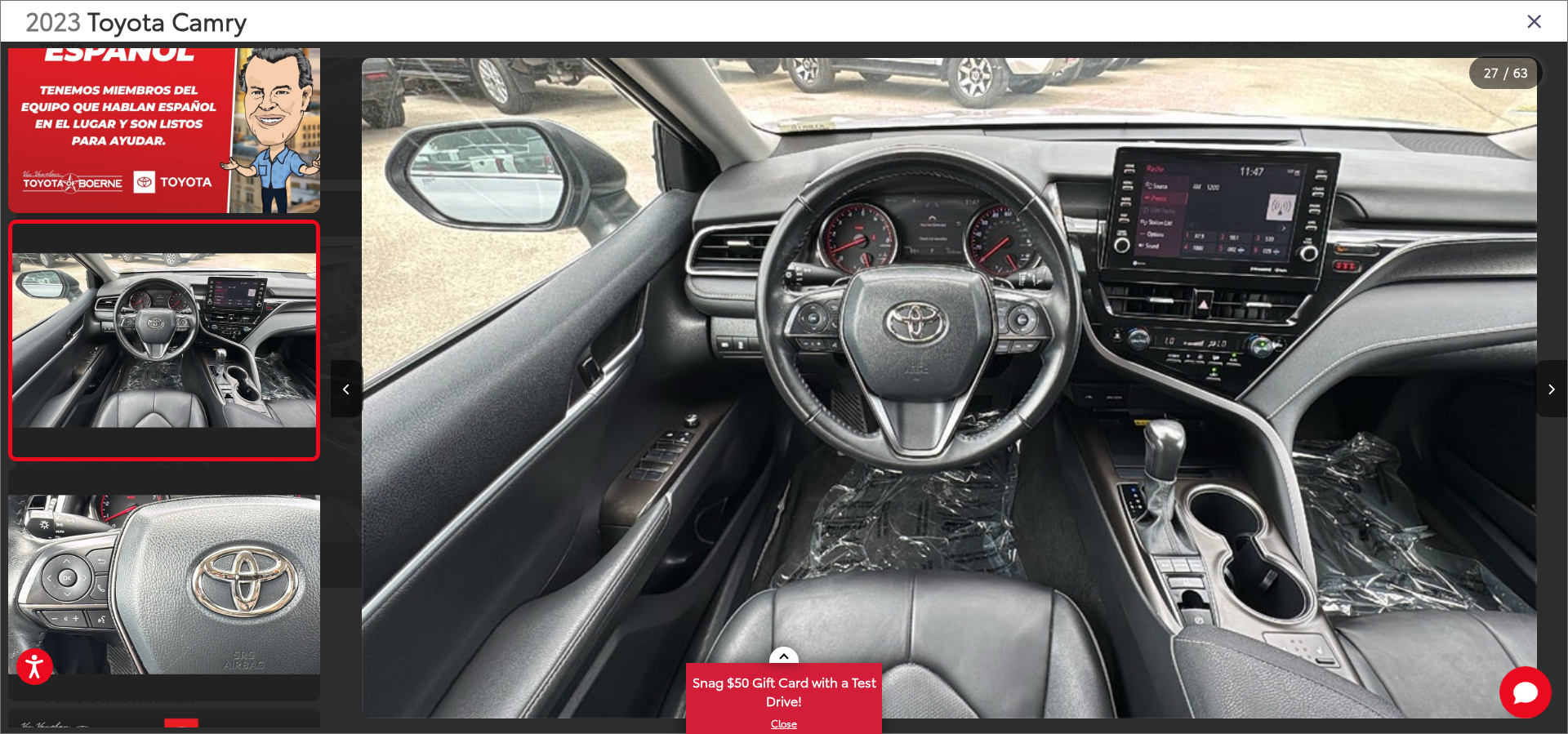
click at [1542, 386] on button "Next image" at bounding box center [1551, 389] width 33 height 57
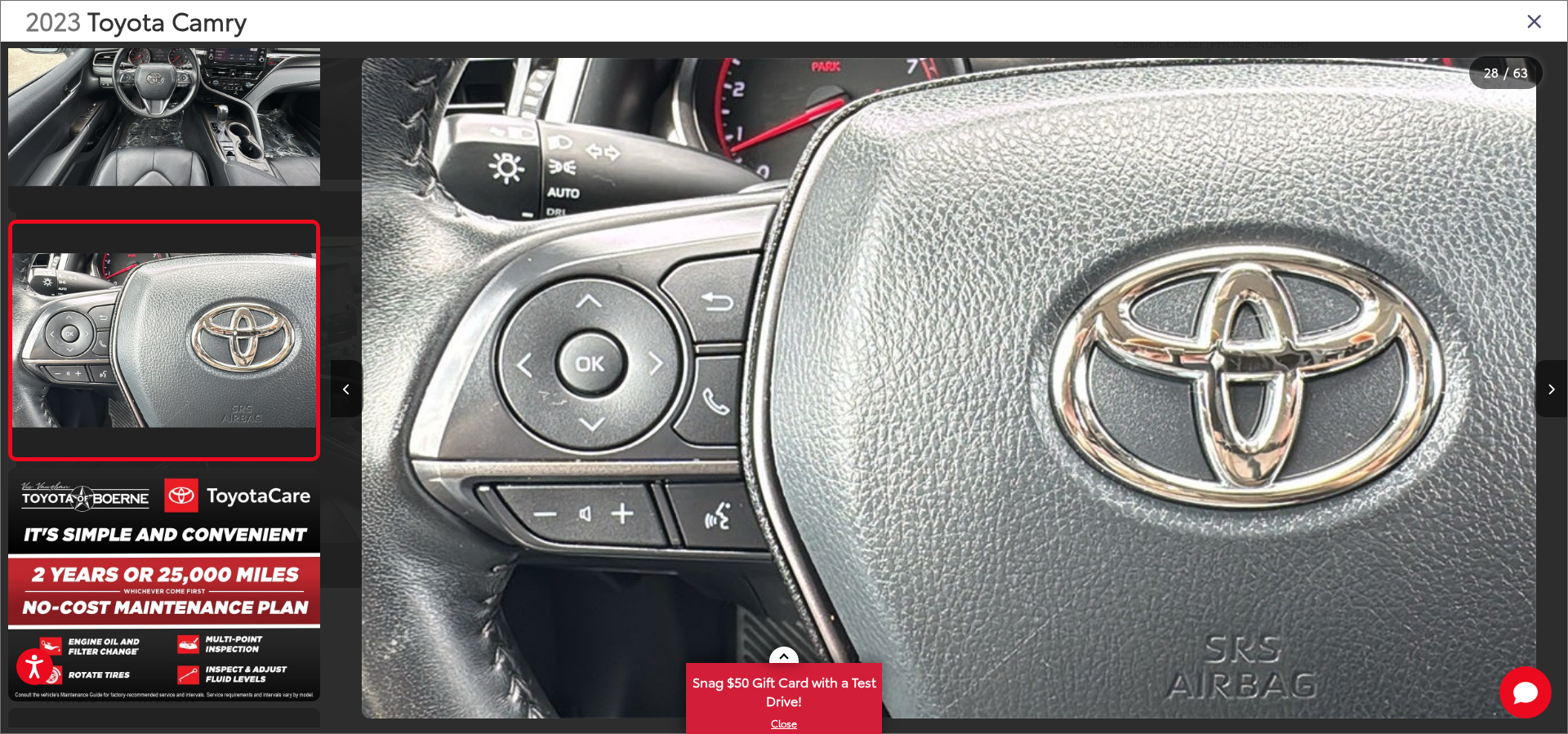
click at [1542, 386] on button "Next image" at bounding box center [1551, 389] width 33 height 57
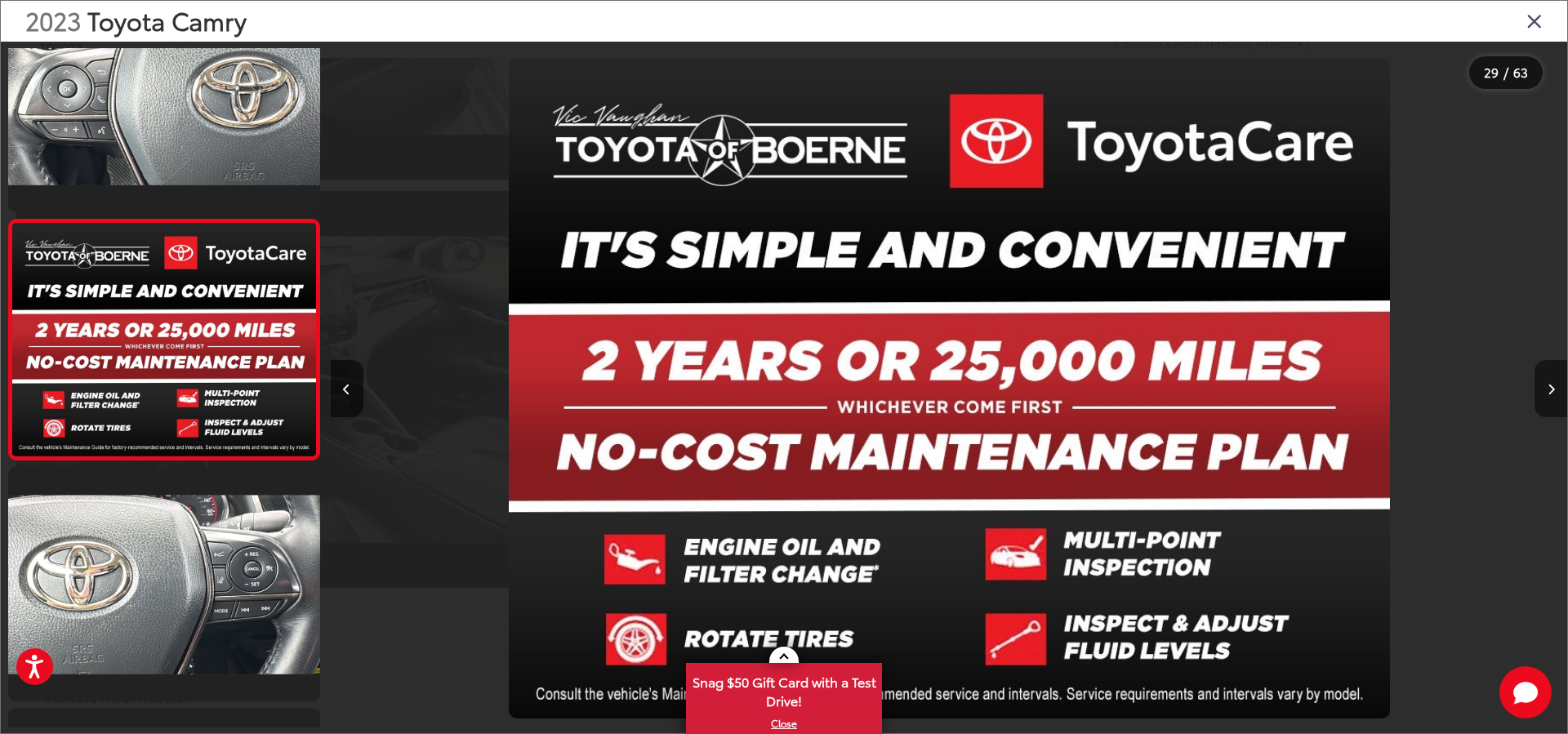
click at [1542, 386] on button "Next image" at bounding box center [1551, 389] width 33 height 57
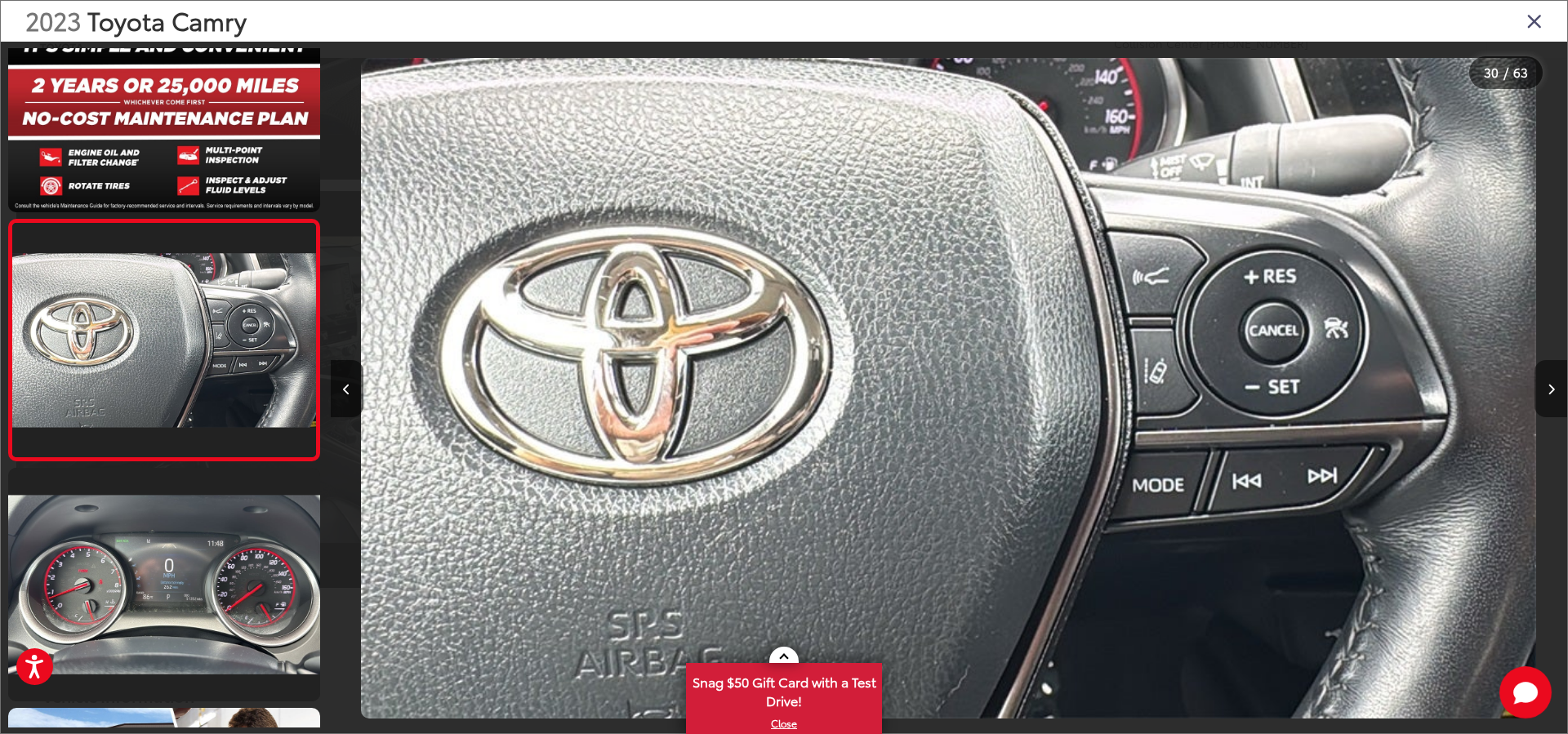
click at [1542, 386] on button "Next image" at bounding box center [1551, 389] width 33 height 57
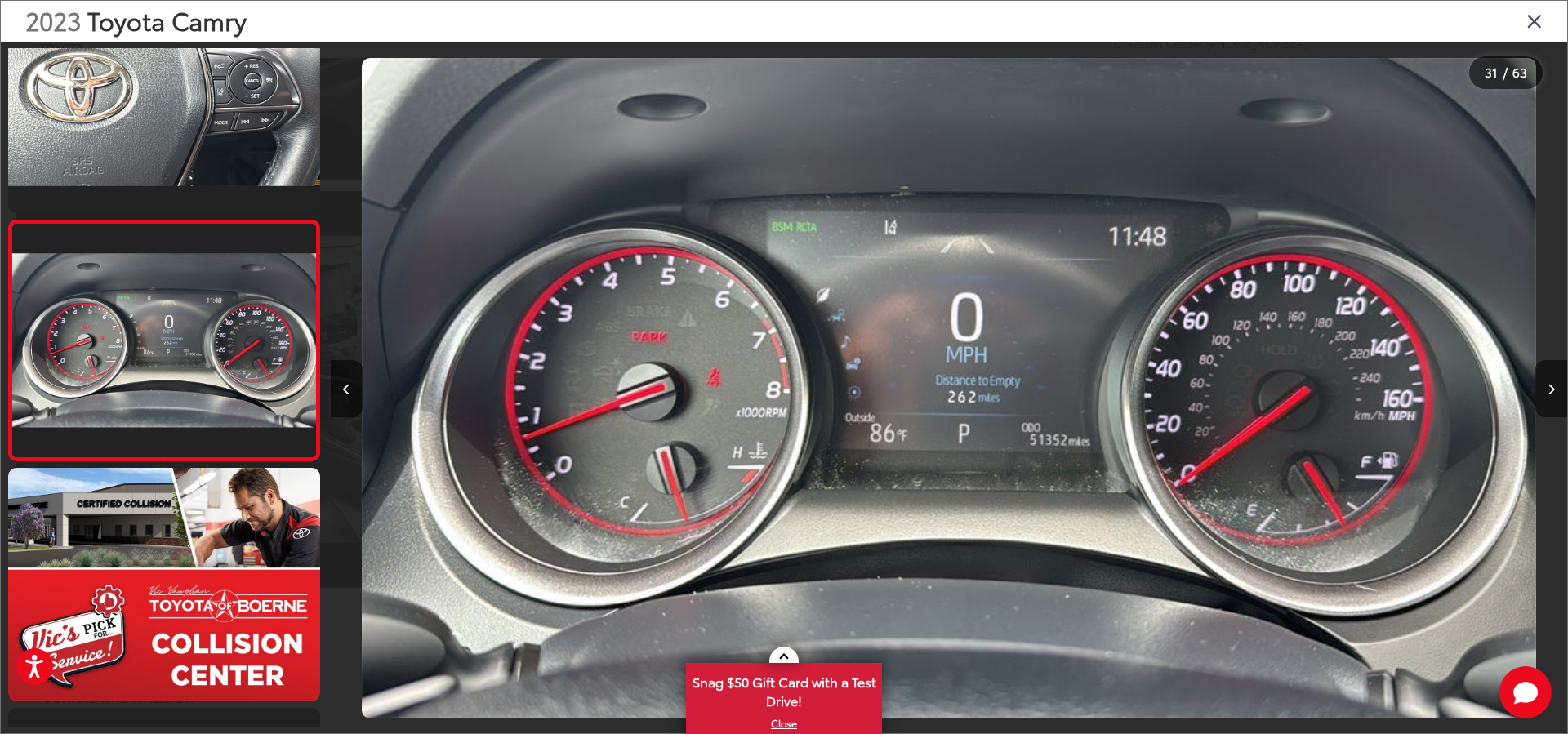
click at [1542, 386] on button "Next image" at bounding box center [1551, 389] width 33 height 57
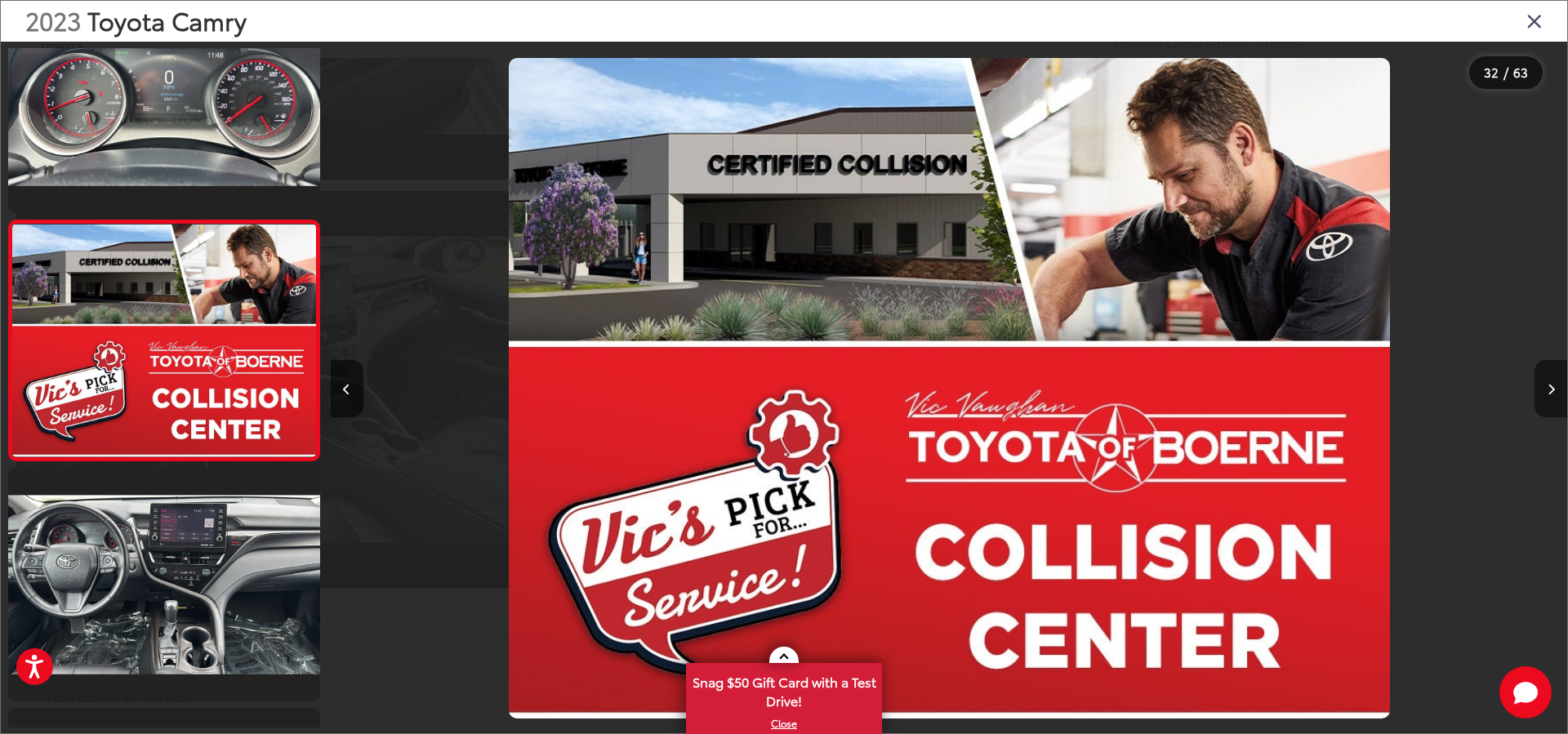
click at [1542, 386] on button "Next image" at bounding box center [1551, 389] width 33 height 57
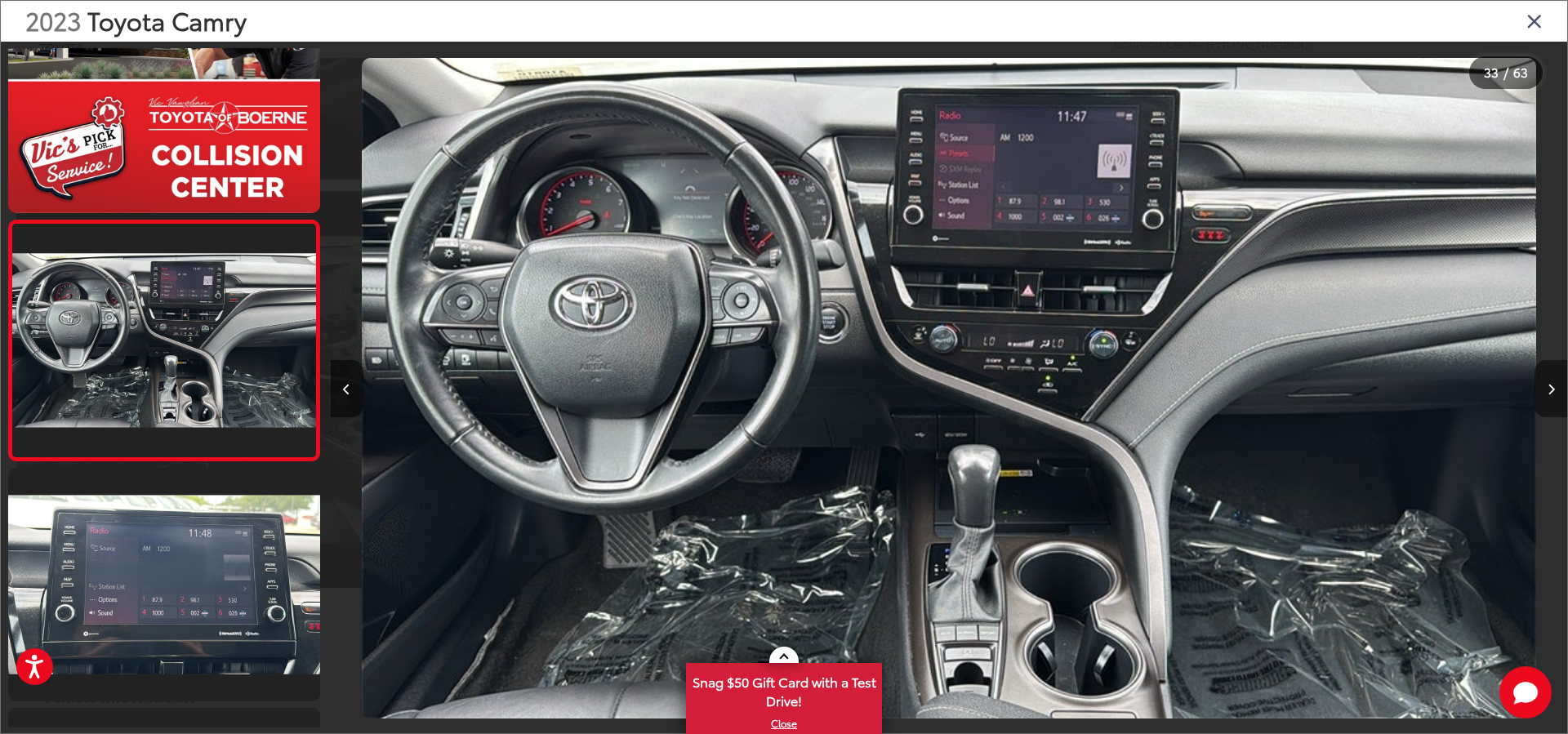
click at [1542, 386] on button "Next image" at bounding box center [1551, 389] width 33 height 57
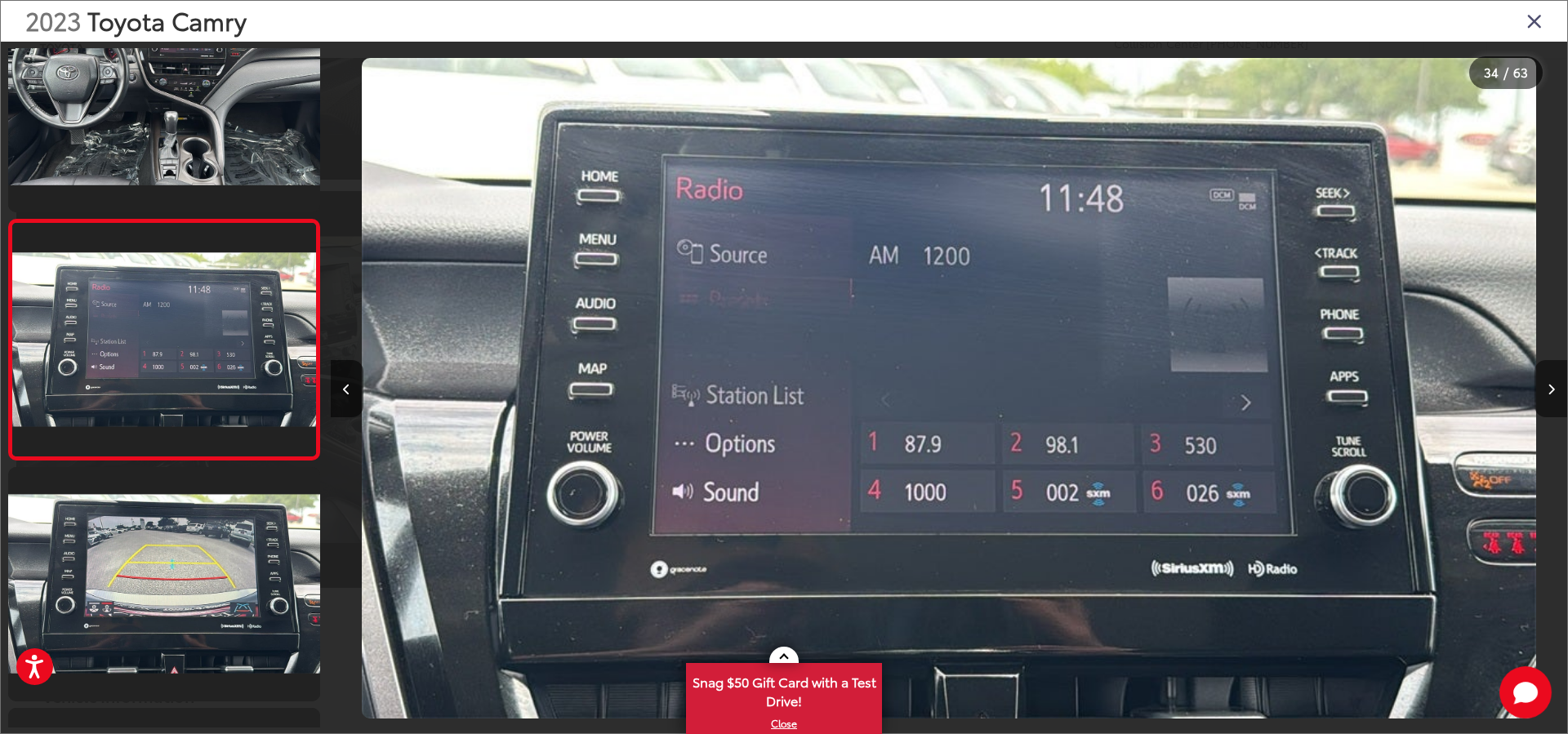
click at [1542, 386] on button "Next image" at bounding box center [1551, 389] width 33 height 57
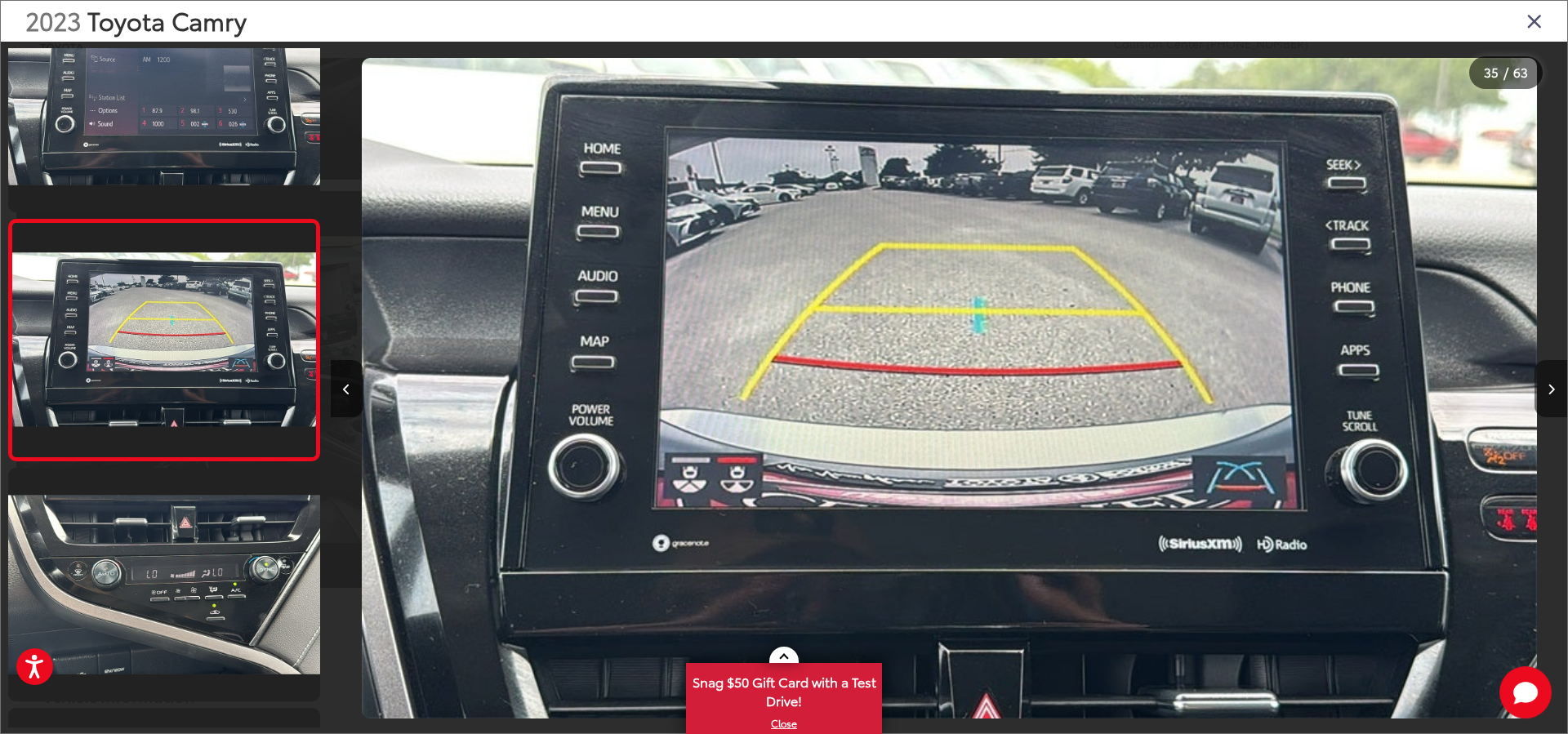
click at [1542, 386] on button "Next image" at bounding box center [1551, 389] width 33 height 57
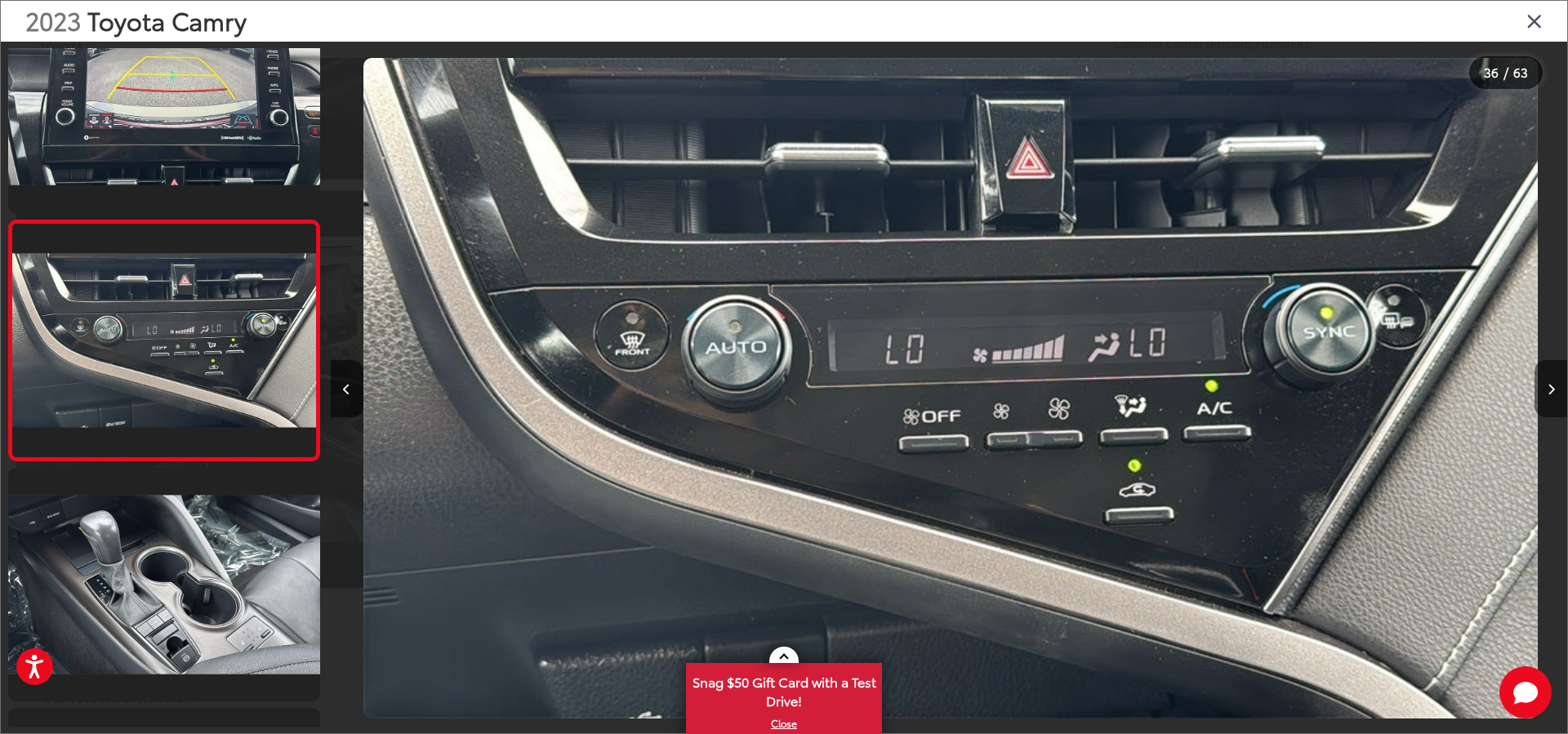
click at [1542, 386] on button "Next image" at bounding box center [1551, 389] width 33 height 57
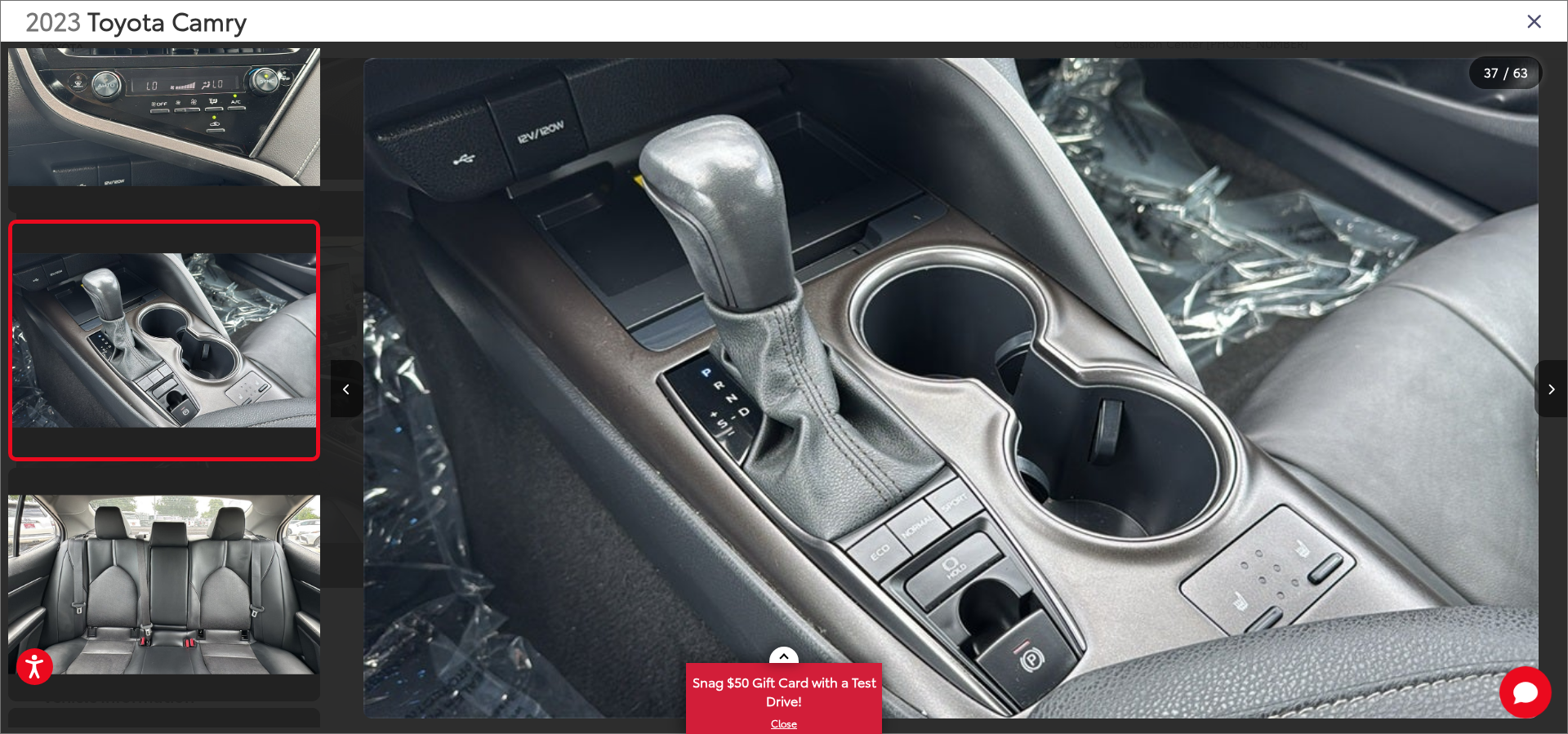
click at [1542, 386] on button "Next image" at bounding box center [1551, 389] width 33 height 57
